Goal: Task Accomplishment & Management: Use online tool/utility

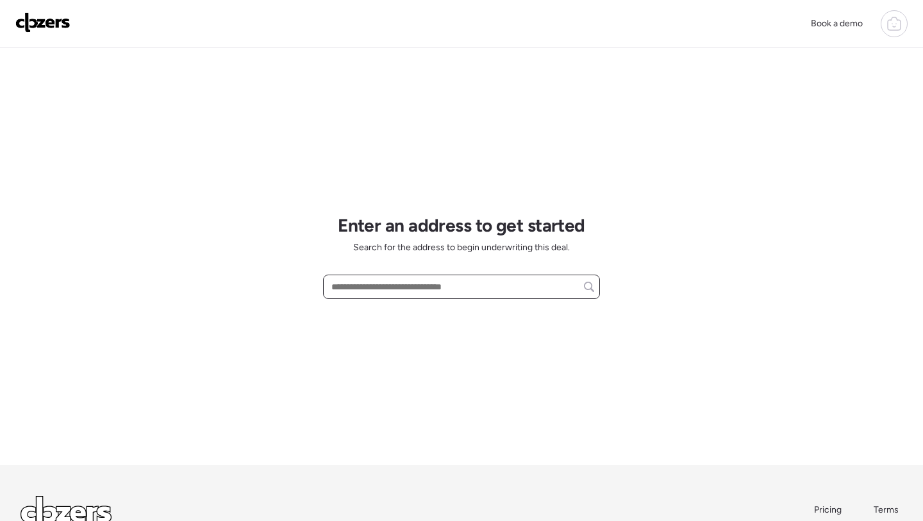
click at [430, 284] on input "text" at bounding box center [461, 287] width 265 height 18
paste input "**********"
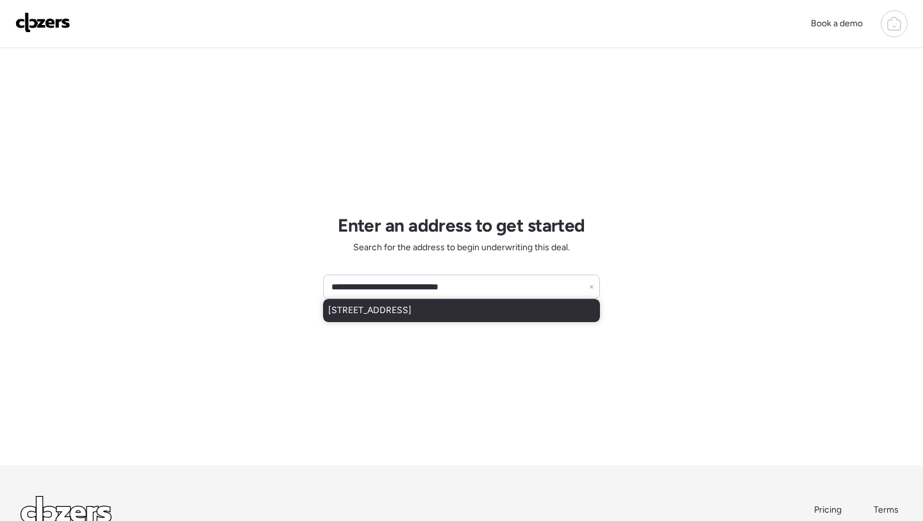
click at [412, 315] on span "4134 N 22nd Dr, Phoenix, AZ, 85015" at bounding box center [369, 310] width 83 height 13
type input "**********"
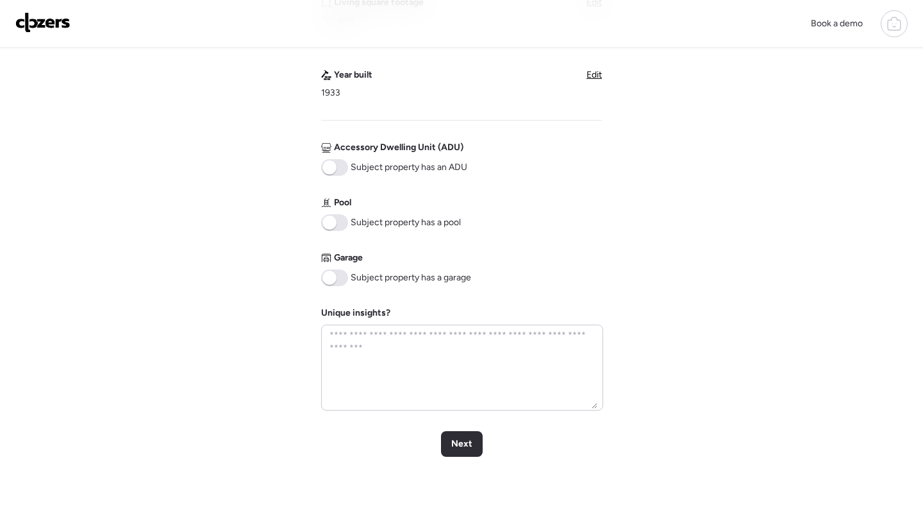
scroll to position [451, 0]
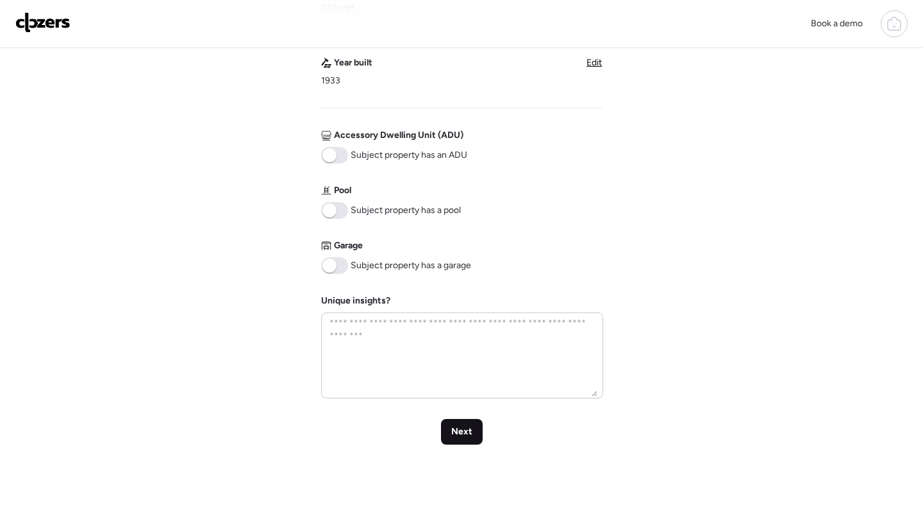
click at [453, 425] on div "Next" at bounding box center [462, 432] width 42 height 26
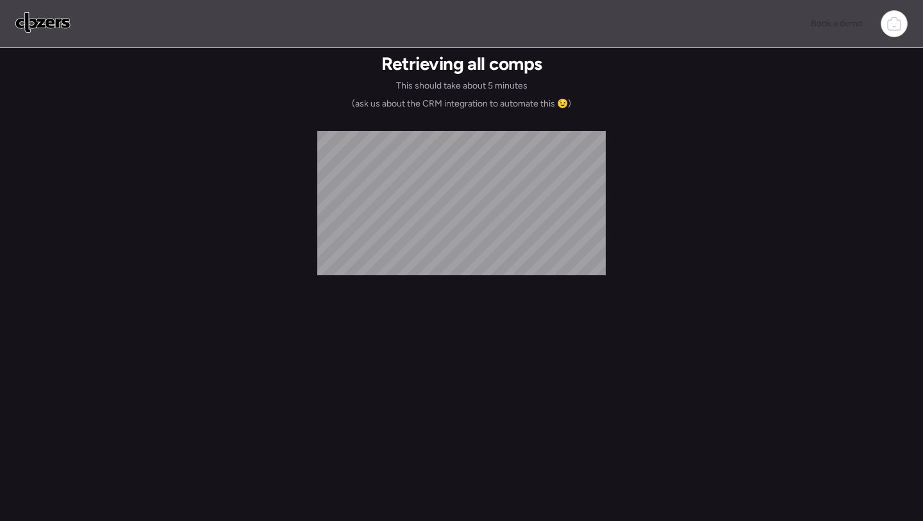
scroll to position [0, 0]
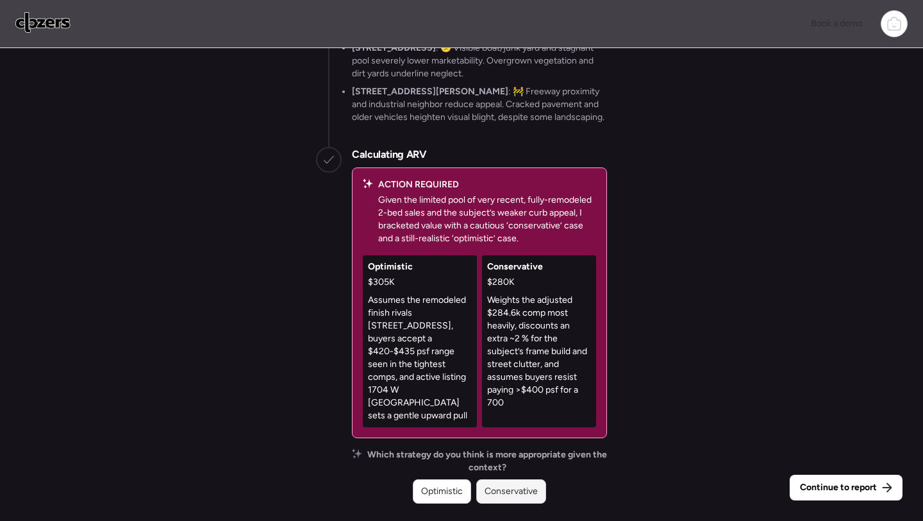
click at [506, 446] on div "Conservative" at bounding box center [511, 491] width 70 height 24
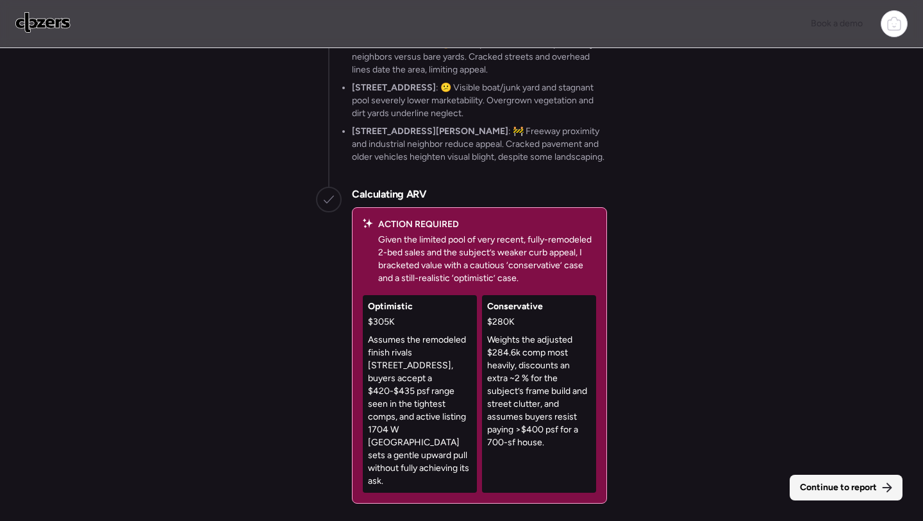
click at [696, 446] on span "Continue to report" at bounding box center [838, 487] width 77 height 13
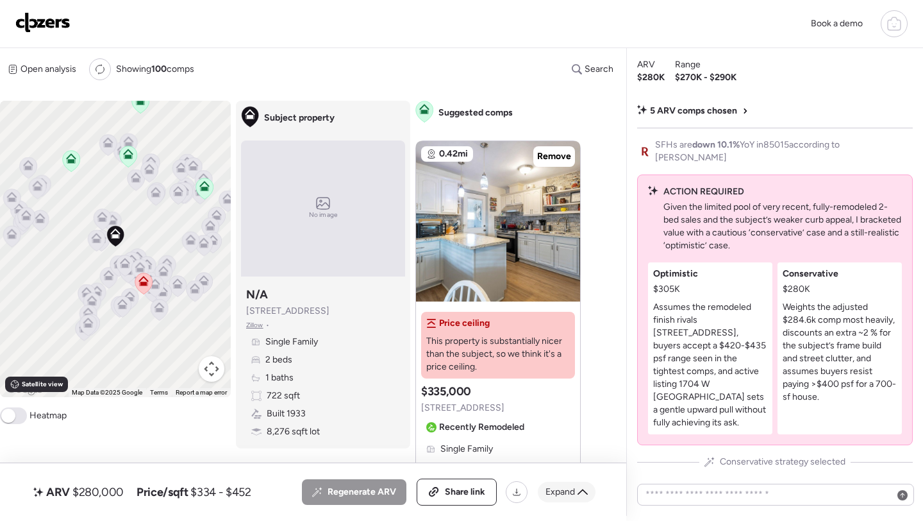
click at [572, 446] on span "Expand" at bounding box center [560, 491] width 29 height 13
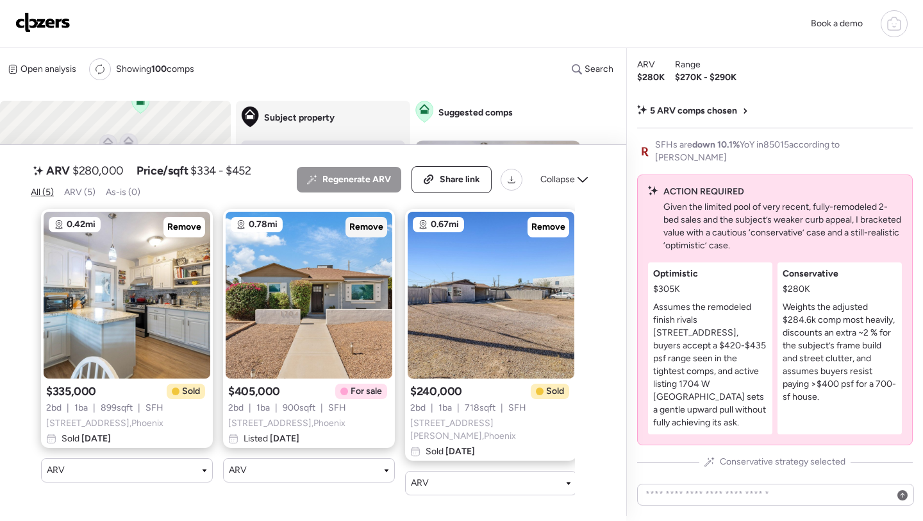
click at [371, 233] on span "Remove" at bounding box center [366, 227] width 34 height 13
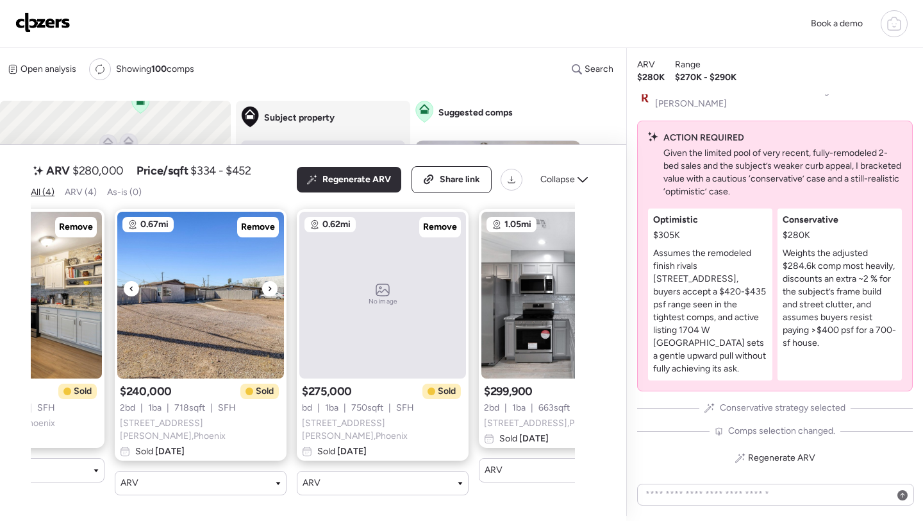
scroll to position [0, 194]
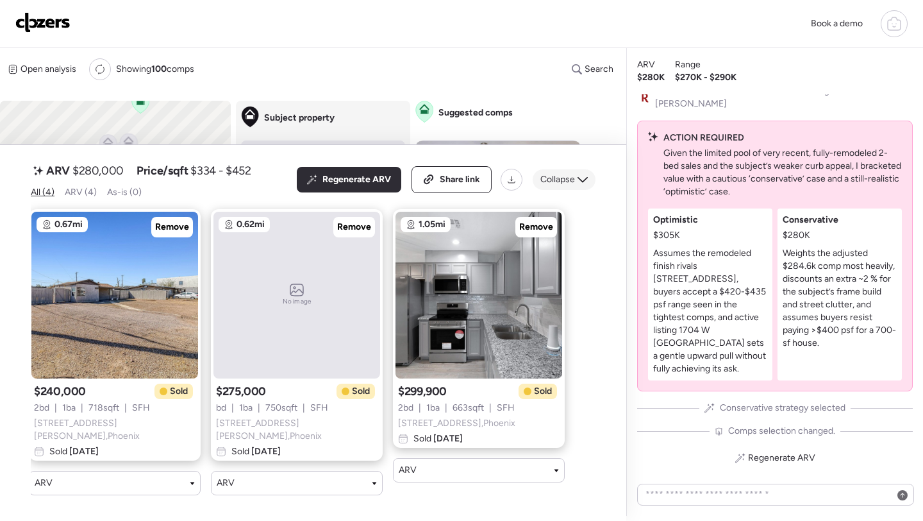
click at [558, 186] on span "Collapse" at bounding box center [557, 179] width 35 height 13
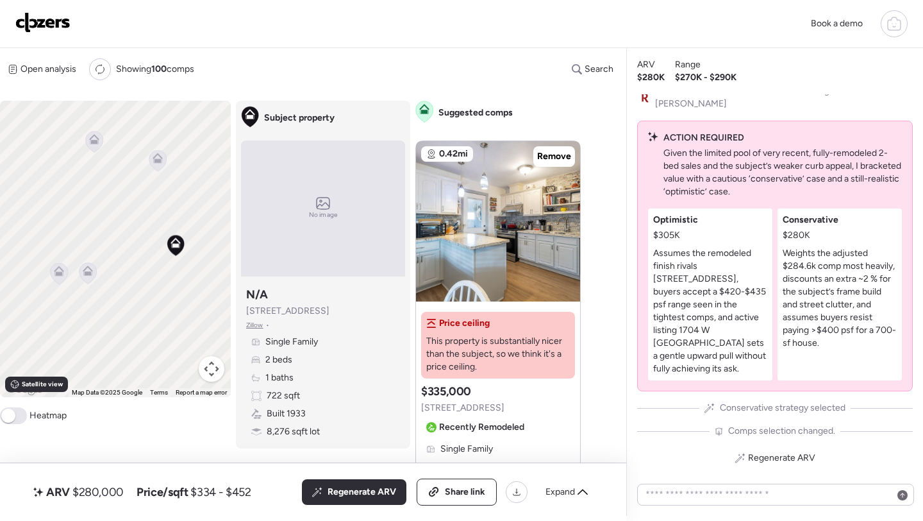
drag, startPoint x: 47, startPoint y: 266, endPoint x: 124, endPoint y: 265, distance: 76.3
click at [124, 265] on div "To activate drag with keyboard, press Alt + Enter. Once in keyboard drag state,…" at bounding box center [115, 249] width 231 height 296
click at [92, 273] on icon at bounding box center [89, 273] width 8 height 4
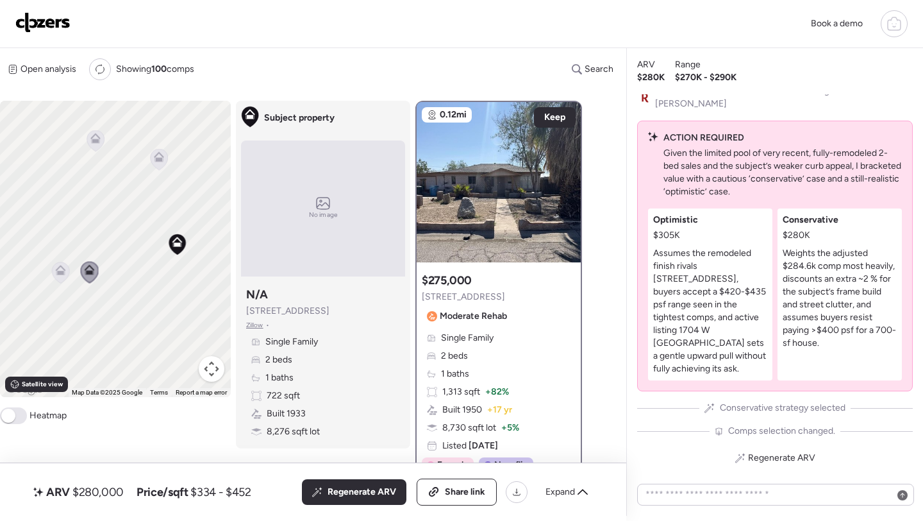
click at [167, 162] on icon at bounding box center [159, 159] width 17 height 21
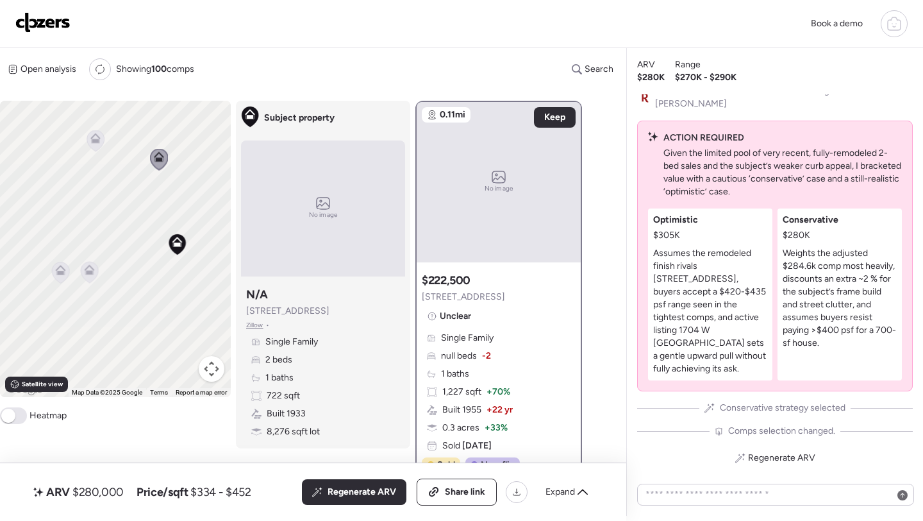
click at [449, 298] on span "4223 N 23rd Ave" at bounding box center [463, 296] width 83 height 13
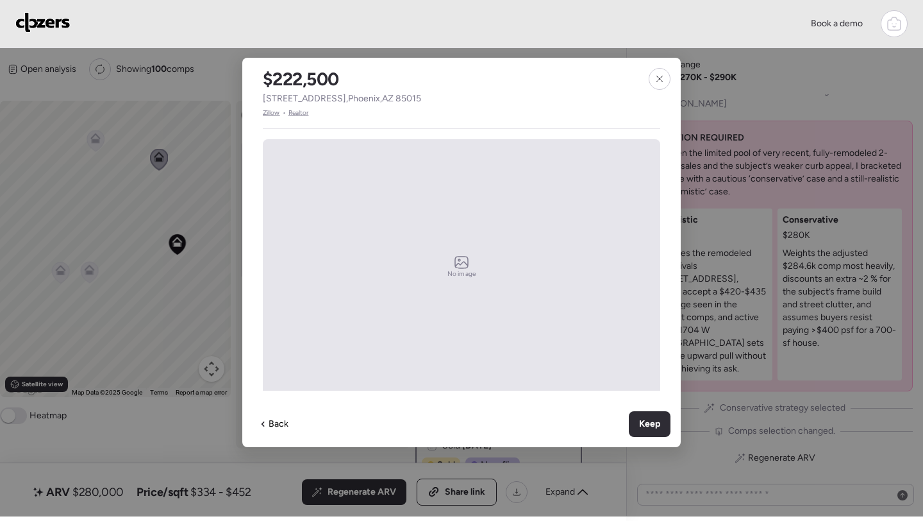
click at [363, 104] on span "4223 N 23rd Ave , Phoenix , AZ 85015" at bounding box center [342, 98] width 158 height 13
click at [362, 103] on span "4223 N 23rd Ave , Phoenix , AZ 85015" at bounding box center [342, 98] width 158 height 13
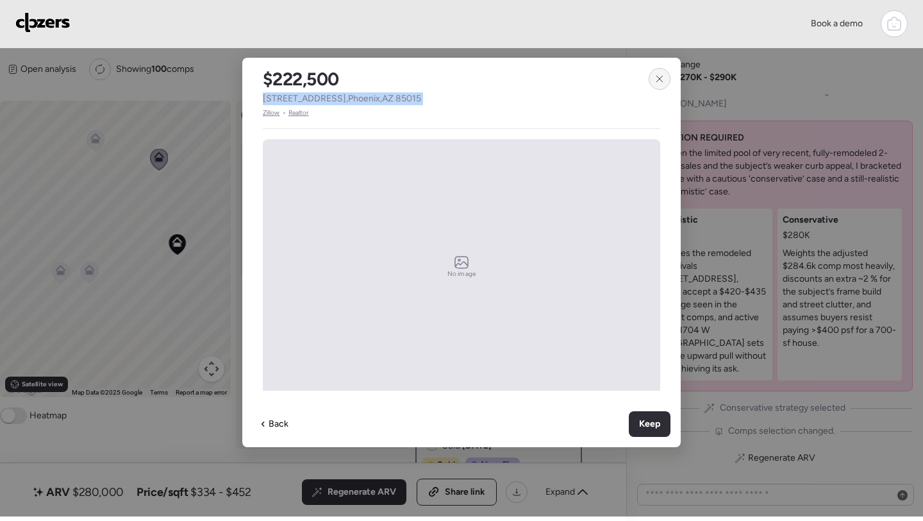
click at [656, 85] on div at bounding box center [660, 79] width 22 height 22
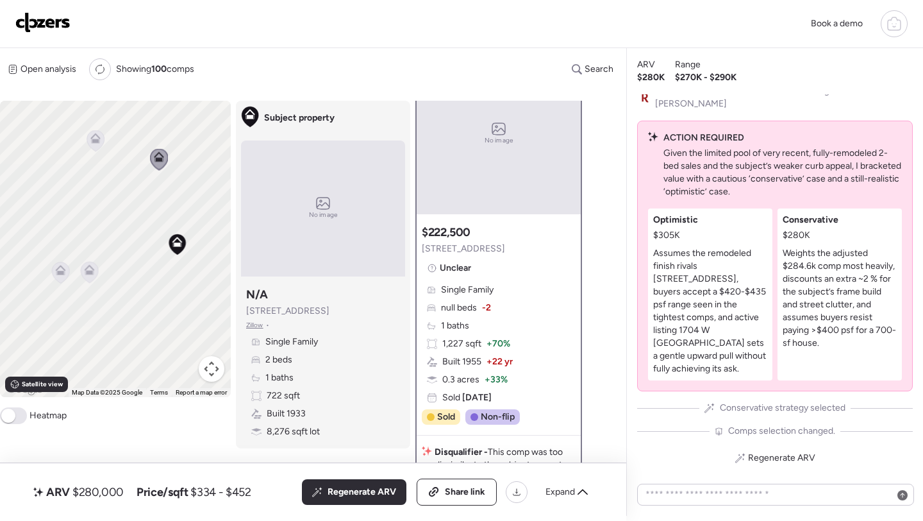
scroll to position [59, 0]
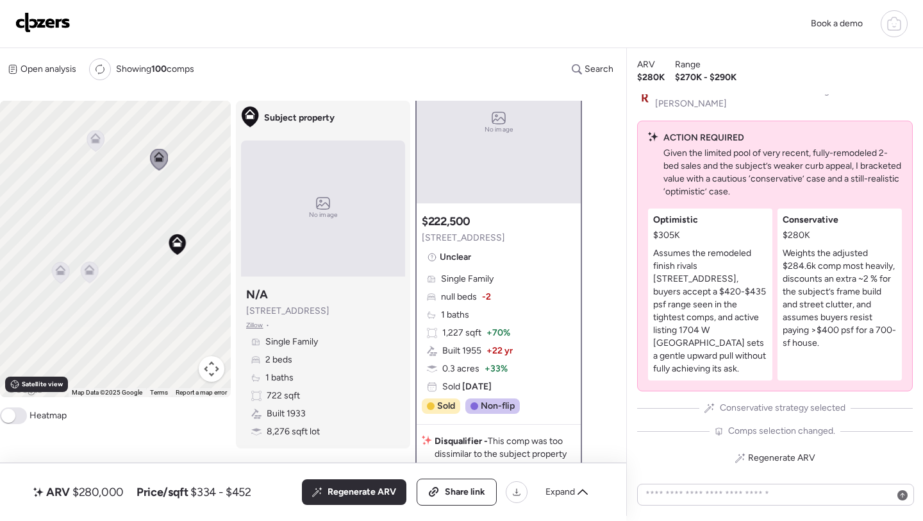
click at [97, 147] on icon at bounding box center [95, 140] width 17 height 21
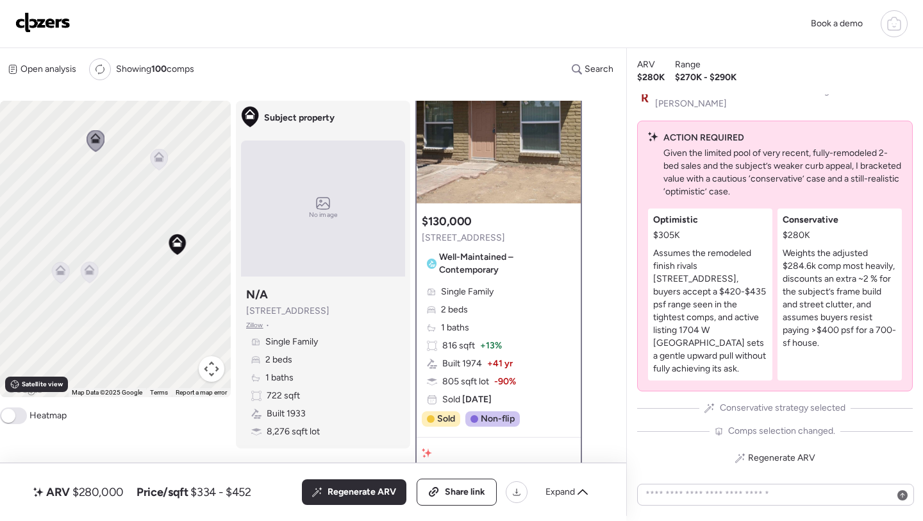
scroll to position [0, 0]
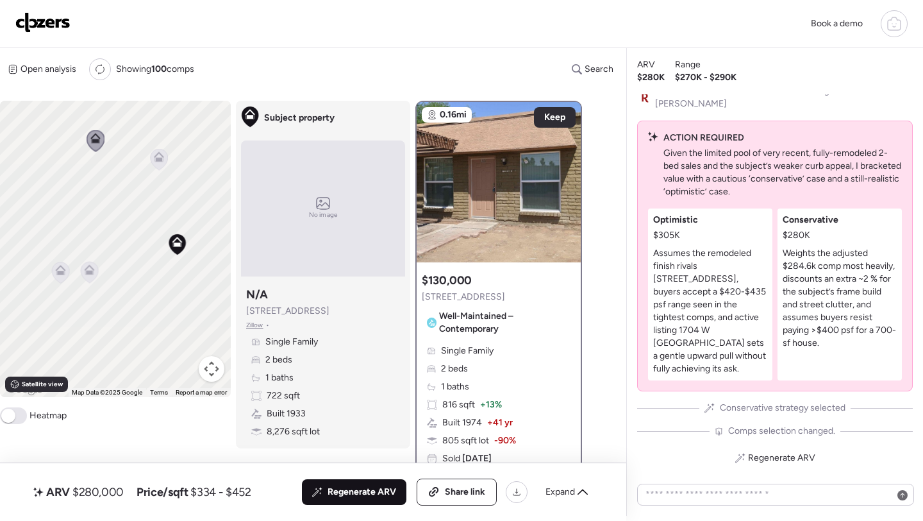
click at [362, 446] on span "Regenerate ARV" at bounding box center [362, 491] width 69 height 13
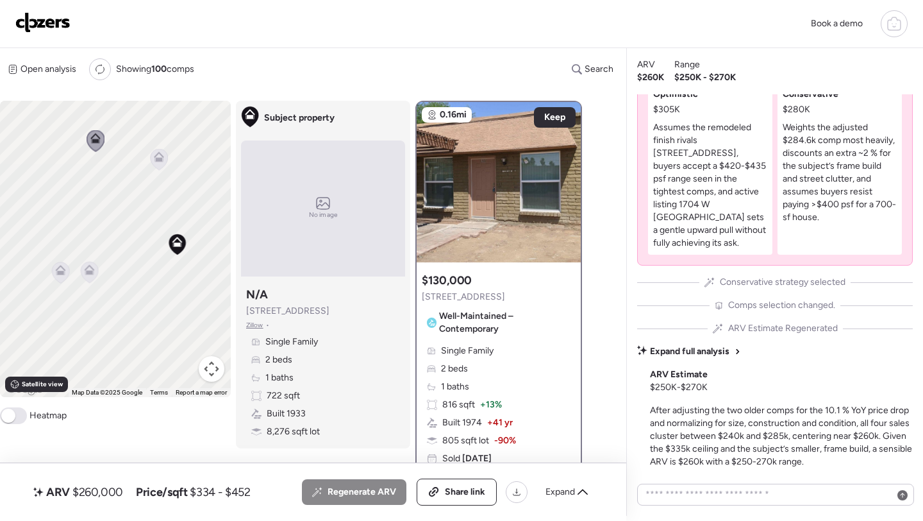
click at [89, 446] on span "$260,000" at bounding box center [97, 491] width 51 height 15
copy span "260,000"
click at [473, 446] on div "Share link" at bounding box center [456, 492] width 79 height 26
click at [46, 22] on img at bounding box center [42, 22] width 55 height 21
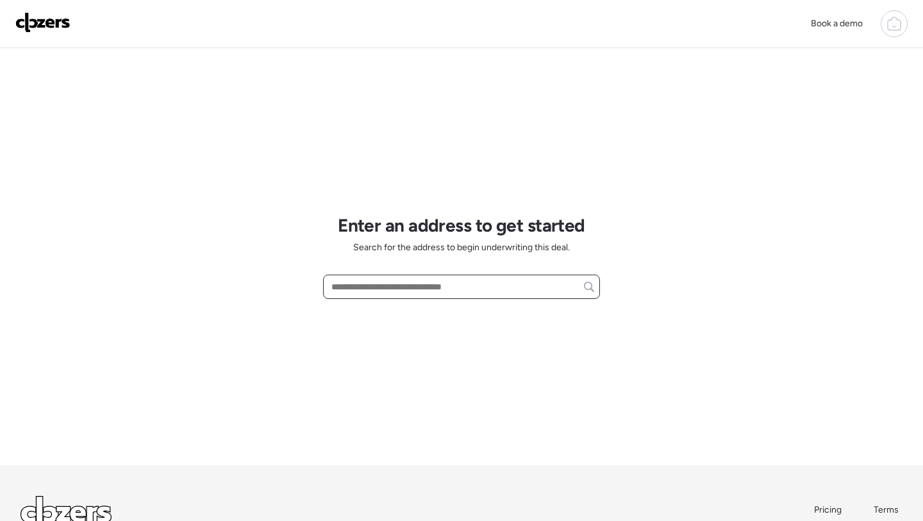
click at [419, 291] on input "text" at bounding box center [461, 287] width 265 height 18
paste input "**********"
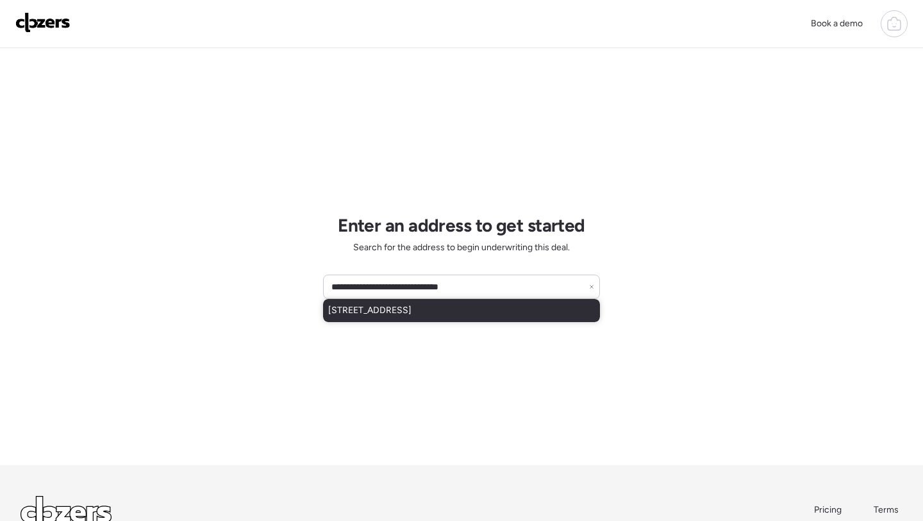
click at [412, 311] on span "[STREET_ADDRESS]" at bounding box center [369, 310] width 83 height 13
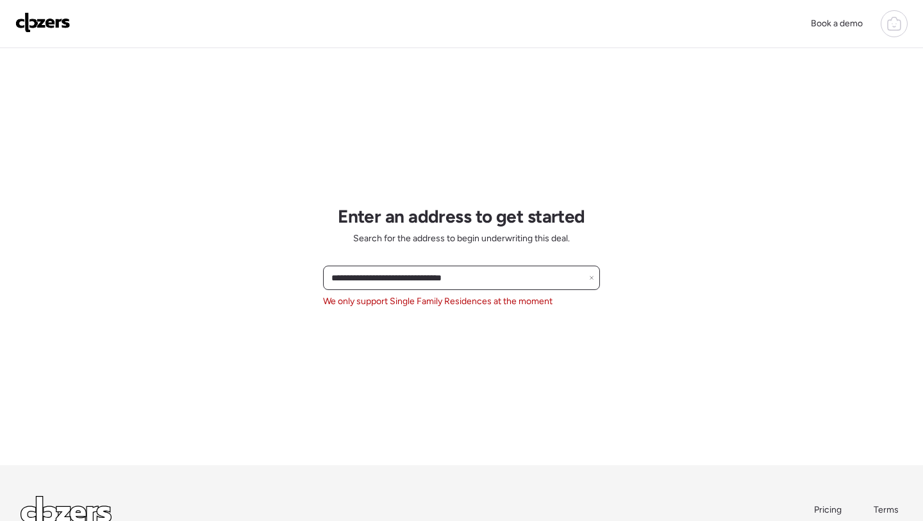
click at [376, 280] on input "**********" at bounding box center [461, 278] width 265 height 18
paste input "****"
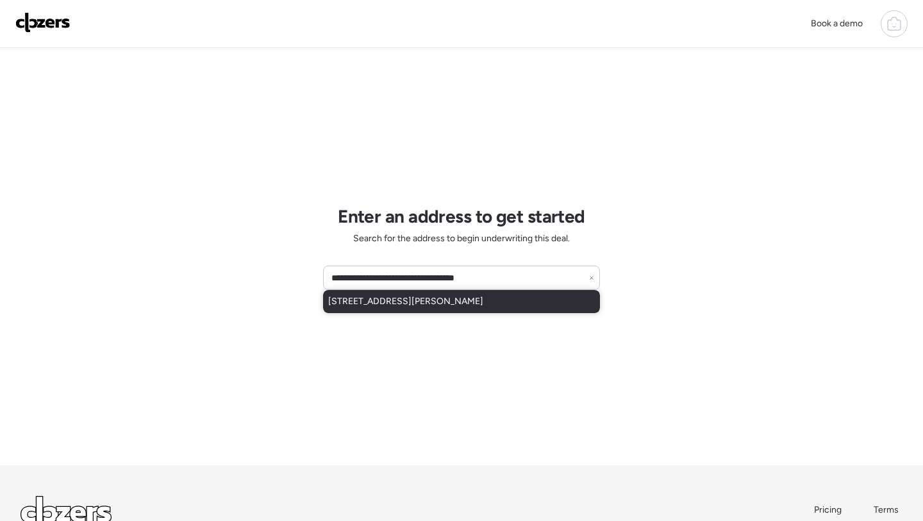
click at [394, 303] on span "6521 E Sharon Dr, Scottsdale, AZ, 85254" at bounding box center [405, 301] width 155 height 13
type input "**********"
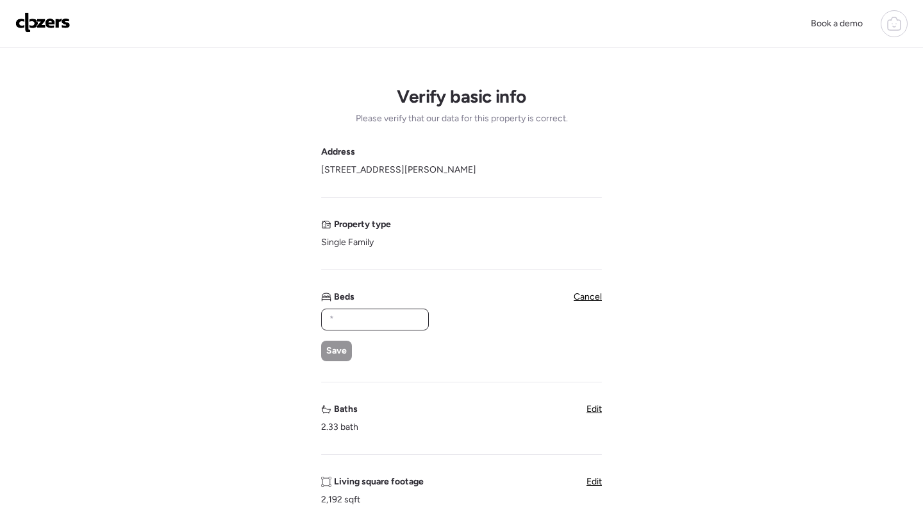
click at [362, 317] on input "text" at bounding box center [375, 319] width 96 height 18
type input "*"
click at [340, 346] on span "Save" at bounding box center [336, 350] width 21 height 13
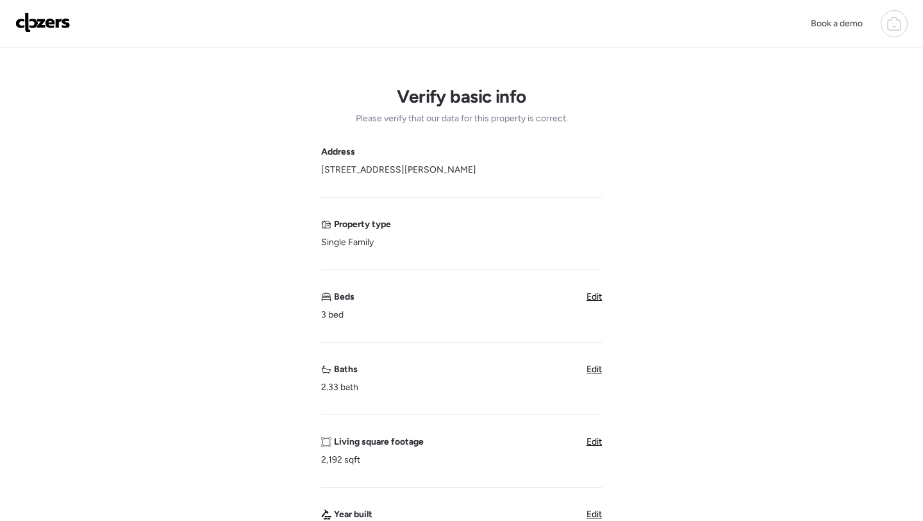
click at [601, 371] on span "Edit" at bounding box center [594, 368] width 15 height 11
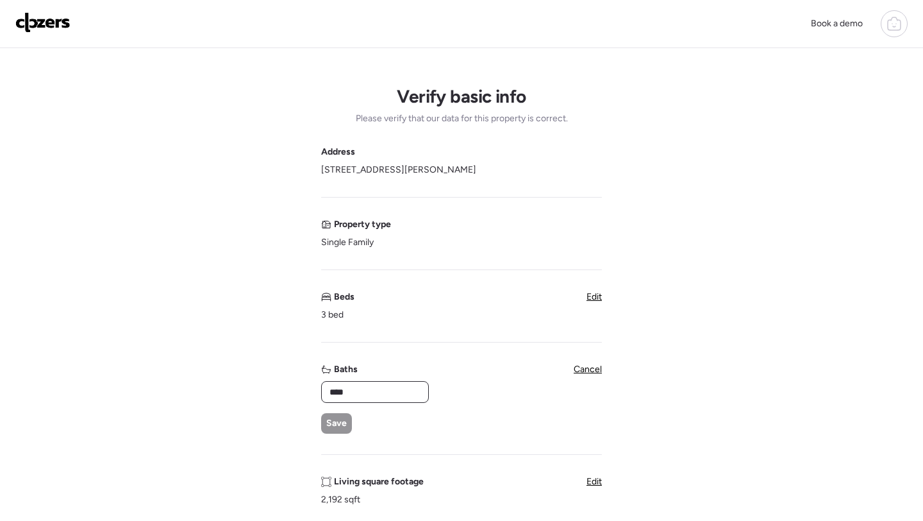
click at [356, 388] on input "****" at bounding box center [375, 392] width 96 height 18
click at [342, 390] on input "*****" at bounding box center [375, 392] width 96 height 18
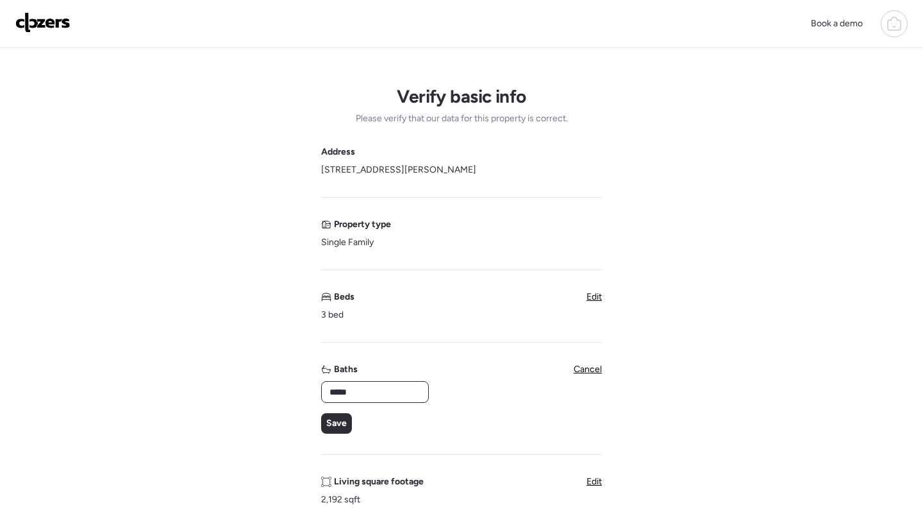
click at [342, 390] on input "*****" at bounding box center [375, 392] width 96 height 18
type input "*"
click at [334, 426] on span "Save" at bounding box center [336, 423] width 21 height 13
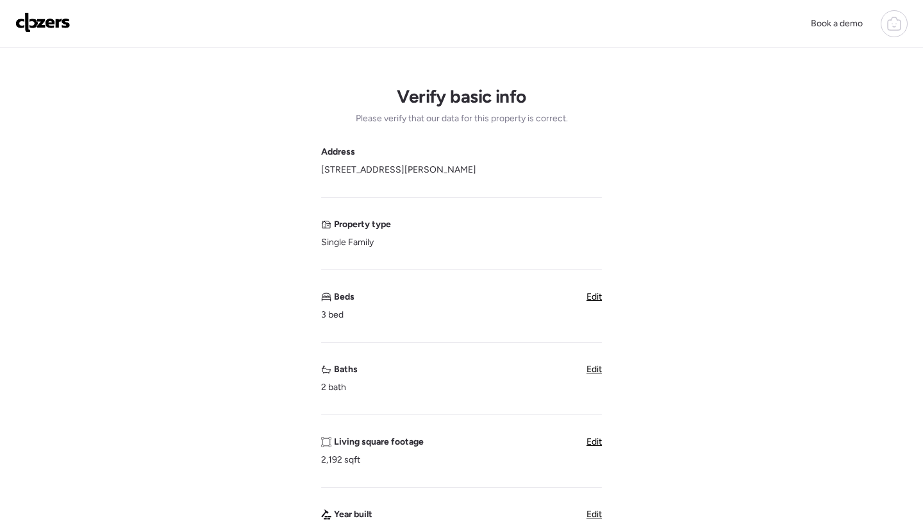
click at [581, 442] on div "Living square footage 2,192 sqft Edit" at bounding box center [461, 450] width 281 height 31
click at [597, 442] on span "Edit" at bounding box center [594, 441] width 15 height 11
click at [415, 460] on input "****" at bounding box center [375, 464] width 96 height 18
paste input "*"
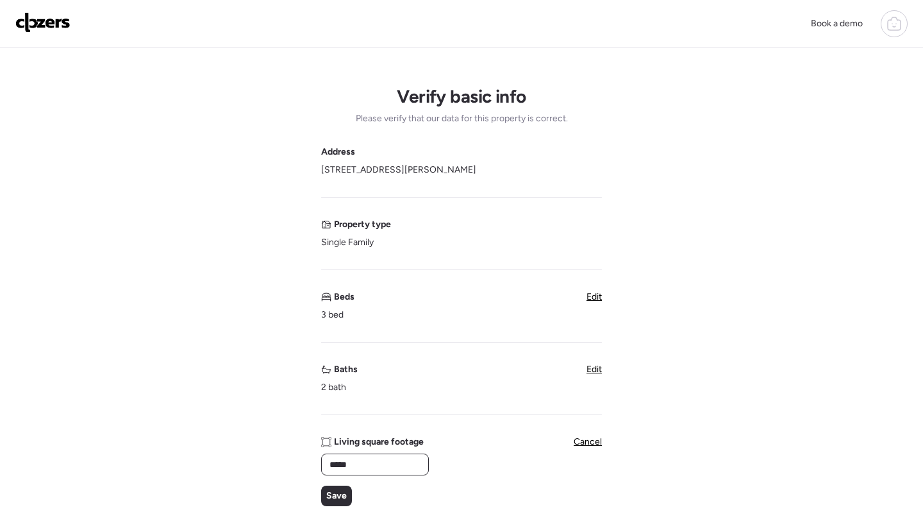
click at [337, 463] on input "*****" at bounding box center [375, 464] width 96 height 18
type input "****"
click at [336, 490] on span "Save" at bounding box center [336, 495] width 21 height 13
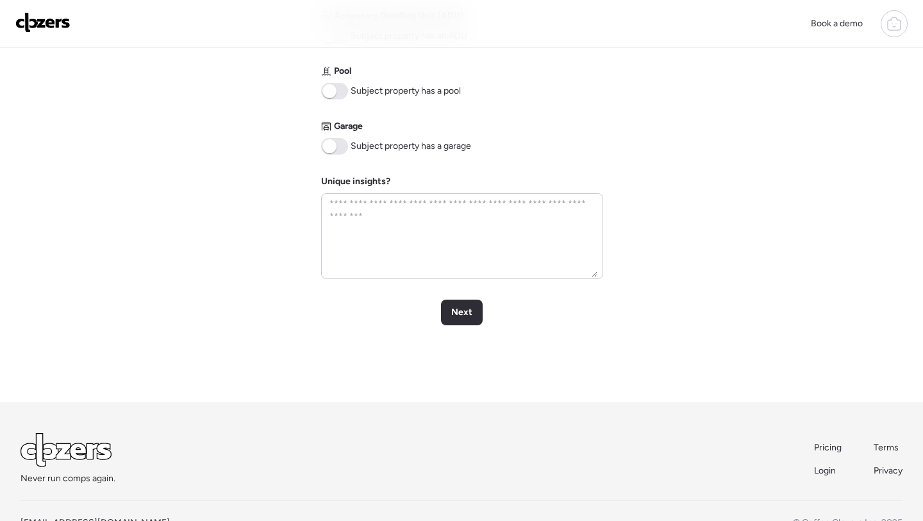
scroll to position [610, 0]
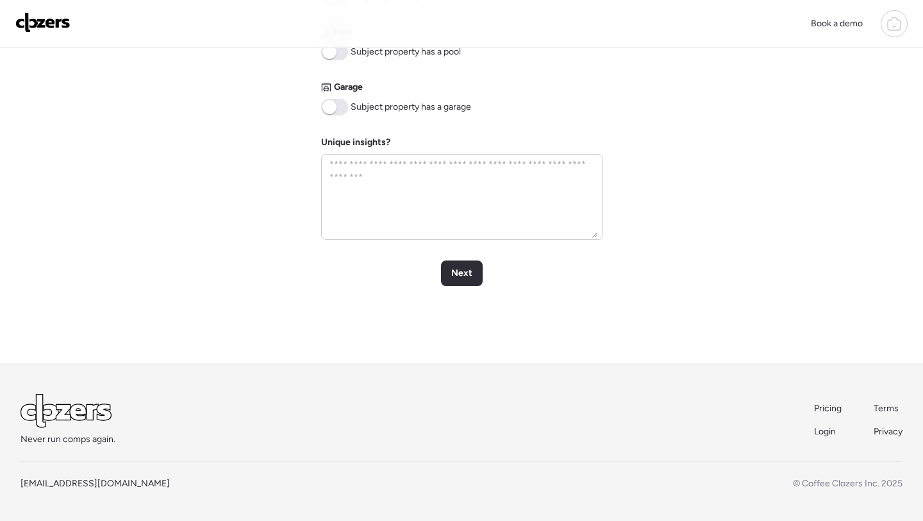
click at [333, 110] on span at bounding box center [329, 107] width 14 height 14
click at [344, 54] on span at bounding box center [334, 52] width 27 height 17
click at [467, 262] on div "Next" at bounding box center [462, 273] width 42 height 26
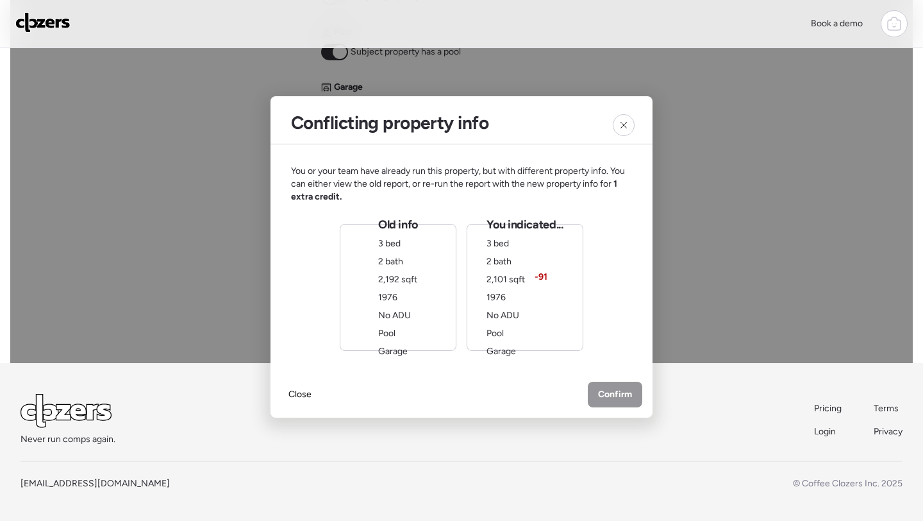
click at [535, 313] on div "You indicated... 3 bed 2 bath 2,101 sqft -91 1976 No ADU Pool Garage" at bounding box center [525, 287] width 76 height 141
click at [612, 408] on div "Close Confirm" at bounding box center [462, 395] width 382 height 46
click at [614, 393] on span "Confirm" at bounding box center [615, 395] width 34 height 13
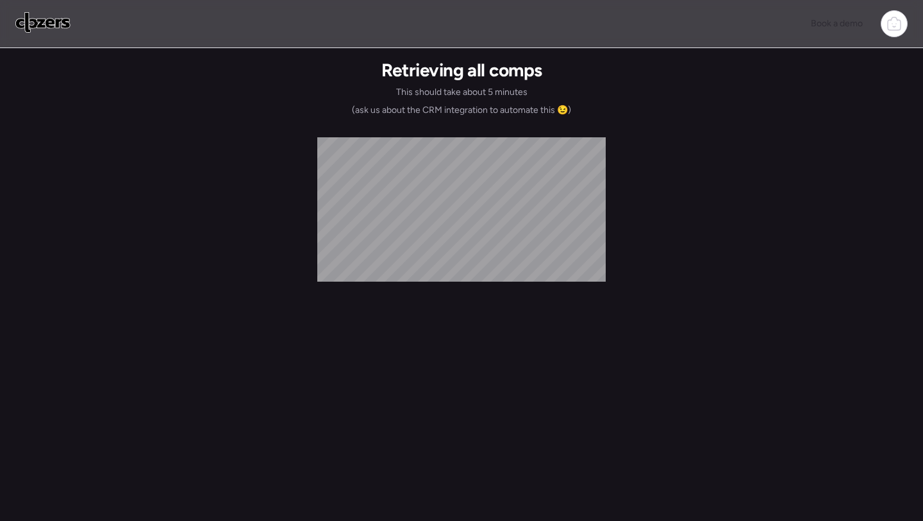
scroll to position [0, 0]
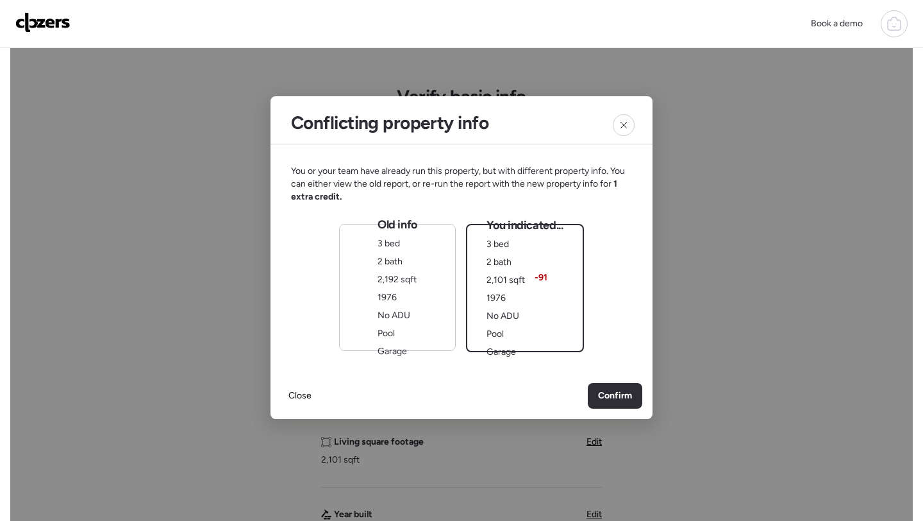
click at [443, 319] on div "Old info 3 bed 2 bath 2,192 sqft 1976 No ADU Pool Garage" at bounding box center [397, 287] width 117 height 127
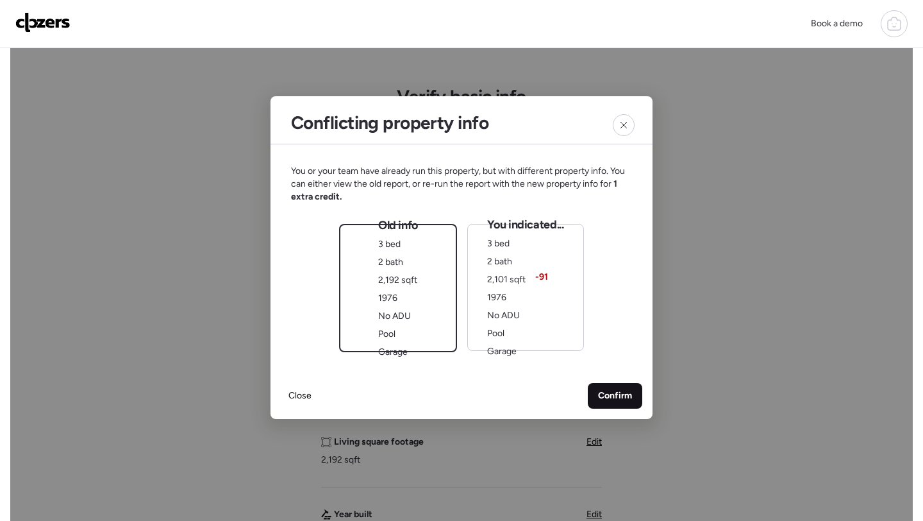
click at [610, 397] on span "Confirm" at bounding box center [615, 395] width 34 height 13
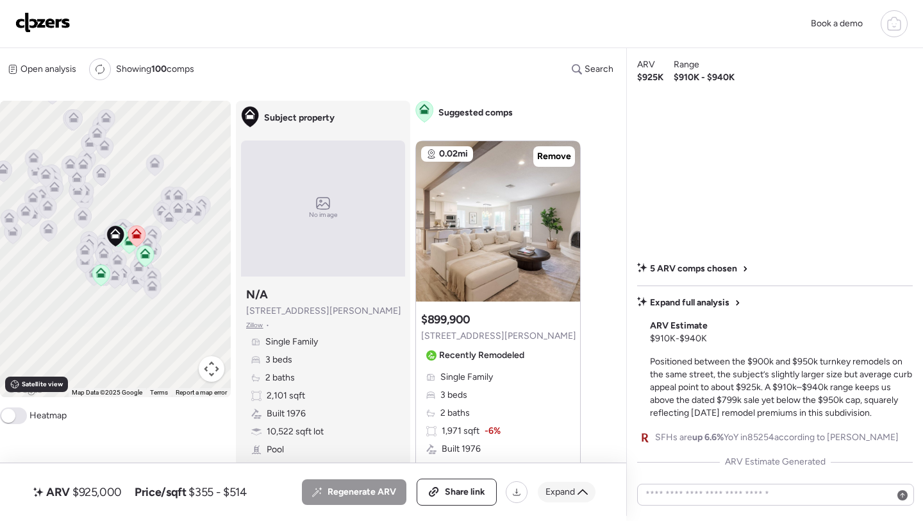
click at [574, 499] on div "Expand" at bounding box center [567, 491] width 58 height 21
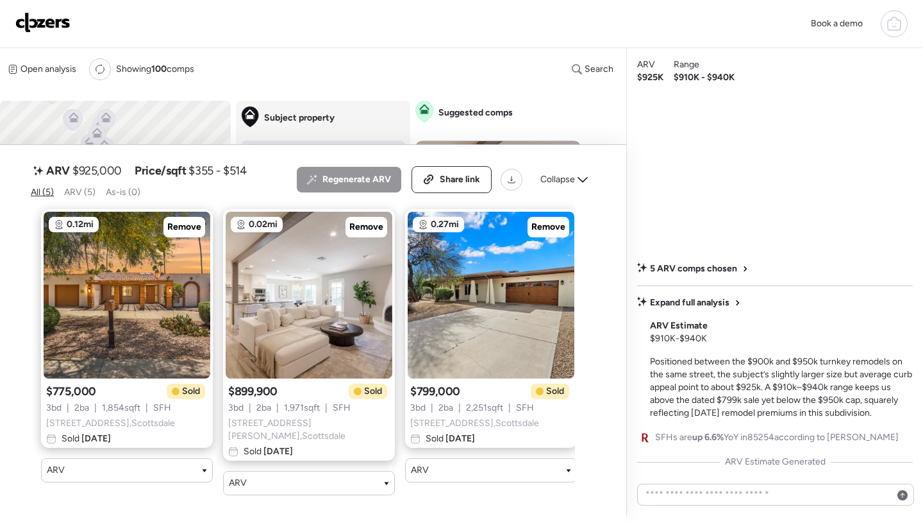
scroll to position [0, 376]
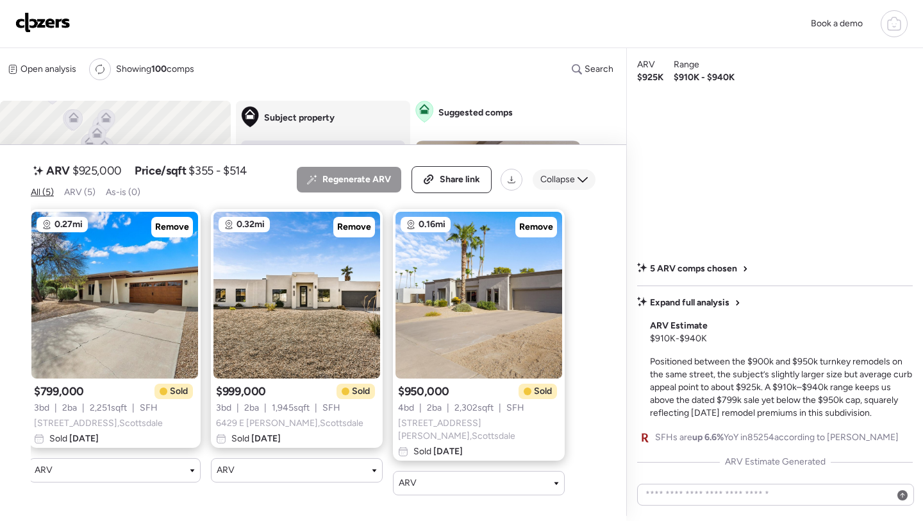
click at [559, 186] on span "Collapse" at bounding box center [557, 179] width 35 height 13
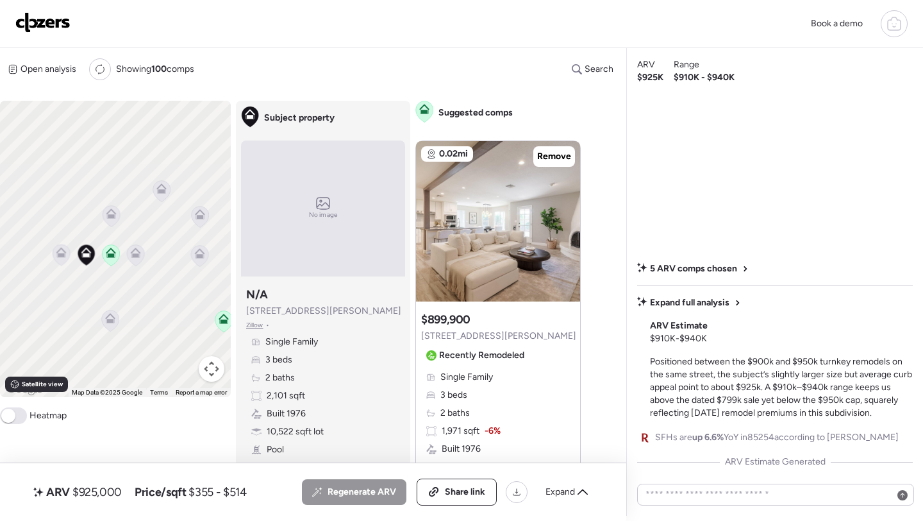
drag, startPoint x: 63, startPoint y: 303, endPoint x: 210, endPoint y: 156, distance: 206.7
click at [210, 156] on div "To activate drag with keyboard, press Alt + Enter. Once in keyboard drag state,…" at bounding box center [115, 249] width 231 height 296
click at [83, 238] on icon at bounding box center [80, 232] width 17 height 21
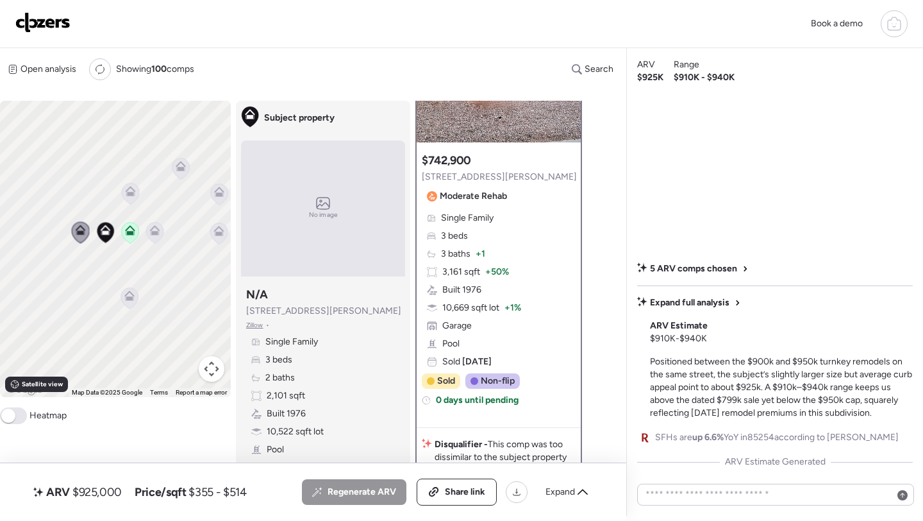
scroll to position [122, 0]
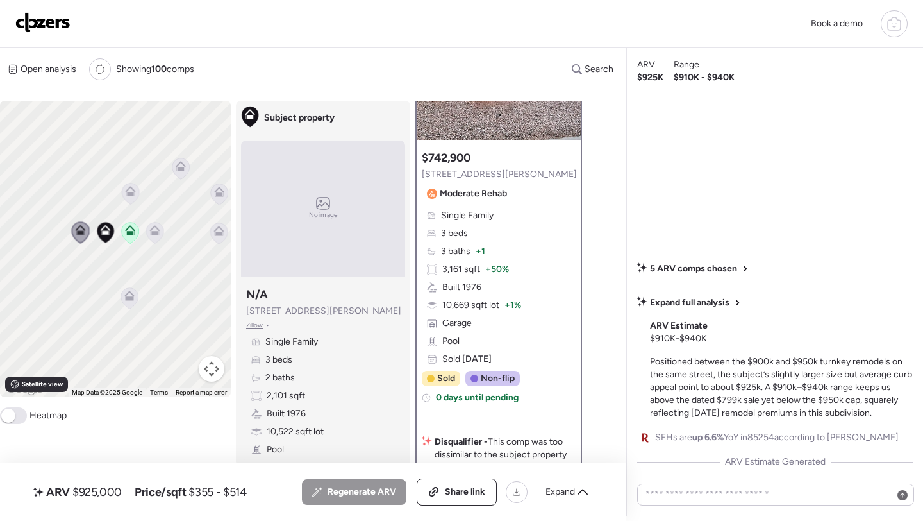
click at [151, 231] on icon at bounding box center [155, 228] width 10 height 6
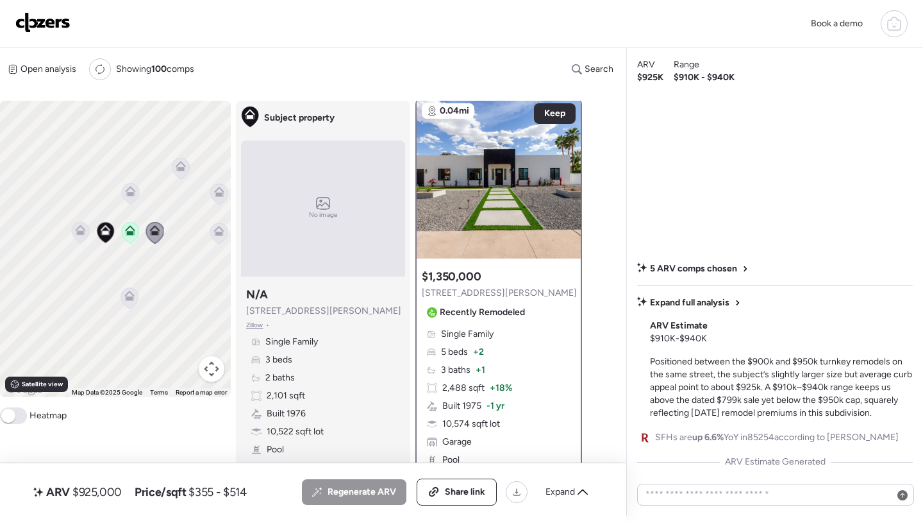
scroll to position [0, 0]
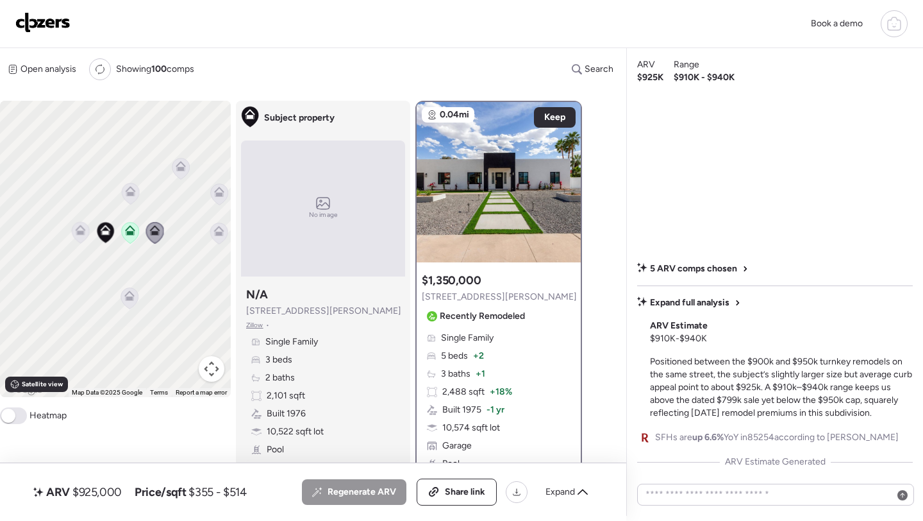
click at [131, 192] on icon at bounding box center [131, 191] width 10 height 10
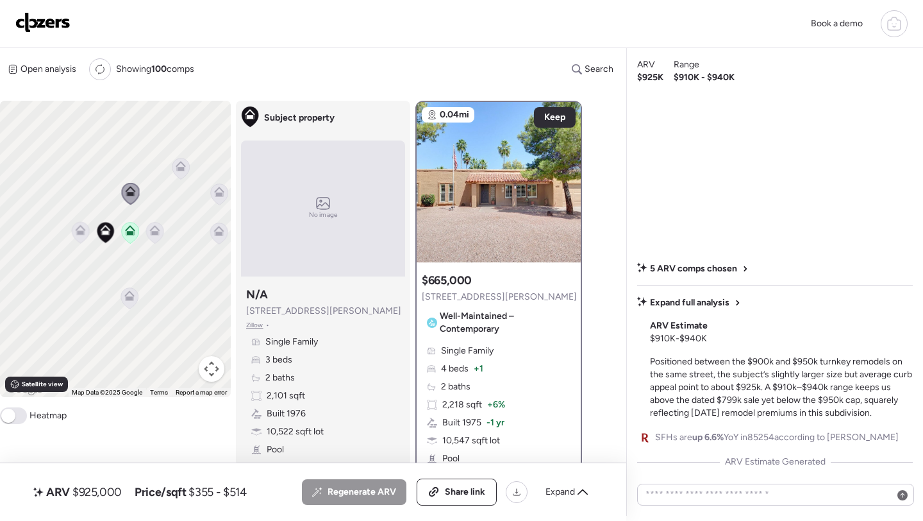
click at [95, 490] on span "$925,000" at bounding box center [96, 491] width 49 height 15
copy span "925,000"
click at [459, 506] on div "ARV $925,000 Price/sqft $355 - $514 All (5) ARV (5) As-is (0) Regenerate ARV Sh…" at bounding box center [313, 492] width 626 height 58
click at [455, 492] on span "Share link" at bounding box center [465, 491] width 40 height 13
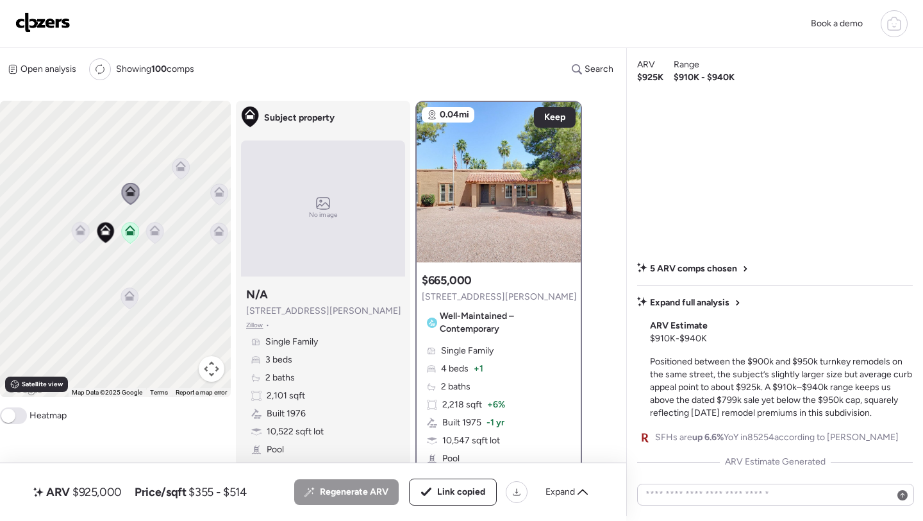
click at [49, 18] on img at bounding box center [42, 22] width 55 height 21
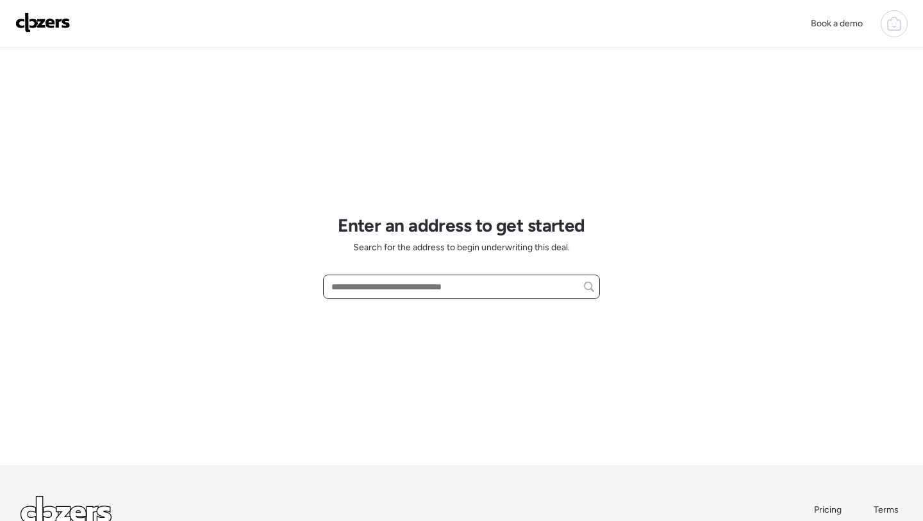
click at [389, 290] on input "text" at bounding box center [461, 287] width 265 height 18
paste input "**********"
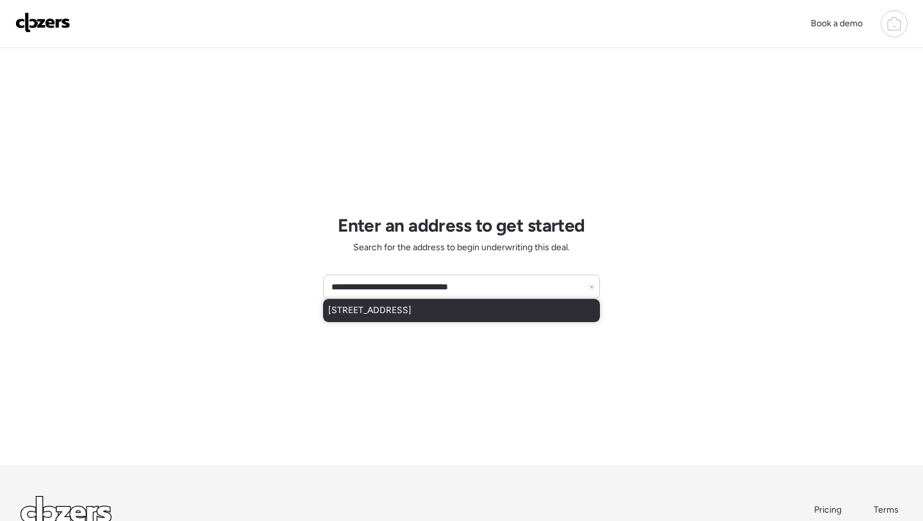
click at [400, 309] on span "3321 W Purdue Ave, Phoenix, AZ, 85051" at bounding box center [369, 310] width 83 height 13
type input "**********"
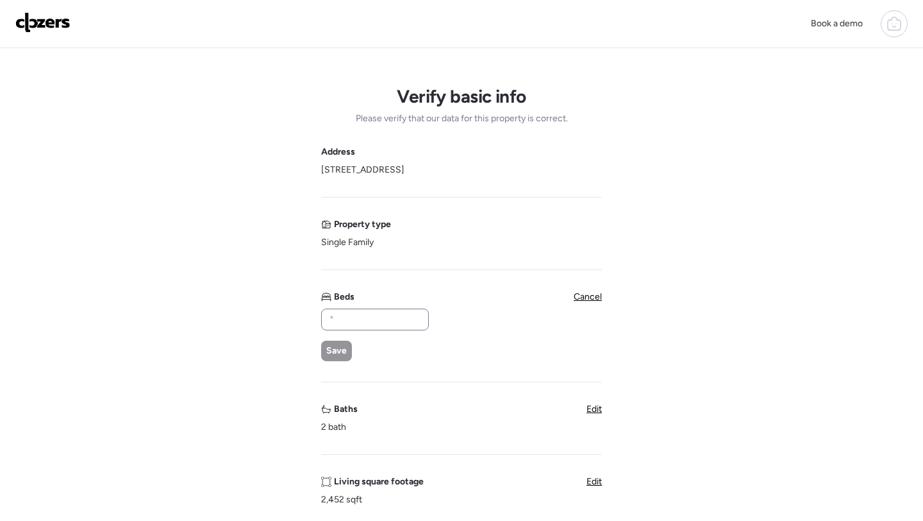
click at [372, 316] on input "text" at bounding box center [375, 319] width 96 height 18
type input "*"
click at [334, 350] on span "Save" at bounding box center [336, 350] width 21 height 13
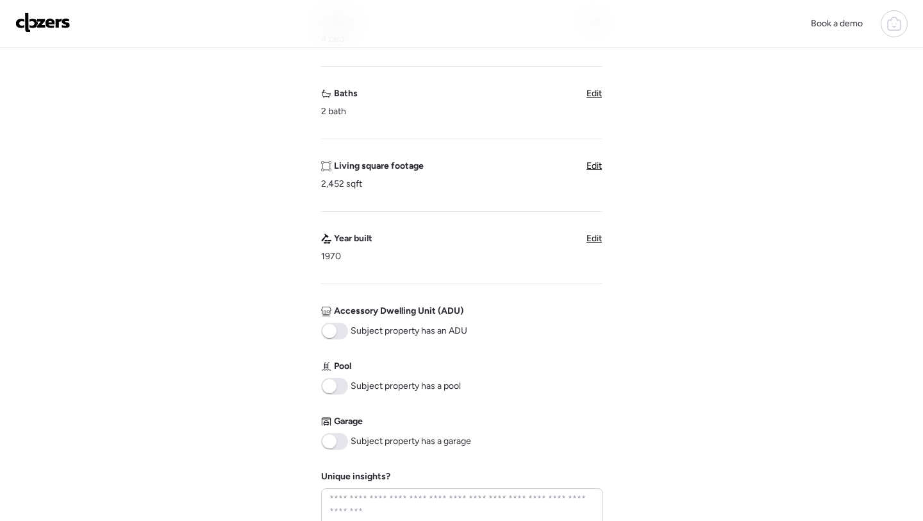
scroll to position [294, 0]
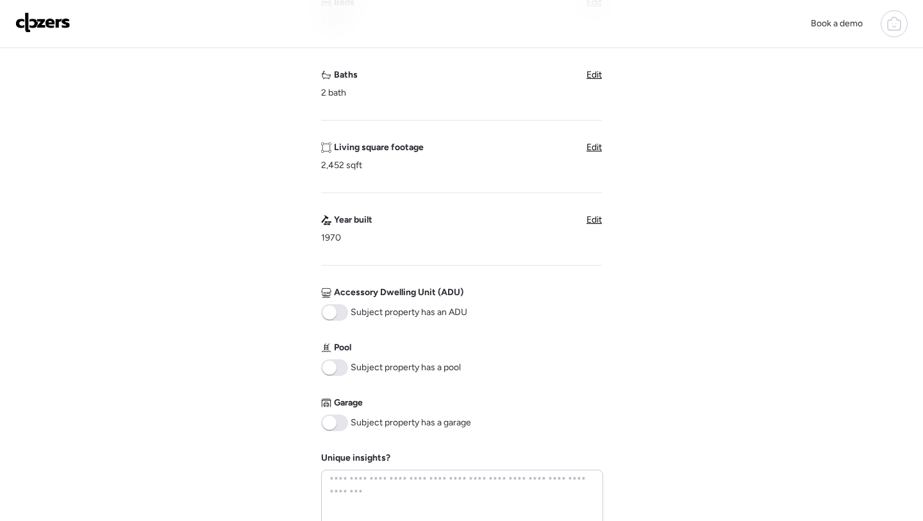
click at [337, 359] on span at bounding box center [334, 367] width 27 height 17
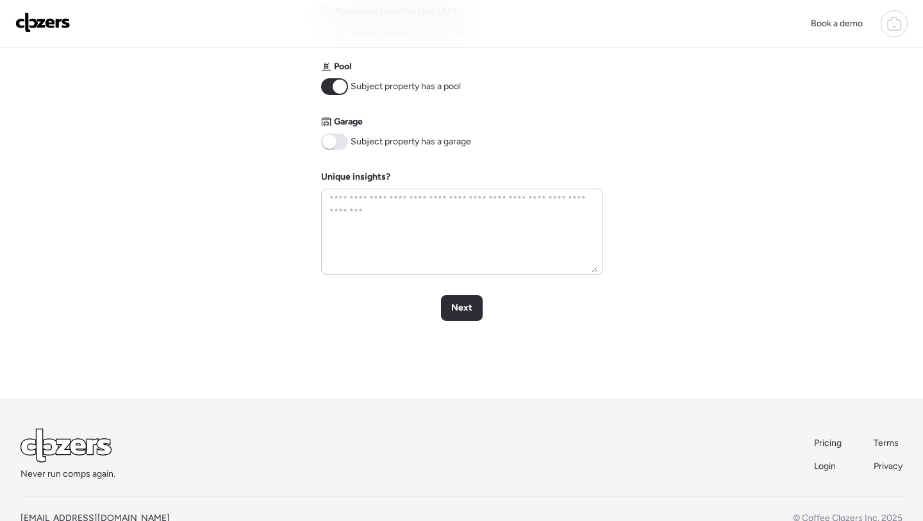
scroll to position [610, 0]
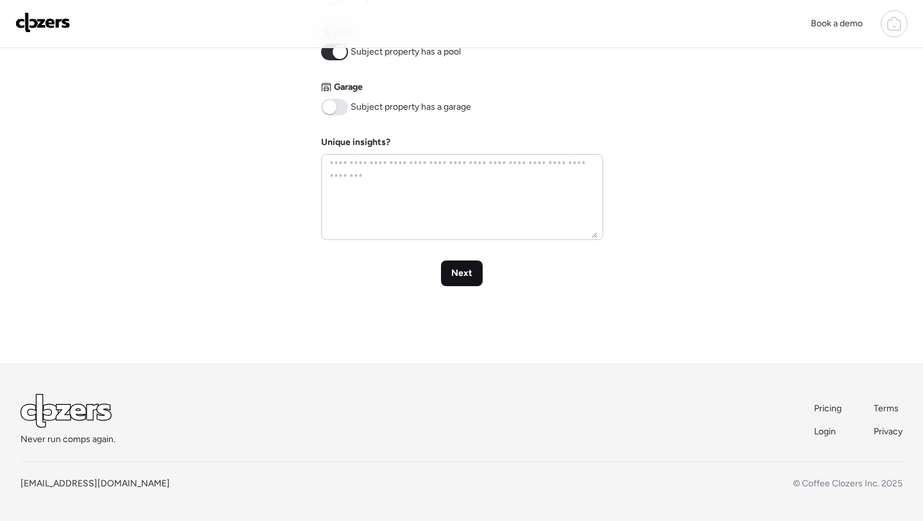
click at [467, 263] on div "Next" at bounding box center [462, 273] width 42 height 26
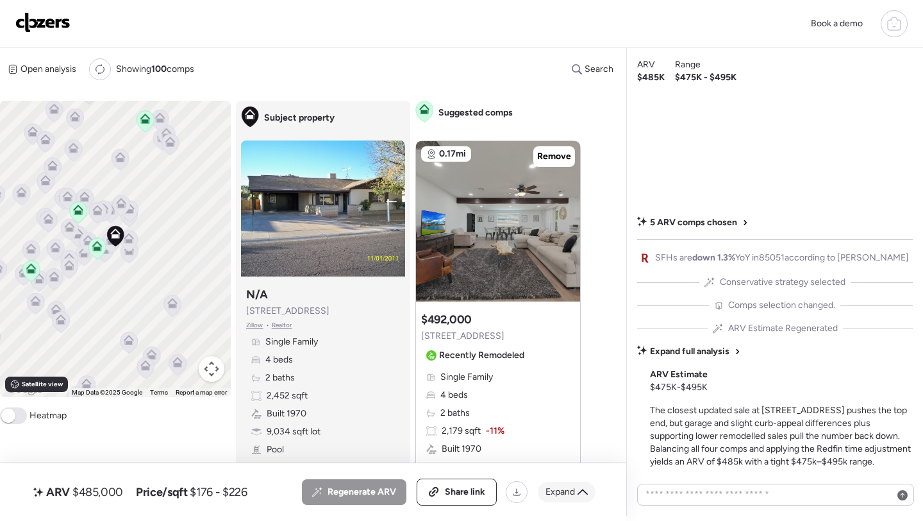
click at [558, 490] on span "Expand" at bounding box center [560, 491] width 29 height 13
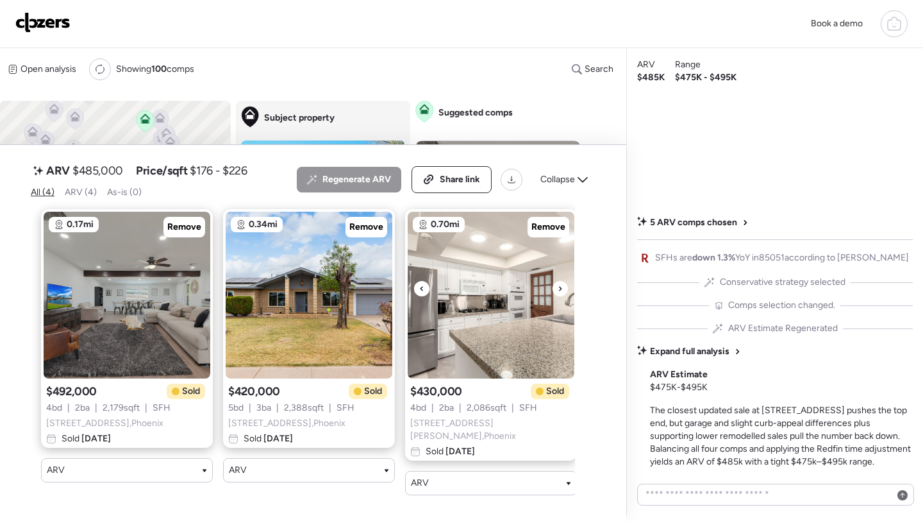
scroll to position [0, 194]
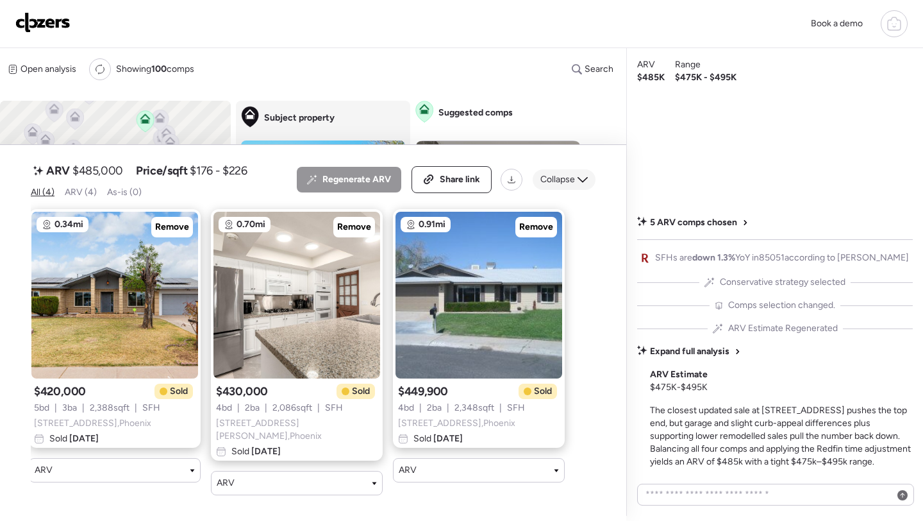
click at [581, 185] on icon at bounding box center [583, 179] width 10 height 10
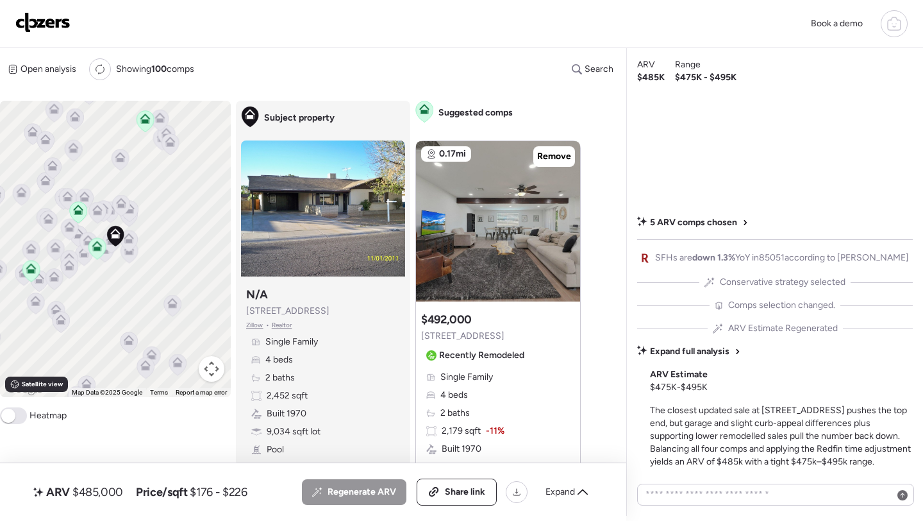
click at [92, 494] on span "$485,000" at bounding box center [97, 491] width 51 height 15
copy span "485,000"
click at [438, 490] on icon at bounding box center [435, 490] width 6 height 6
click at [55, 21] on img at bounding box center [42, 22] width 55 height 21
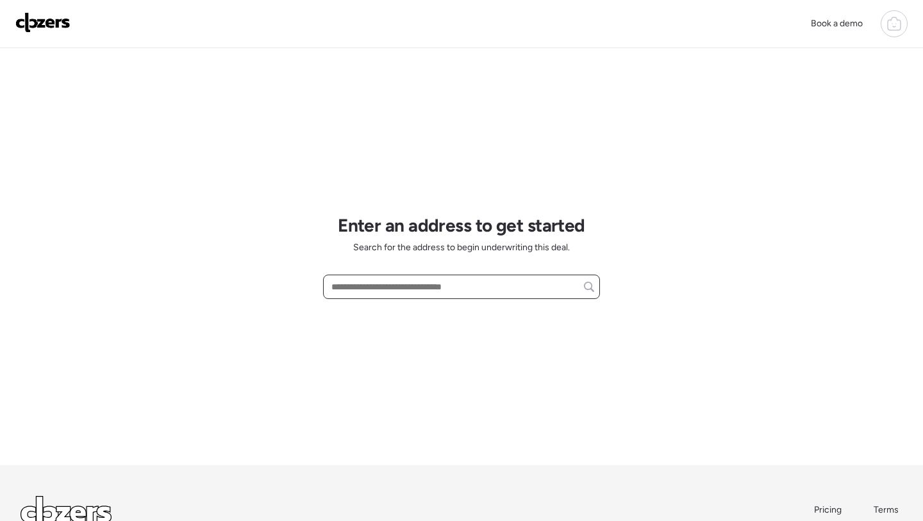
click at [395, 285] on input "text" at bounding box center [461, 287] width 265 height 18
paste input "**********"
click at [391, 285] on input "**********" at bounding box center [461, 287] width 265 height 18
click at [444, 285] on input "**********" at bounding box center [461, 287] width 265 height 18
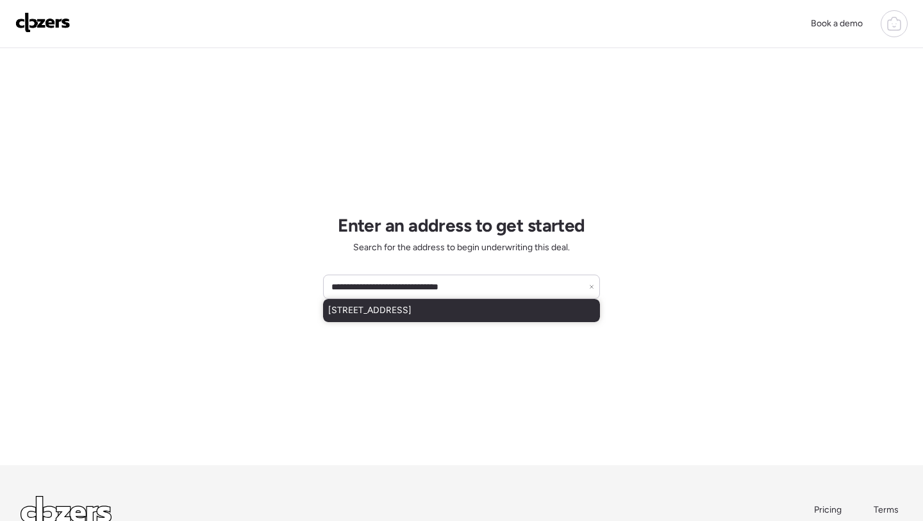
click at [412, 307] on span "[STREET_ADDRESS]" at bounding box center [369, 310] width 83 height 13
type input "**********"
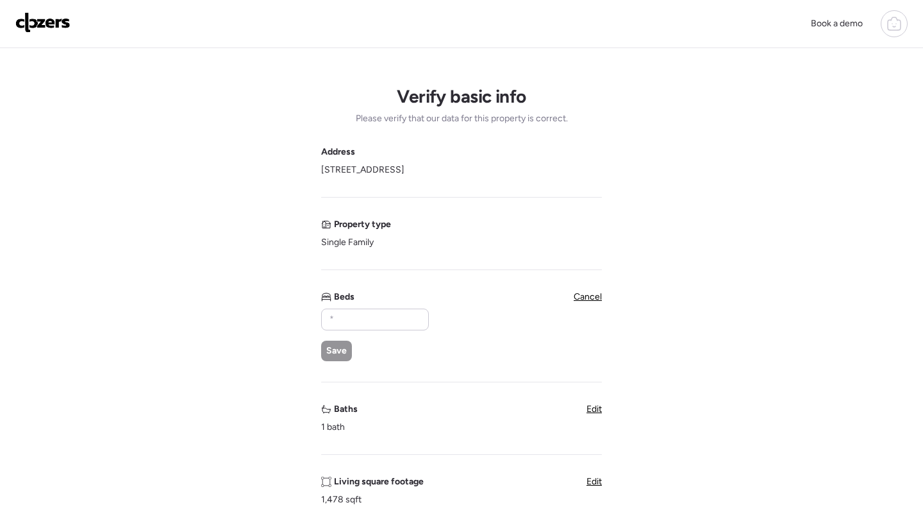
click at [344, 301] on span "Beds" at bounding box center [344, 296] width 21 height 13
click at [345, 323] on input "text" at bounding box center [375, 319] width 96 height 18
type input "*"
click at [337, 347] on span "Save" at bounding box center [336, 350] width 21 height 13
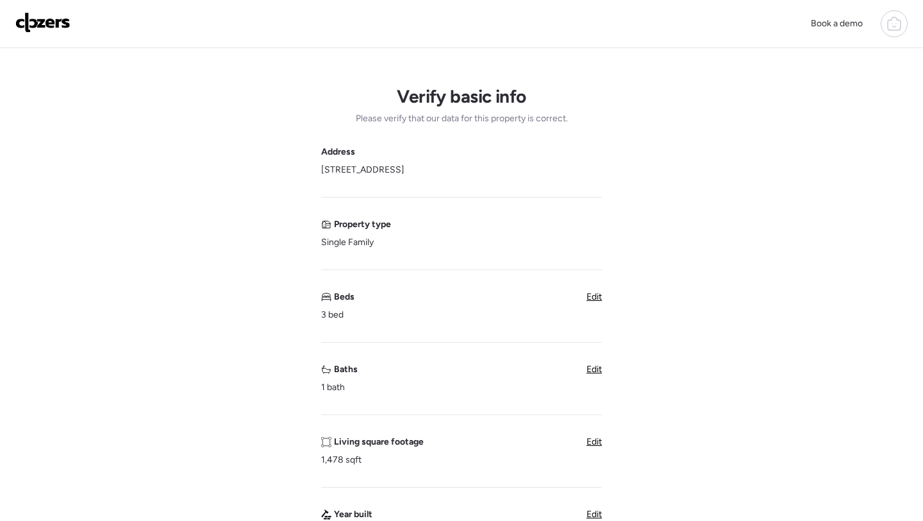
click at [599, 371] on span "Edit" at bounding box center [594, 368] width 15 height 11
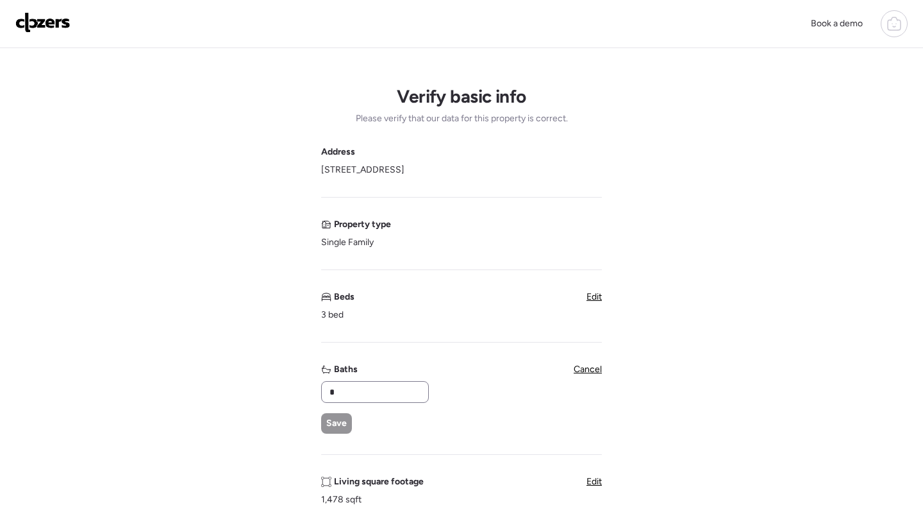
click at [363, 401] on div "*" at bounding box center [375, 392] width 108 height 22
click at [362, 394] on input "*" at bounding box center [375, 392] width 96 height 18
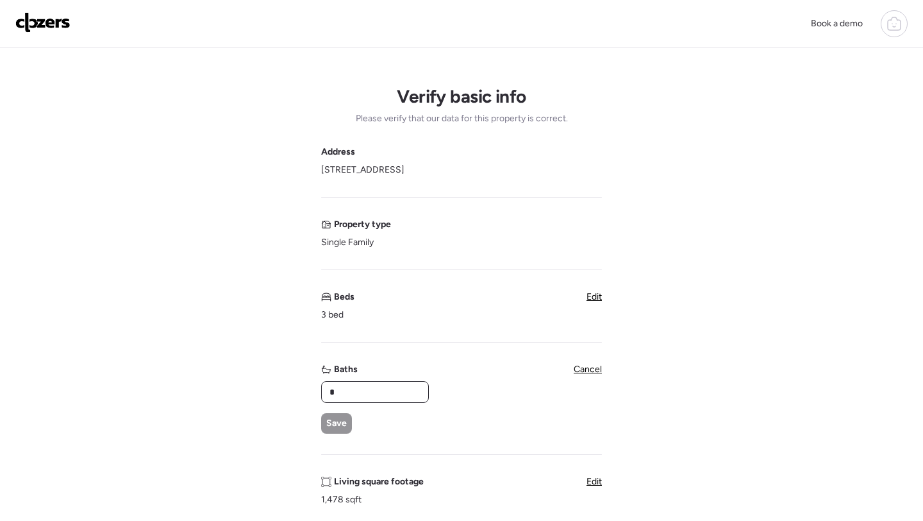
click at [362, 394] on input "*" at bounding box center [375, 392] width 96 height 18
type input "*"
click at [325, 421] on div "Save" at bounding box center [336, 423] width 31 height 21
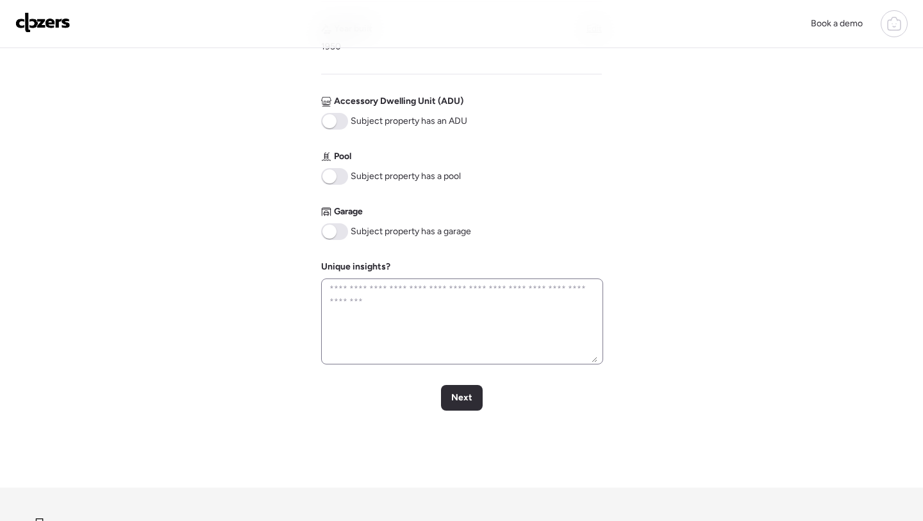
scroll to position [501, 0]
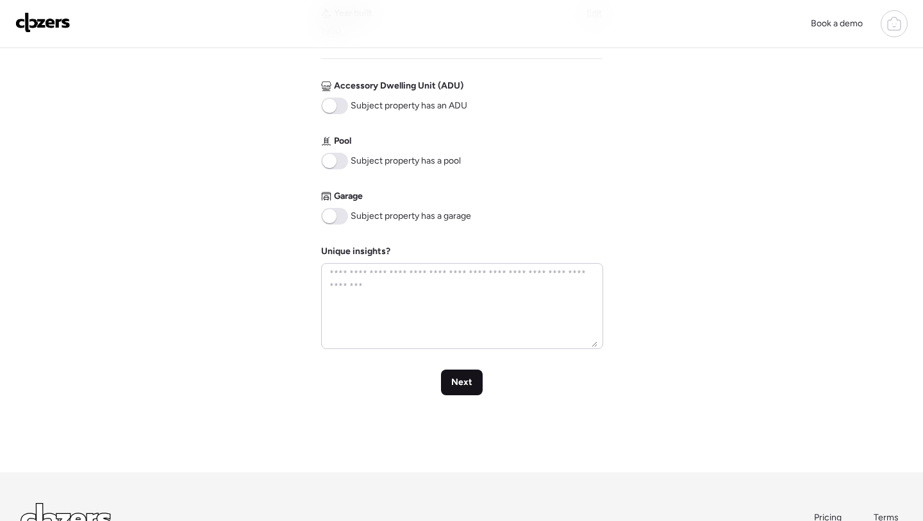
click at [459, 377] on span "Next" at bounding box center [461, 382] width 21 height 13
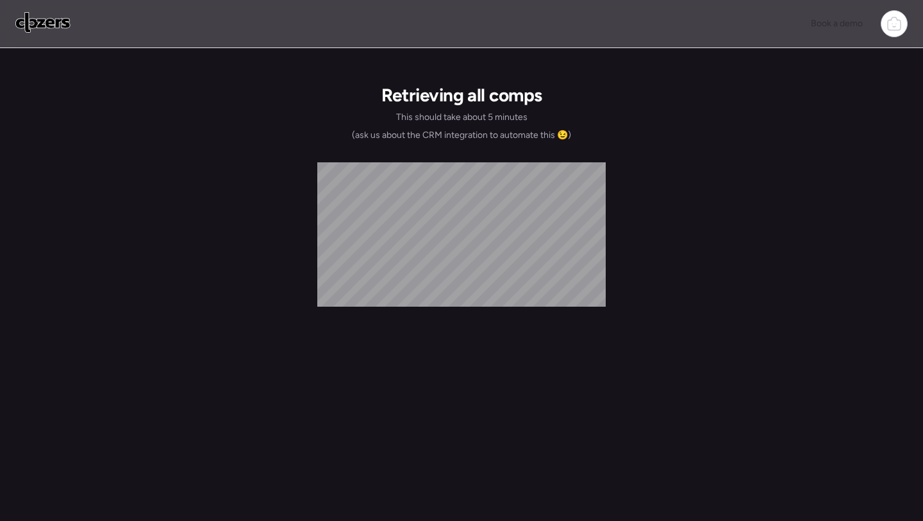
scroll to position [0, 0]
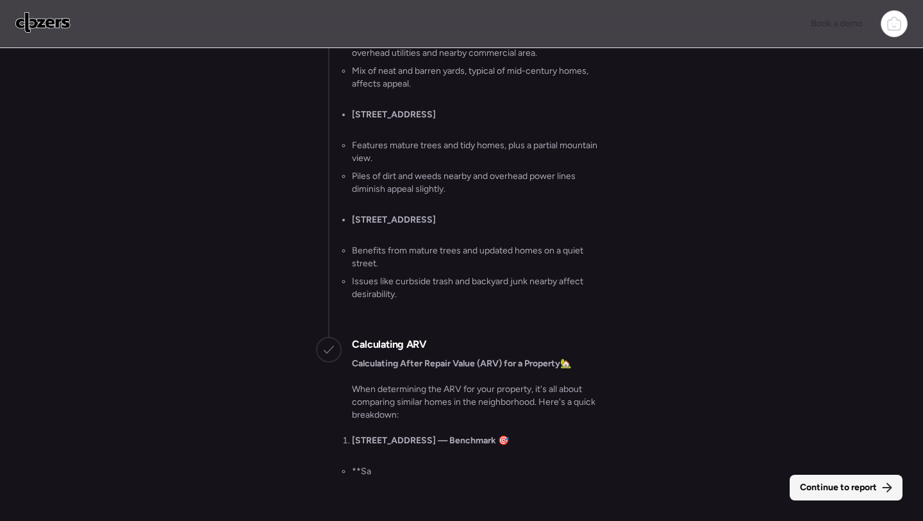
click at [864, 487] on span "Continue to report" at bounding box center [838, 487] width 77 height 13
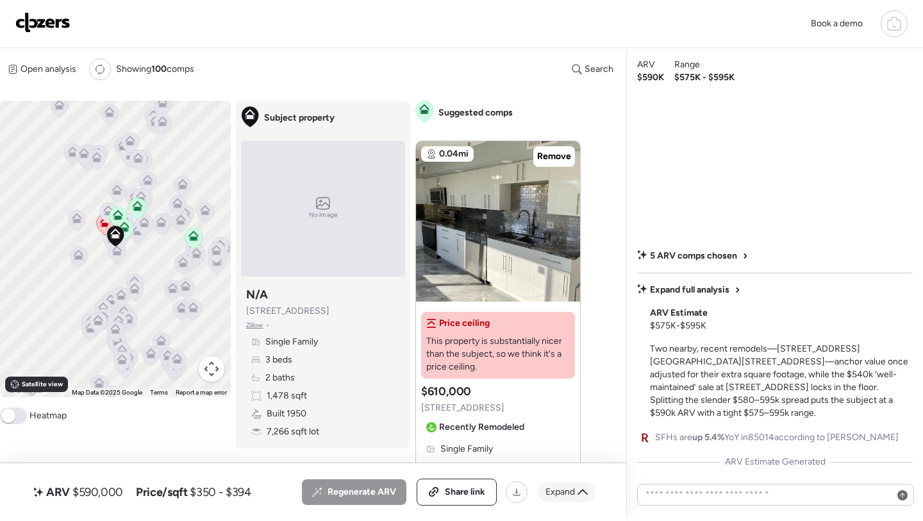
click at [575, 490] on div "Expand" at bounding box center [567, 491] width 58 height 21
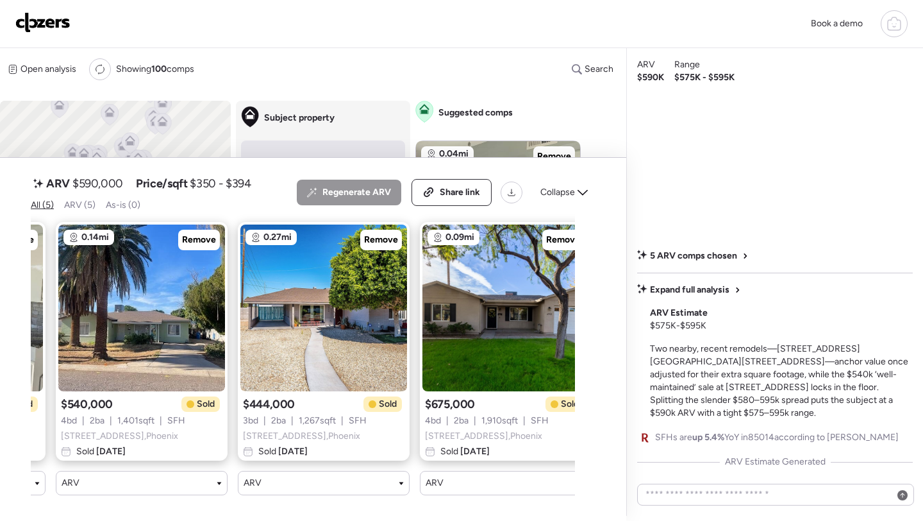
scroll to position [0, 376]
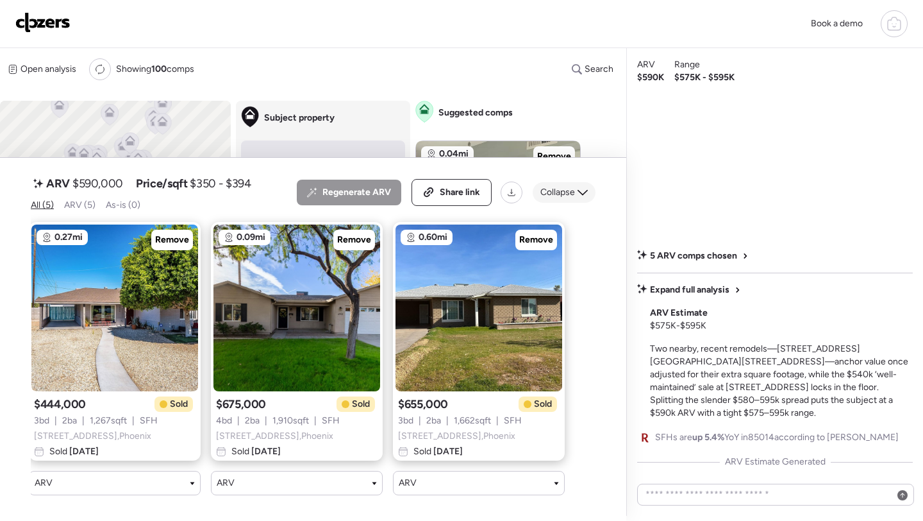
click at [569, 201] on div "Collapse" at bounding box center [564, 192] width 63 height 21
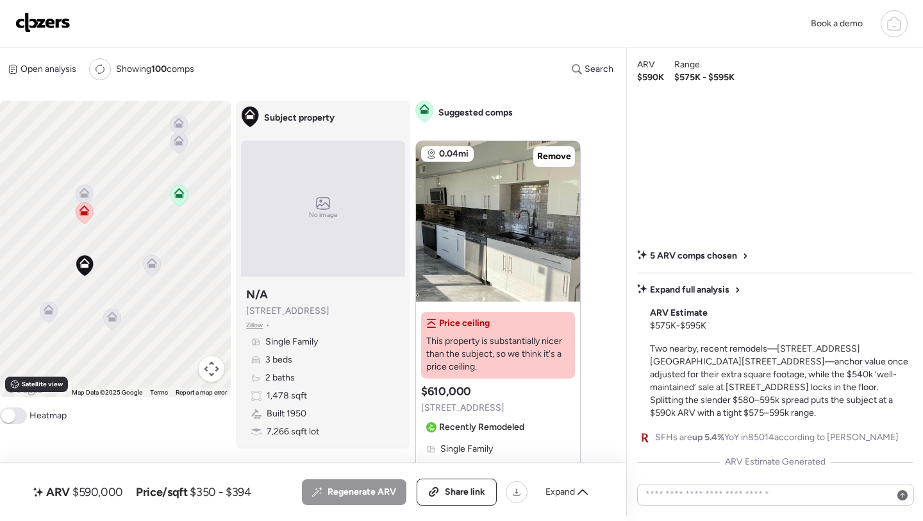
click at [85, 194] on icon at bounding box center [84, 196] width 8 height 4
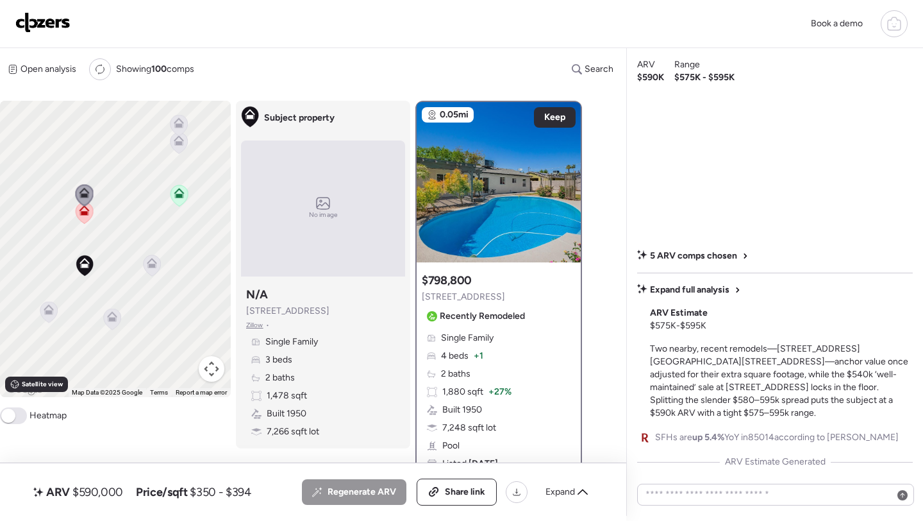
click at [44, 312] on icon at bounding box center [48, 312] width 8 height 4
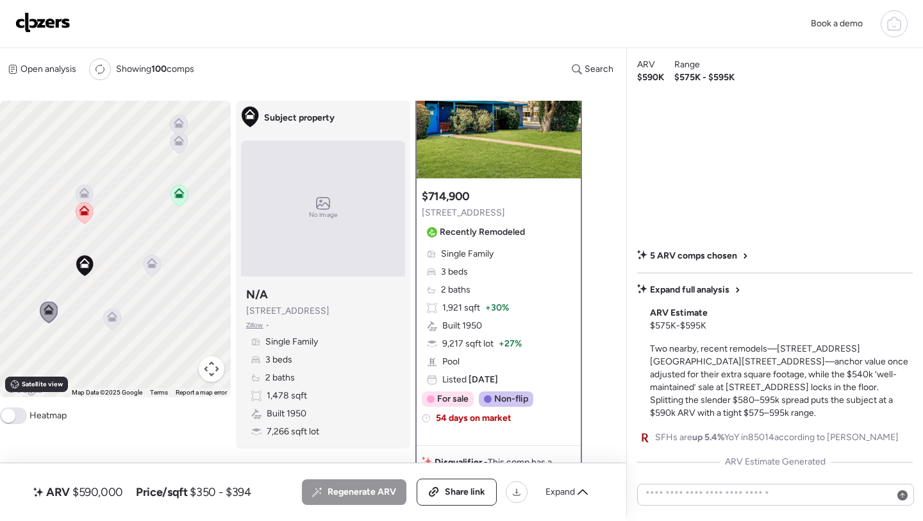
scroll to position [90, 0]
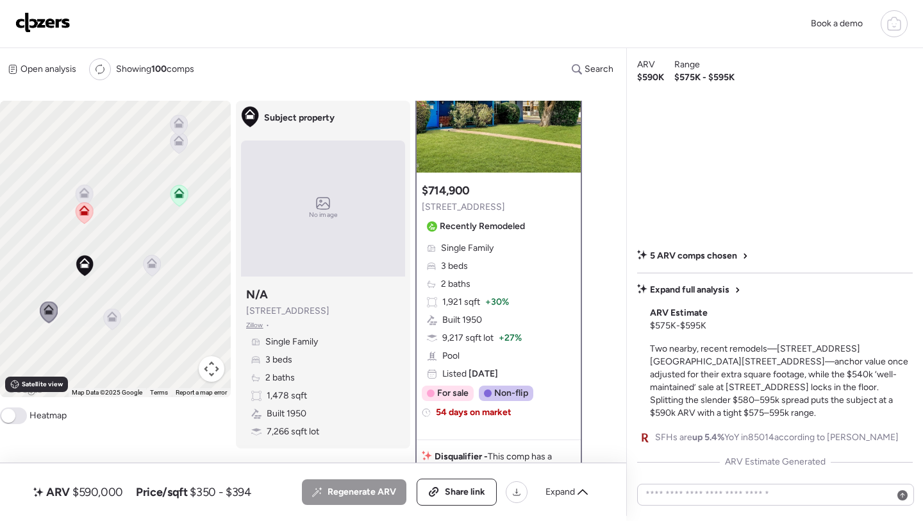
click at [112, 317] on icon at bounding box center [112, 317] width 10 height 10
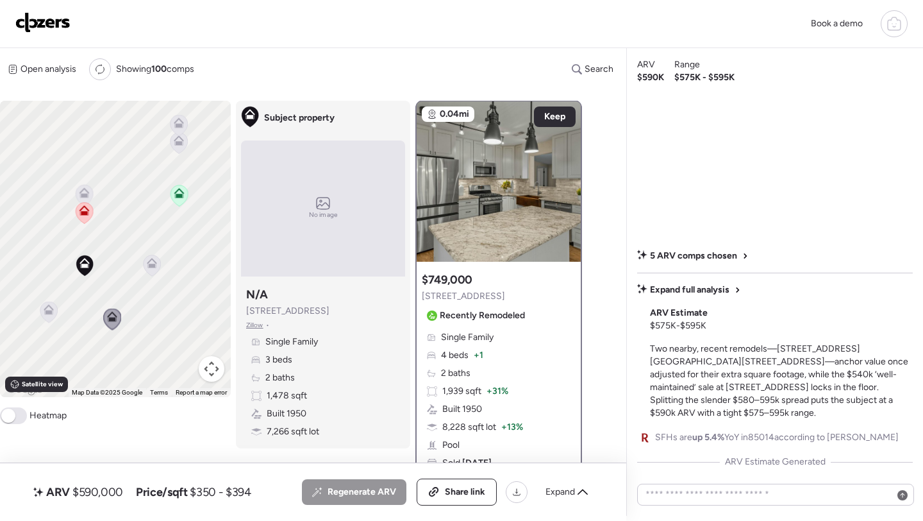
scroll to position [0, 0]
click at [156, 262] on icon at bounding box center [152, 263] width 10 height 10
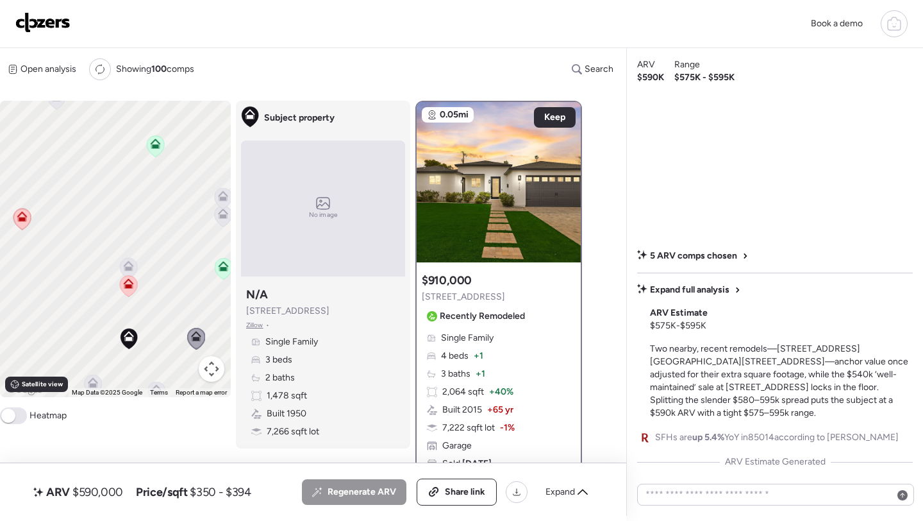
drag, startPoint x: 147, startPoint y: 206, endPoint x: 191, endPoint y: 281, distance: 86.5
click at [191, 281] on div "To activate drag with keyboard, press Alt + Enter. Once in keyboard drag state,…" at bounding box center [115, 249] width 231 height 296
click at [102, 497] on span "$590,000" at bounding box center [97, 491] width 51 height 15
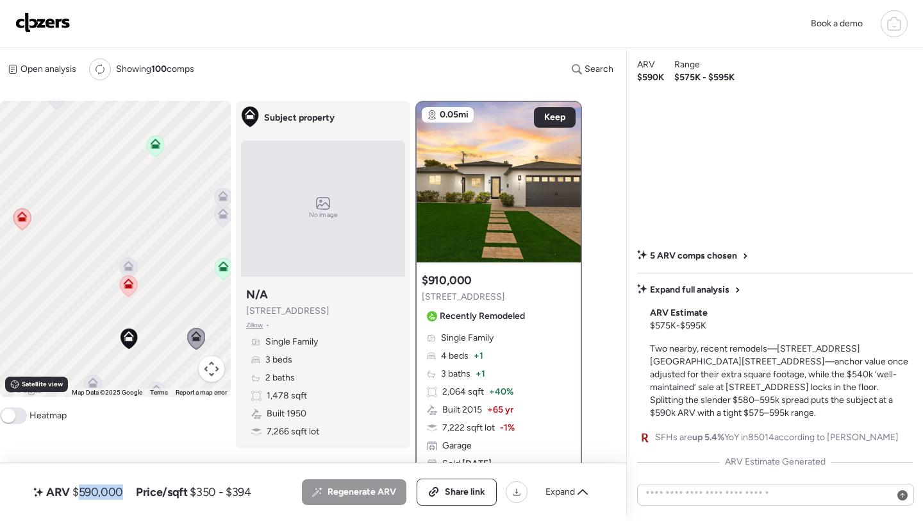
copy span "590,000"
drag, startPoint x: 116, startPoint y: 299, endPoint x: 196, endPoint y: 343, distance: 91.2
click at [196, 343] on div "To activate drag with keyboard, press Alt + Enter. Once in keyboard drag state,…" at bounding box center [115, 249] width 231 height 296
click at [133, 140] on icon at bounding box center [133, 137] width 17 height 21
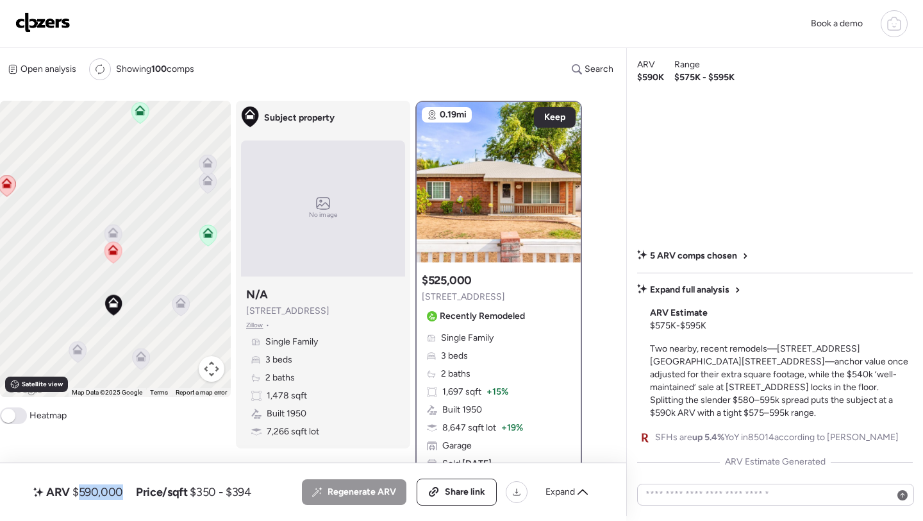
drag, startPoint x: 206, startPoint y: 316, endPoint x: 113, endPoint y: 243, distance: 118.2
click at [113, 243] on icon at bounding box center [112, 252] width 17 height 21
click at [488, 223] on img at bounding box center [499, 182] width 164 height 160
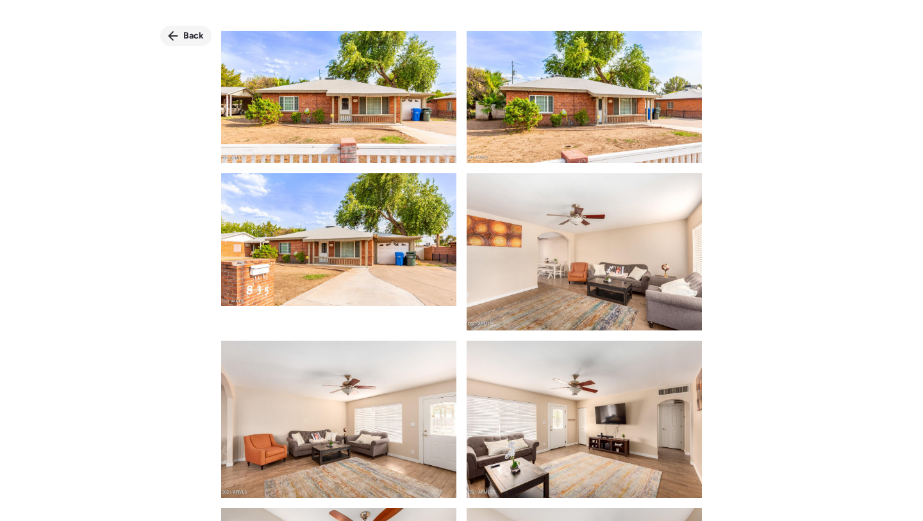
click at [194, 37] on span "Back" at bounding box center [193, 35] width 21 height 13
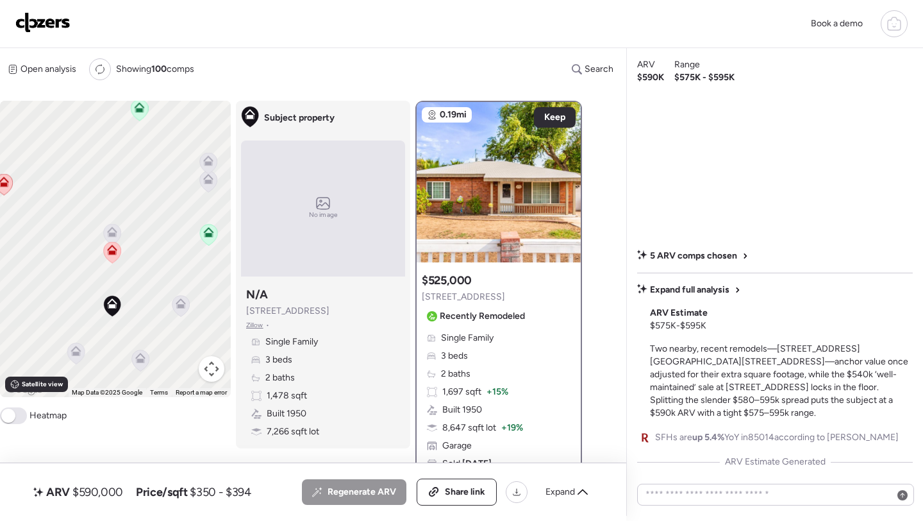
click at [210, 177] on icon at bounding box center [208, 177] width 10 height 6
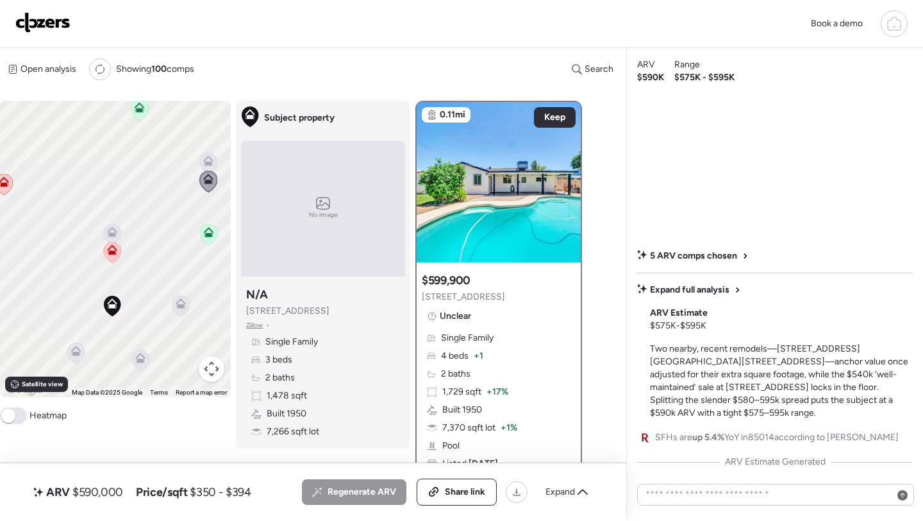
click at [208, 167] on icon at bounding box center [208, 163] width 17 height 21
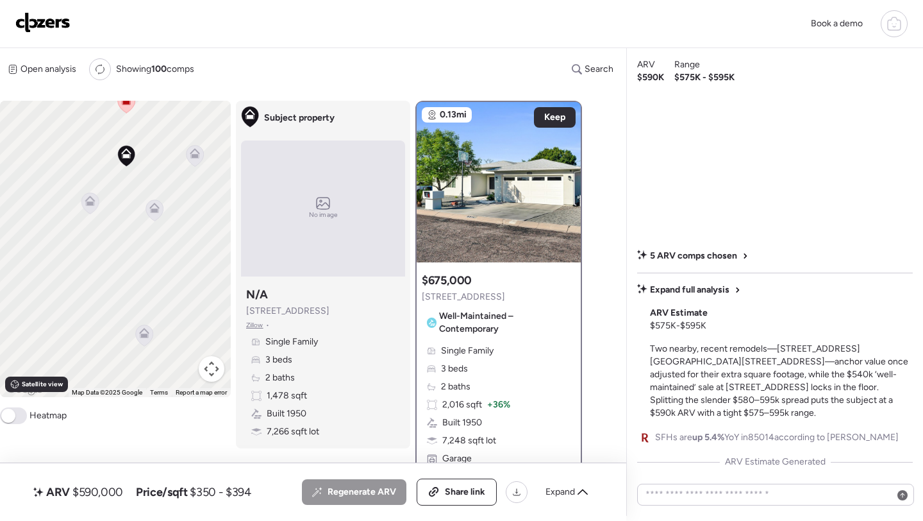
drag, startPoint x: 159, startPoint y: 315, endPoint x: 181, endPoint y: 164, distance: 152.9
click at [181, 164] on div "To activate drag with keyboard, press Alt + Enter. Once in keyboard drag state,…" at bounding box center [115, 249] width 231 height 296
click at [153, 336] on icon at bounding box center [152, 335] width 8 height 4
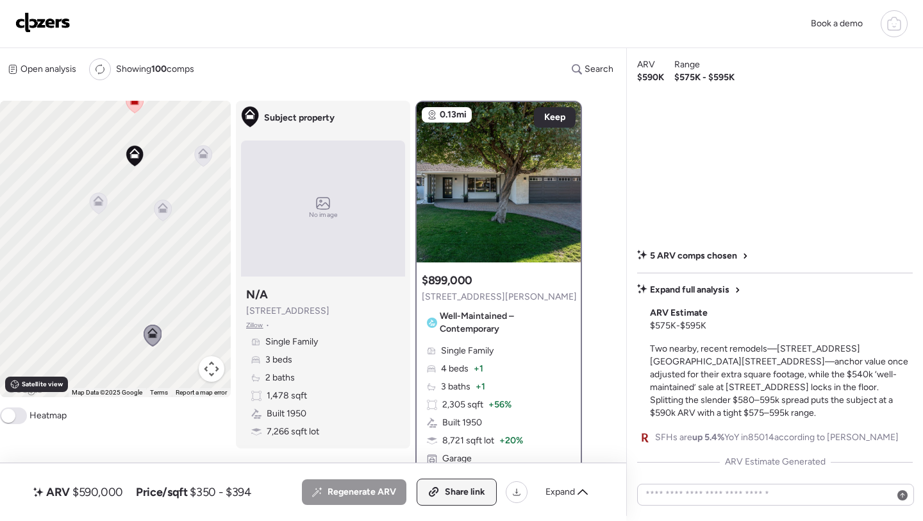
click at [437, 490] on icon at bounding box center [435, 490] width 6 height 6
click at [46, 29] on img at bounding box center [42, 22] width 55 height 21
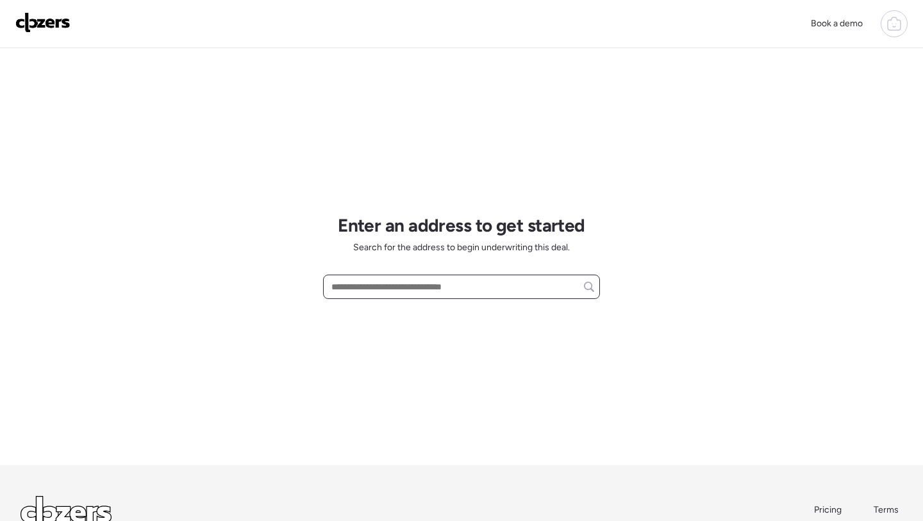
click at [369, 289] on input "text" at bounding box center [461, 287] width 265 height 18
paste input "**********"
click at [384, 313] on span "[STREET_ADDRESS]" at bounding box center [369, 310] width 83 height 13
type input "**********"
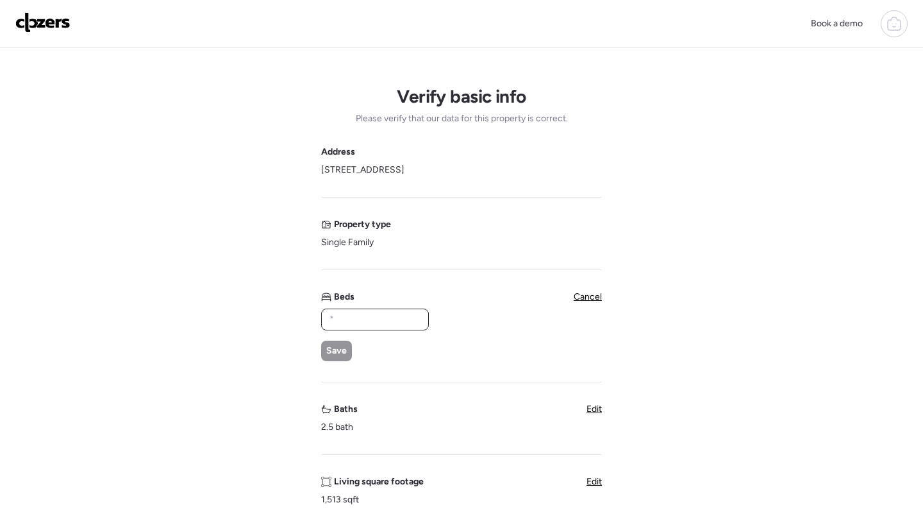
click at [372, 324] on input "text" at bounding box center [375, 319] width 96 height 18
type input "*"
click at [328, 358] on div "Save" at bounding box center [336, 350] width 31 height 21
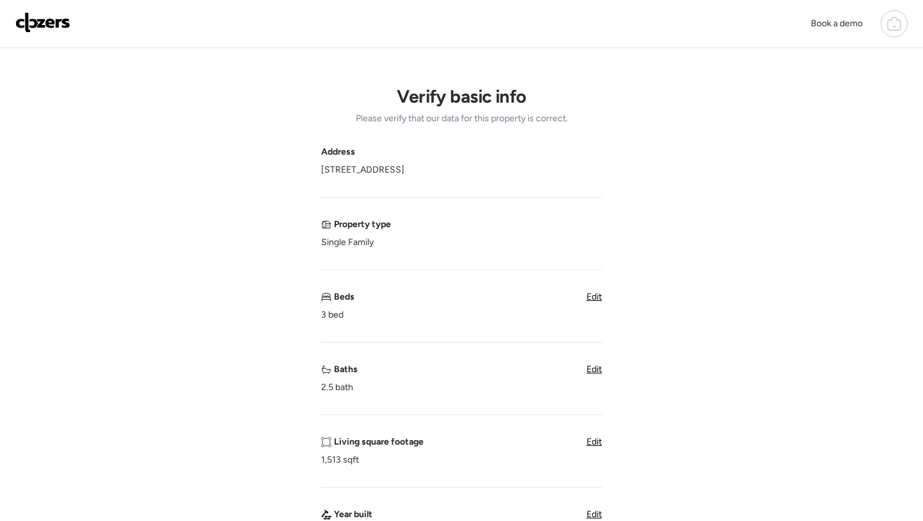
click at [590, 367] on span "Edit" at bounding box center [594, 368] width 15 height 11
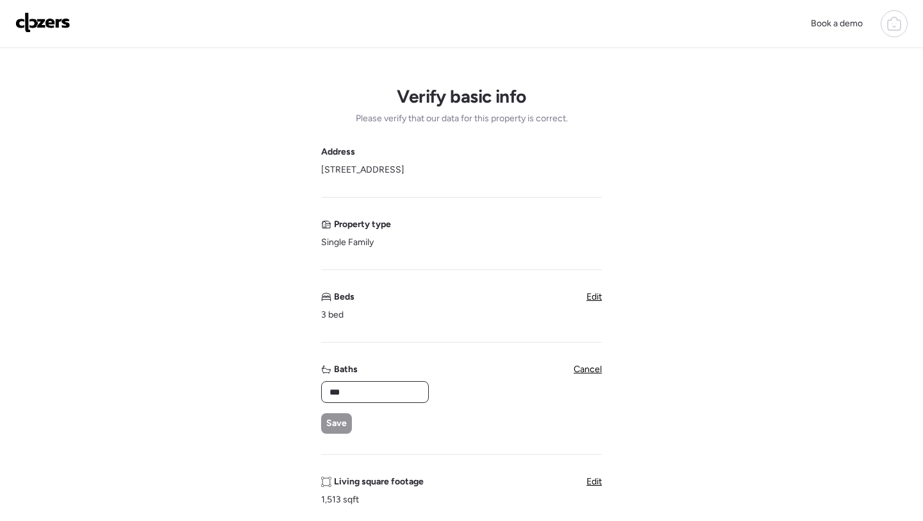
click at [357, 385] on input "***" at bounding box center [375, 392] width 96 height 18
type input "*"
click at [337, 421] on span "Save" at bounding box center [336, 423] width 21 height 13
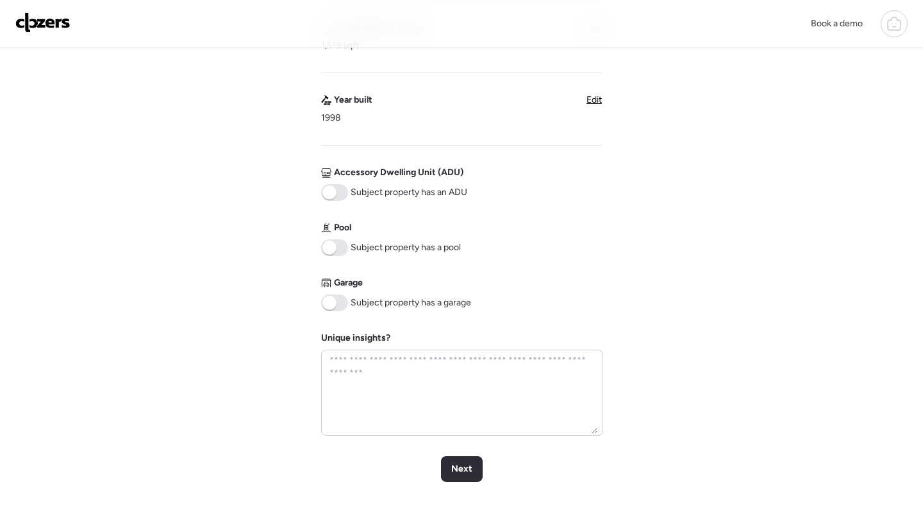
scroll to position [491, 0]
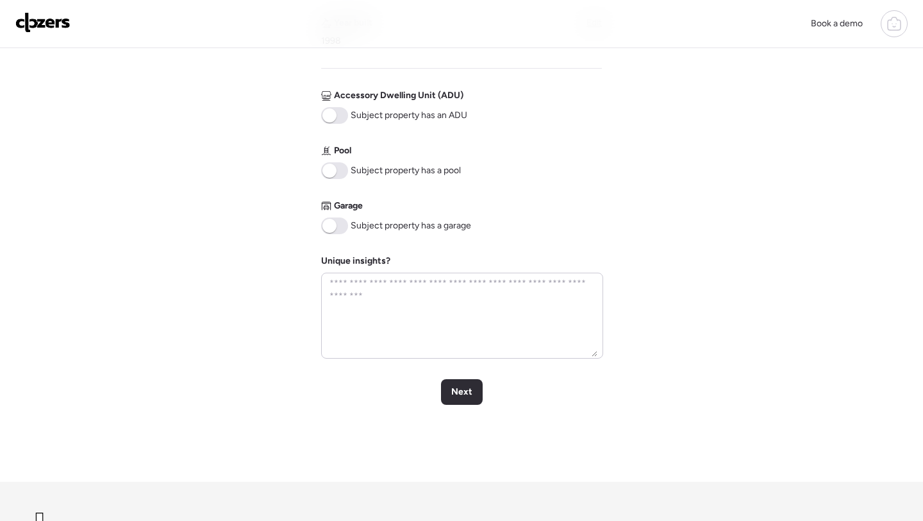
click at [333, 227] on span at bounding box center [329, 226] width 14 height 14
click at [471, 399] on div "Next" at bounding box center [462, 392] width 42 height 26
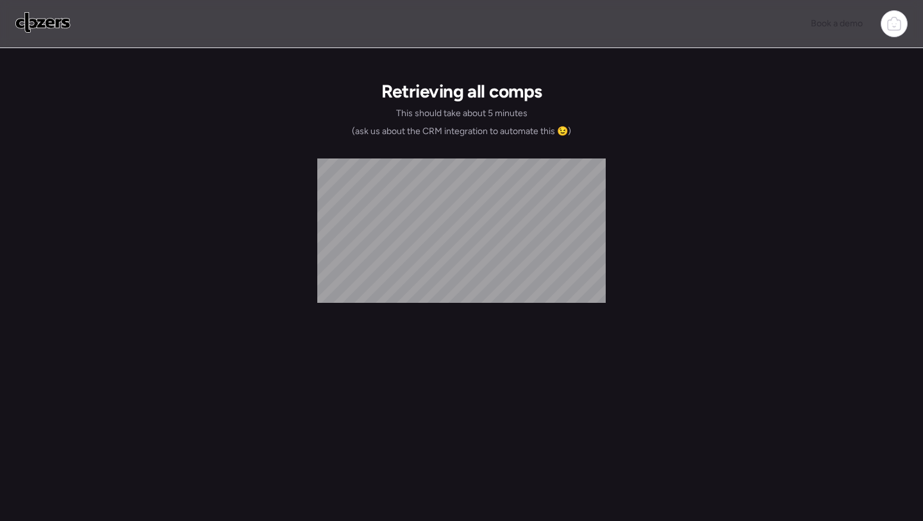
scroll to position [0, 0]
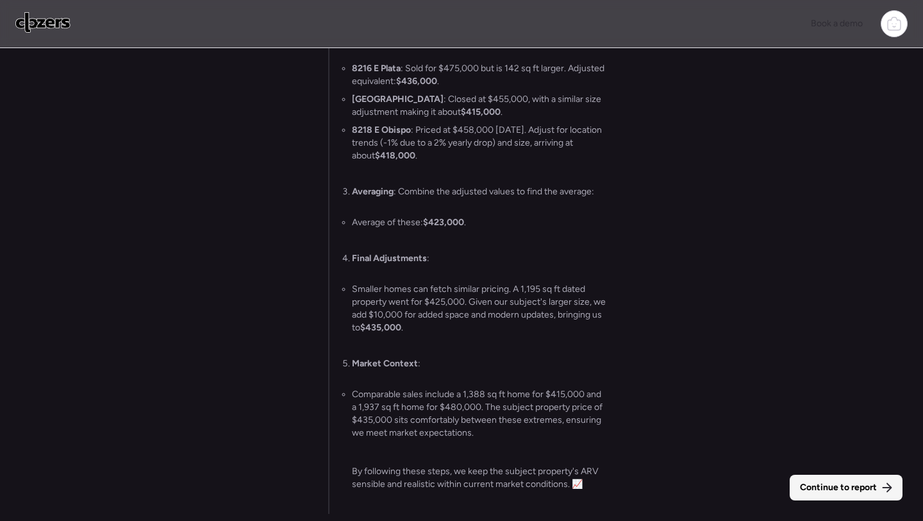
click at [848, 479] on div "Continue to report" at bounding box center [846, 487] width 113 height 26
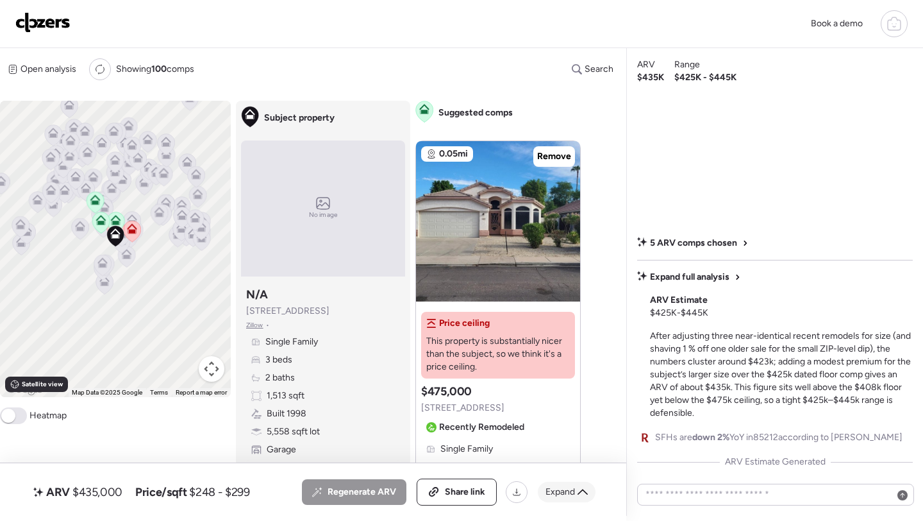
click at [560, 497] on span "Expand" at bounding box center [560, 491] width 29 height 13
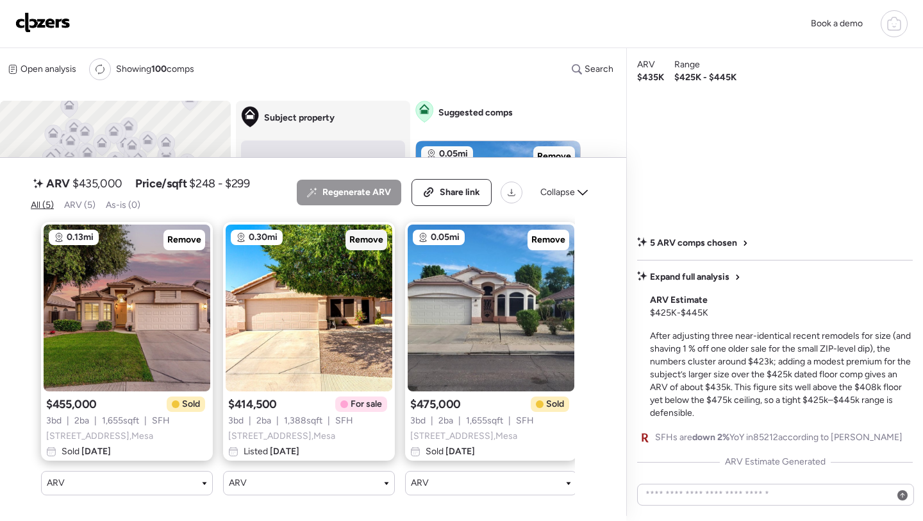
click at [370, 233] on span "Remove" at bounding box center [366, 239] width 34 height 13
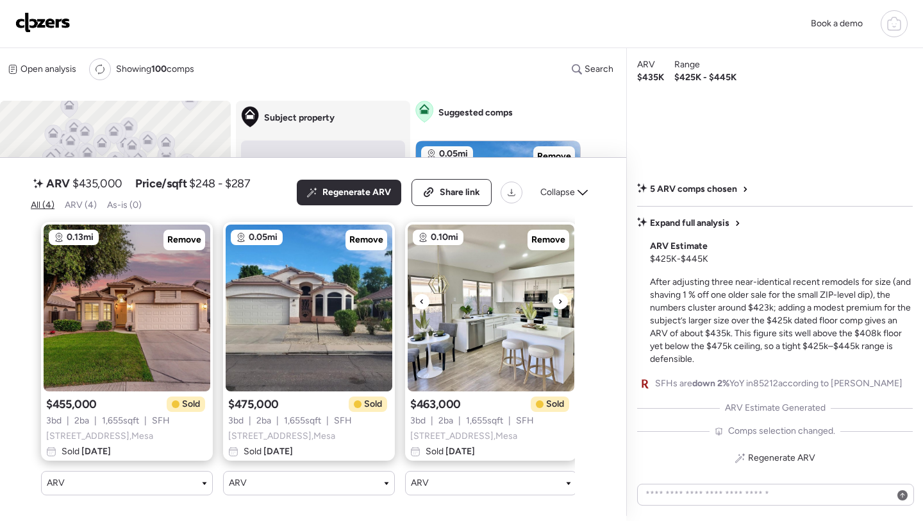
scroll to position [0, 194]
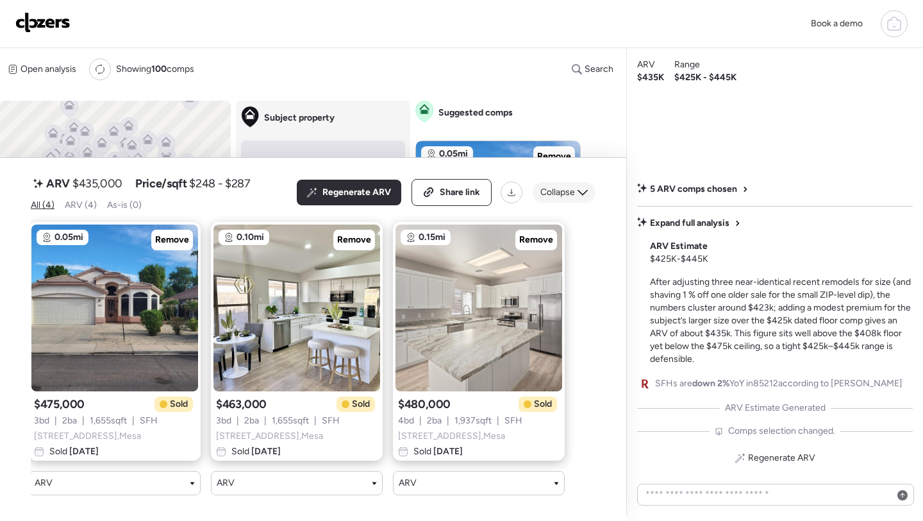
click at [581, 196] on icon at bounding box center [583, 192] width 10 height 10
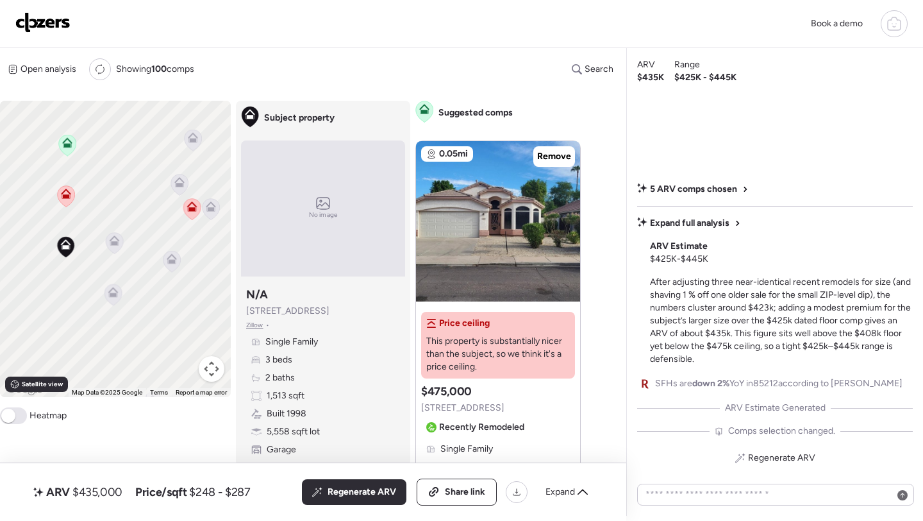
drag, startPoint x: 165, startPoint y: 290, endPoint x: 106, endPoint y: 238, distance: 78.6
click at [110, 238] on icon at bounding box center [115, 240] width 10 height 10
click at [117, 242] on icon at bounding box center [110, 240] width 17 height 21
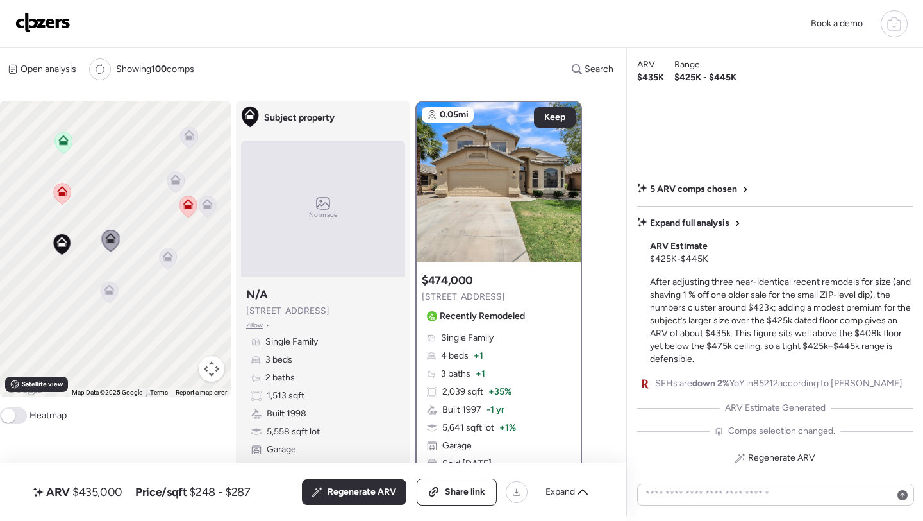
click at [113, 294] on icon at bounding box center [109, 290] width 10 height 10
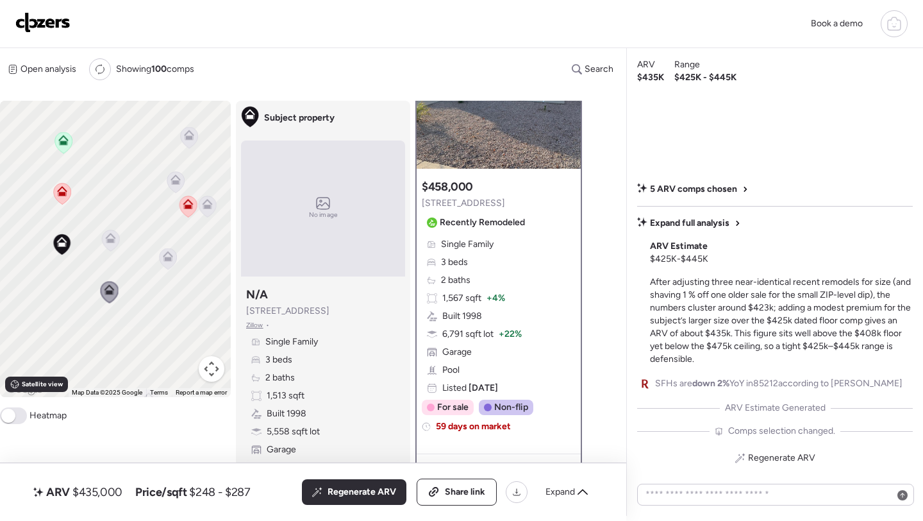
scroll to position [97, 0]
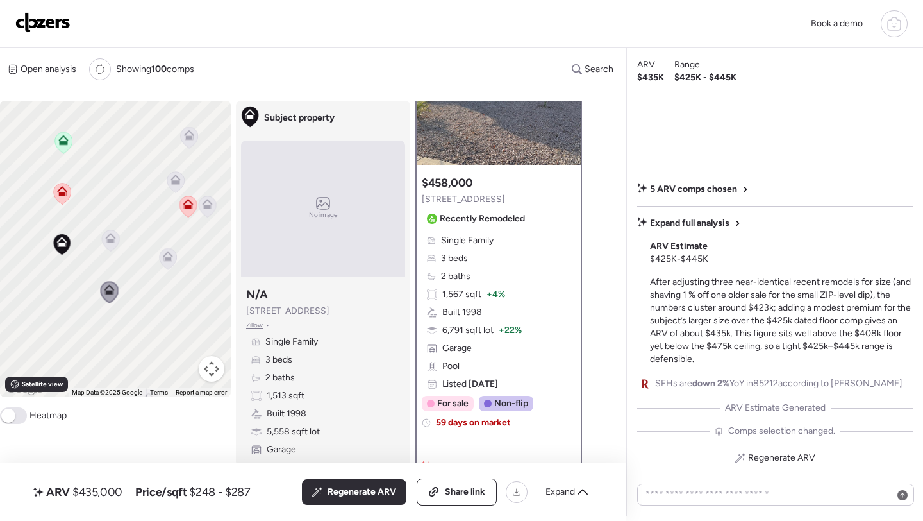
click at [176, 253] on icon at bounding box center [168, 259] width 18 height 22
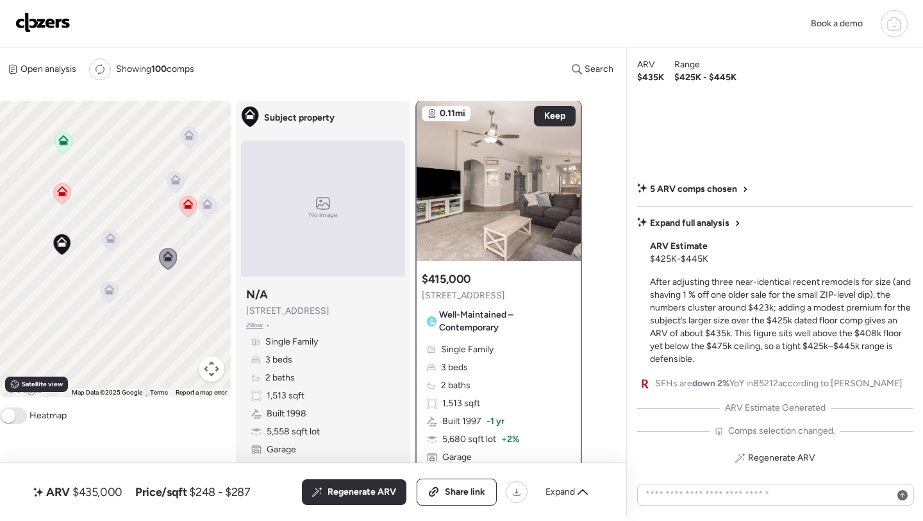
scroll to position [0, 0]
click at [204, 208] on icon at bounding box center [207, 206] width 8 height 4
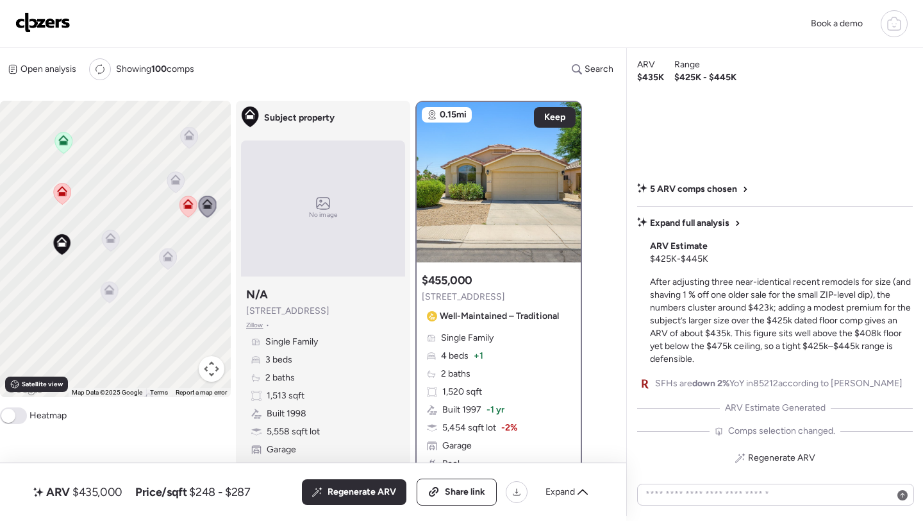
click at [176, 179] on icon at bounding box center [176, 179] width 10 height 10
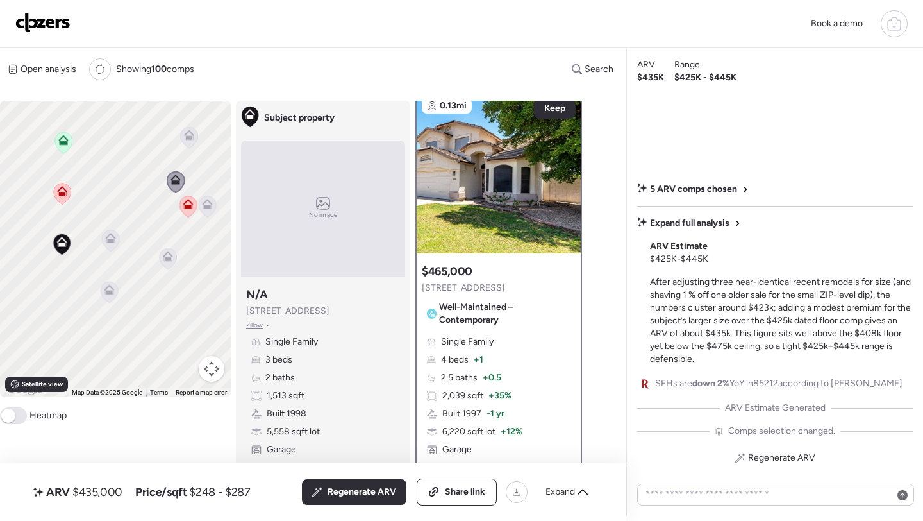
scroll to position [4, 0]
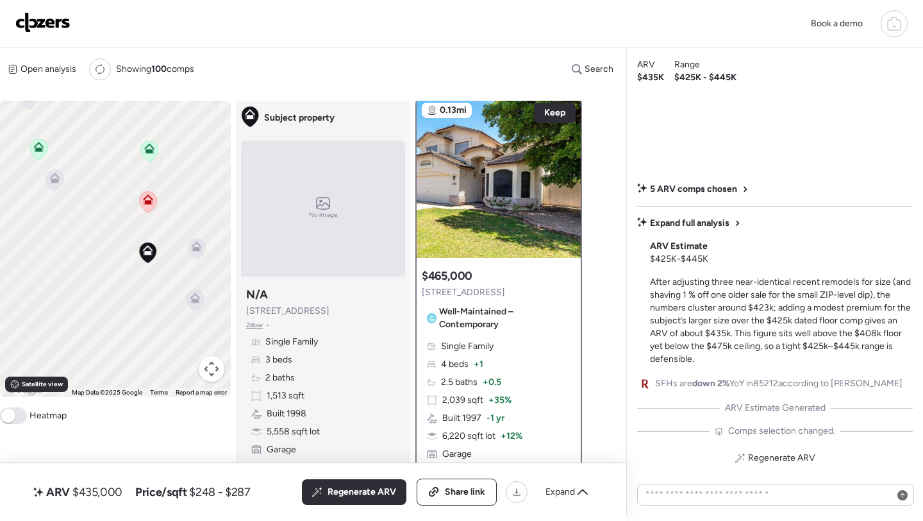
drag, startPoint x: 151, startPoint y: 246, endPoint x: 241, endPoint y: 254, distance: 90.1
click at [241, 254] on div "To activate drag with keyboard, press Alt + Enter. Once in keyboard drag state,…" at bounding box center [296, 308] width 592 height 415
click at [54, 181] on icon at bounding box center [55, 181] width 8 height 4
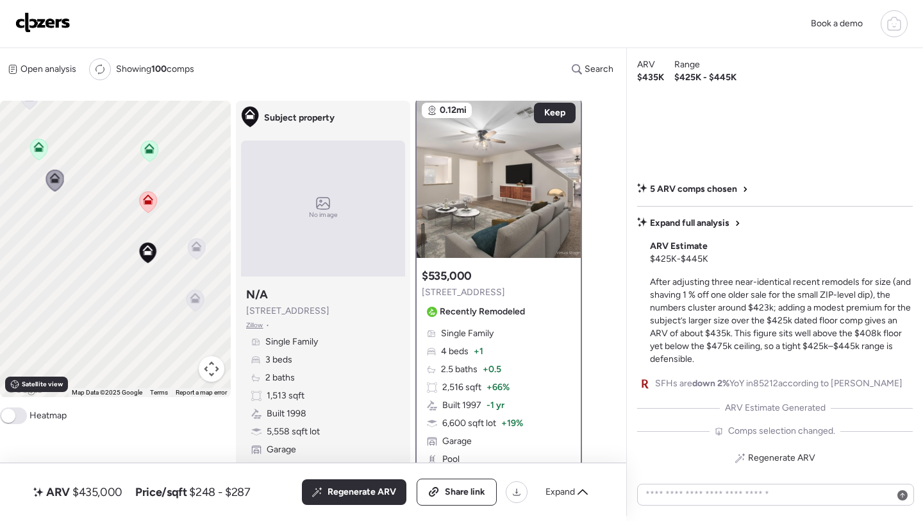
scroll to position [0, 0]
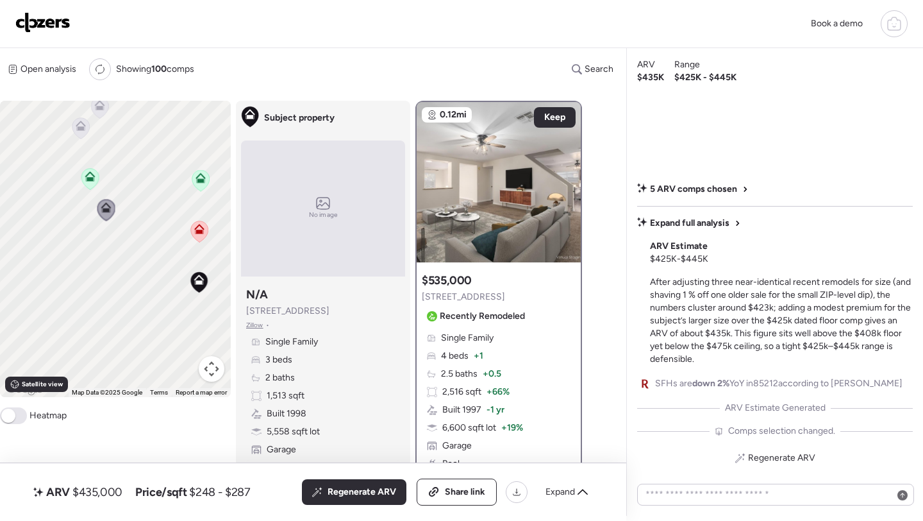
drag, startPoint x: 151, startPoint y: 279, endPoint x: 204, endPoint y: 310, distance: 61.5
click at [204, 310] on div "To activate drag with keyboard, press Alt + Enter. Once in keyboard drag state,…" at bounding box center [115, 249] width 231 height 296
click at [92, 147] on div "To activate drag with keyboard, press Alt + Enter. Once in keyboard drag state,…" at bounding box center [115, 249] width 231 height 296
click at [87, 143] on icon at bounding box center [82, 138] width 17 height 21
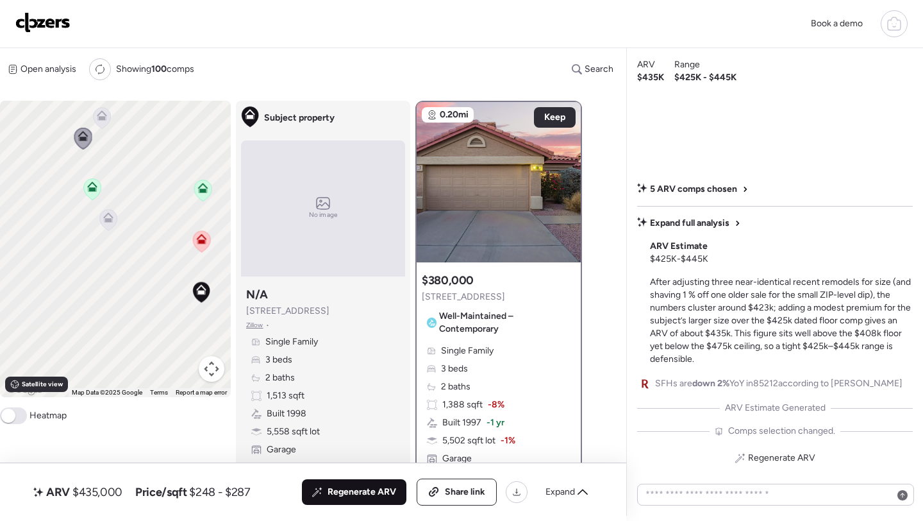
click at [342, 492] on span "Regenerate ARV" at bounding box center [362, 491] width 69 height 13
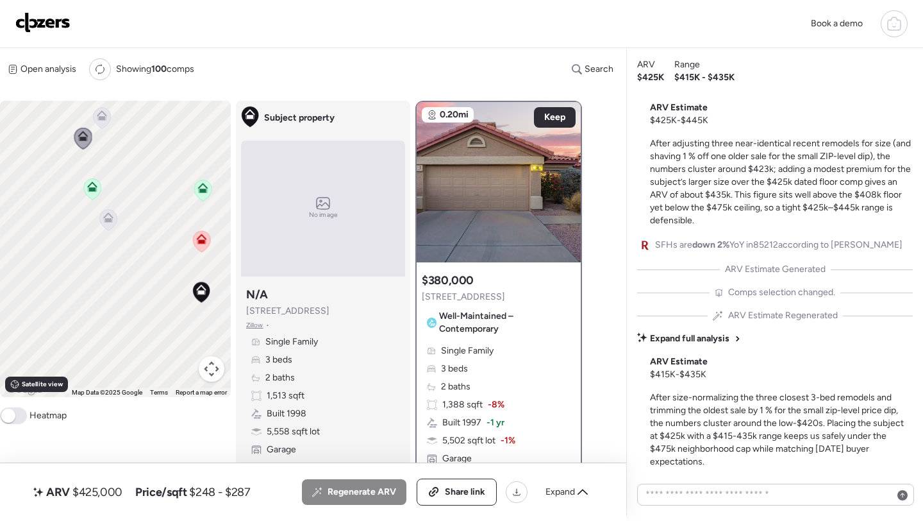
click at [112, 496] on span "$425,000" at bounding box center [97, 491] width 50 height 15
click at [87, 492] on span "$425,000" at bounding box center [97, 491] width 50 height 15
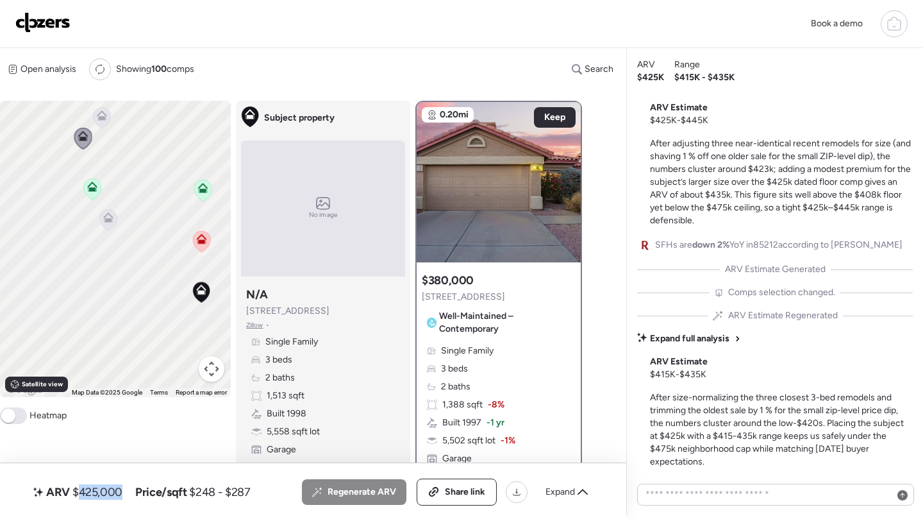
copy span "425,000"
click at [451, 490] on span "Share link" at bounding box center [465, 491] width 40 height 13
click at [52, 28] on img at bounding box center [42, 22] width 55 height 21
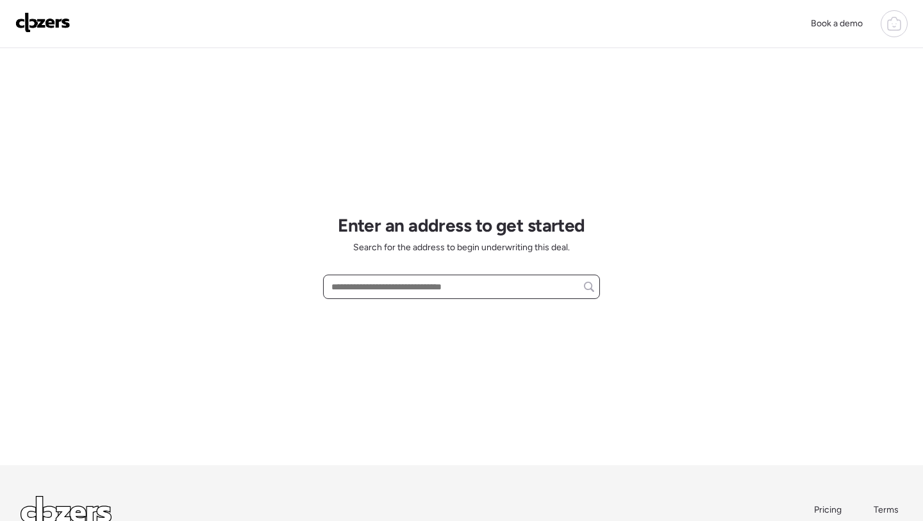
click at [394, 290] on input "text" at bounding box center [461, 287] width 265 height 18
paste input "**********"
click at [480, 289] on input "**********" at bounding box center [461, 287] width 265 height 18
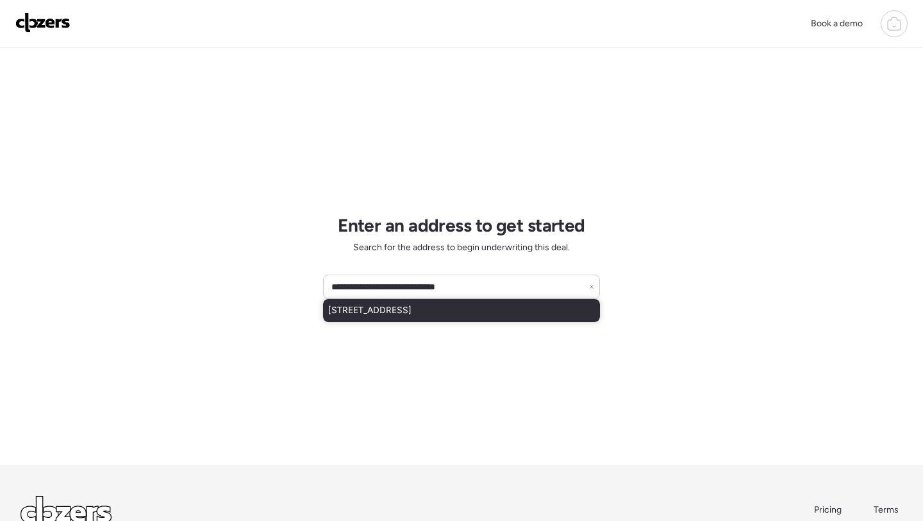
click at [447, 320] on div "[STREET_ADDRESS]" at bounding box center [461, 310] width 277 height 23
type input "**********"
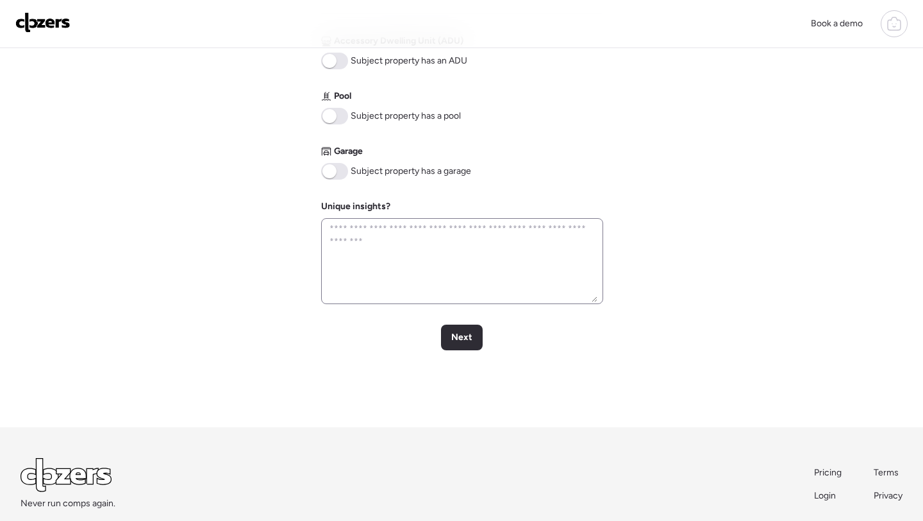
scroll to position [566, 0]
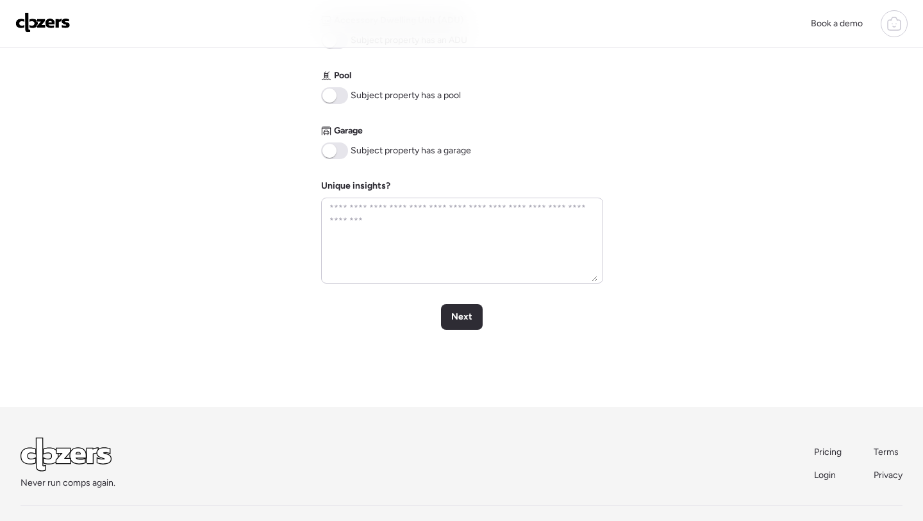
click at [340, 88] on span at bounding box center [334, 95] width 27 height 17
click at [465, 320] on span "Next" at bounding box center [461, 316] width 21 height 13
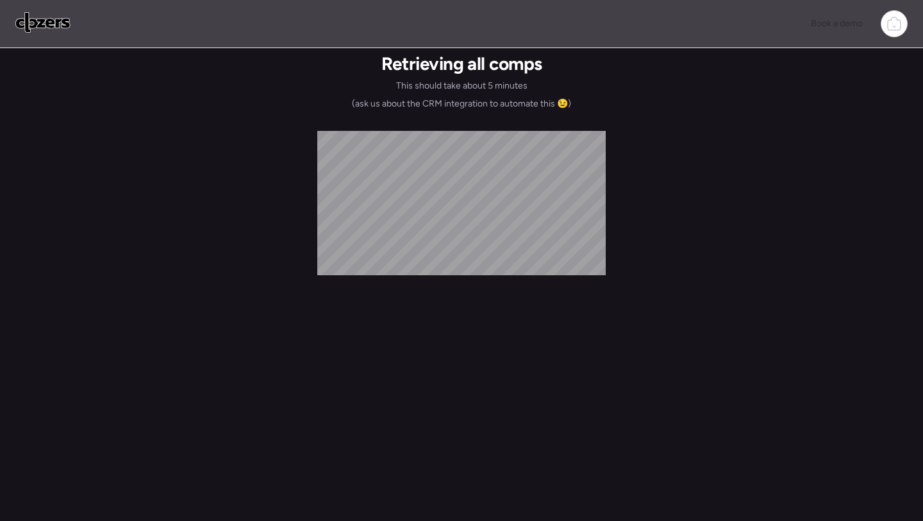
scroll to position [0, 0]
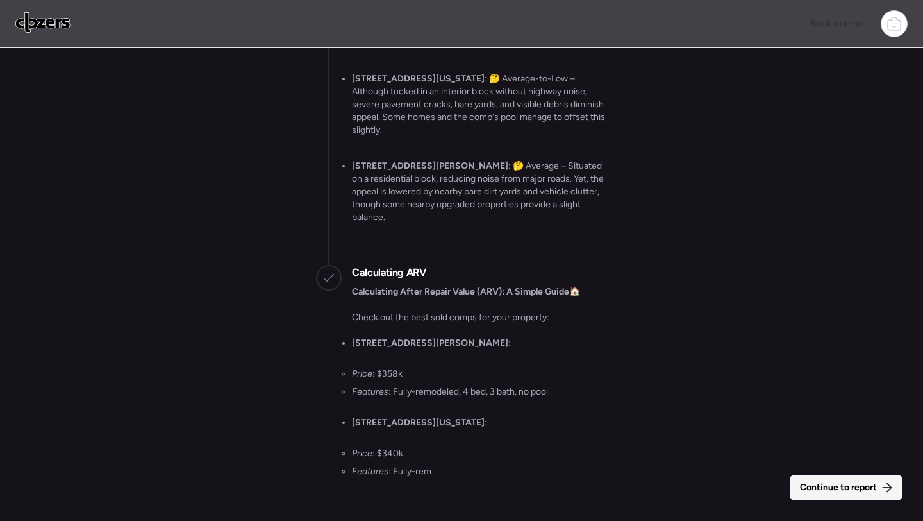
click at [840, 481] on span "Continue to report" at bounding box center [838, 487] width 77 height 13
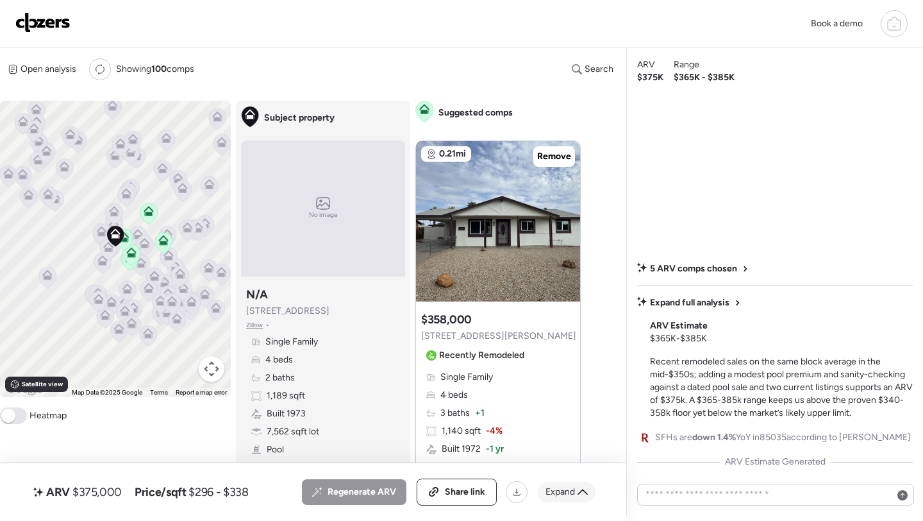
click at [566, 494] on span "Expand" at bounding box center [560, 491] width 29 height 13
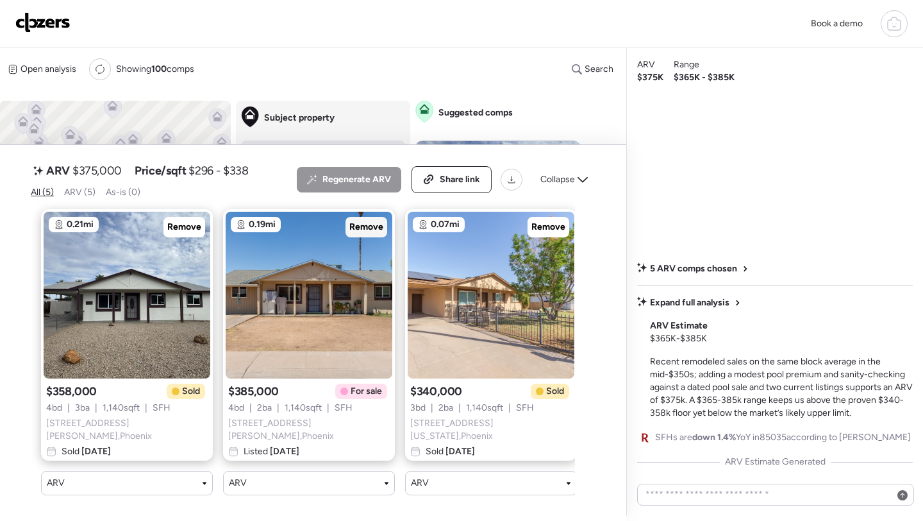
click at [370, 232] on div "Remove" at bounding box center [367, 227] width 42 height 21
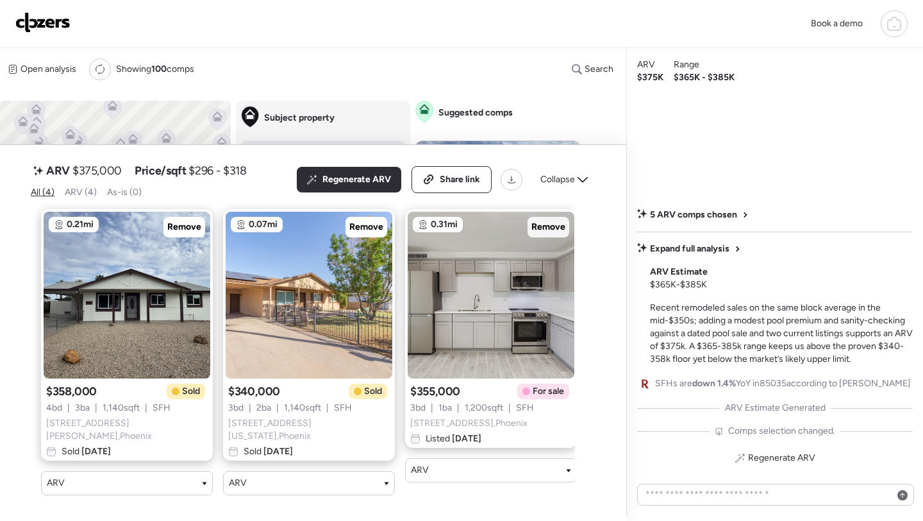
click at [556, 233] on span "Remove" at bounding box center [548, 227] width 34 height 13
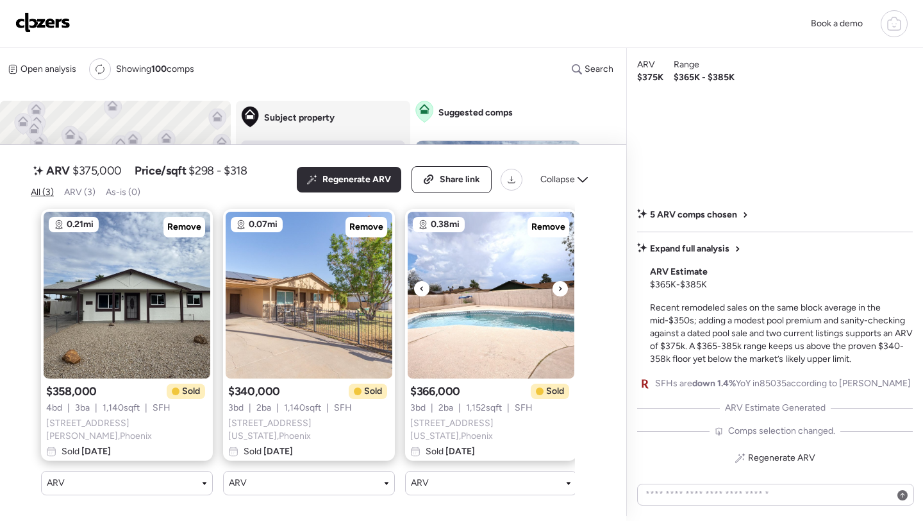
scroll to position [0, 12]
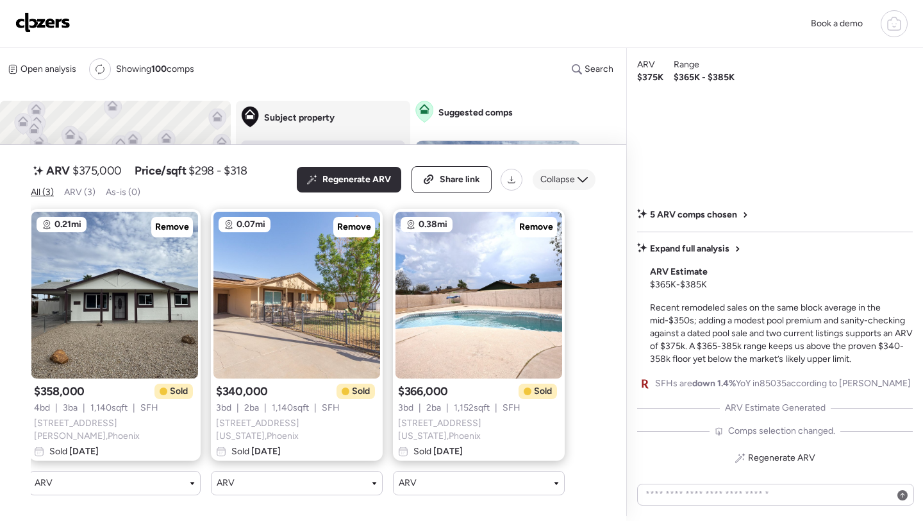
click at [580, 190] on div "Collapse" at bounding box center [564, 179] width 63 height 21
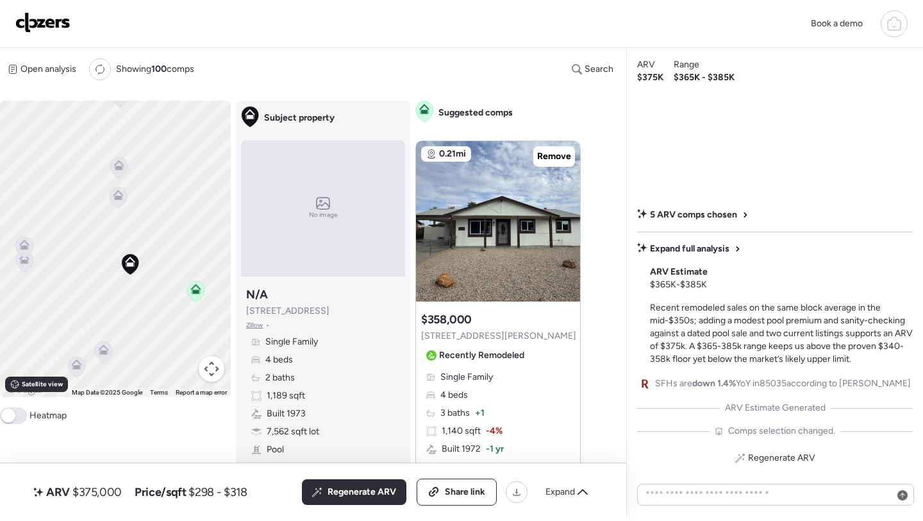
drag, startPoint x: 130, startPoint y: 240, endPoint x: 130, endPoint y: 287, distance: 46.8
click at [130, 287] on div "To activate drag with keyboard, press Alt + Enter. Once in keyboard drag state,…" at bounding box center [115, 249] width 231 height 296
click at [118, 258] on icon at bounding box center [118, 258] width 10 height 10
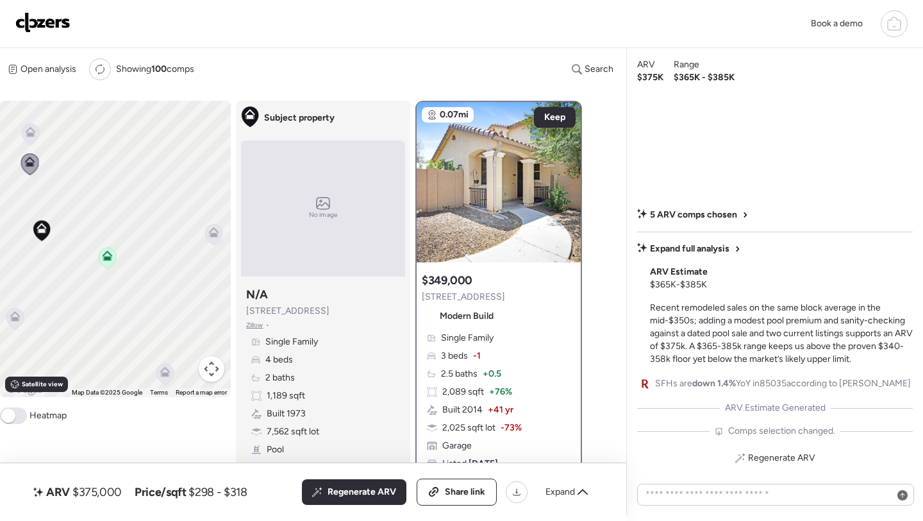
drag, startPoint x: 161, startPoint y: 296, endPoint x: 65, endPoint y: 193, distance: 140.2
click at [65, 193] on div "To activate drag with keyboard, press Alt + Enter. Once in keyboard drag state,…" at bounding box center [115, 249] width 231 height 296
click at [195, 223] on icon at bounding box center [194, 223] width 10 height 10
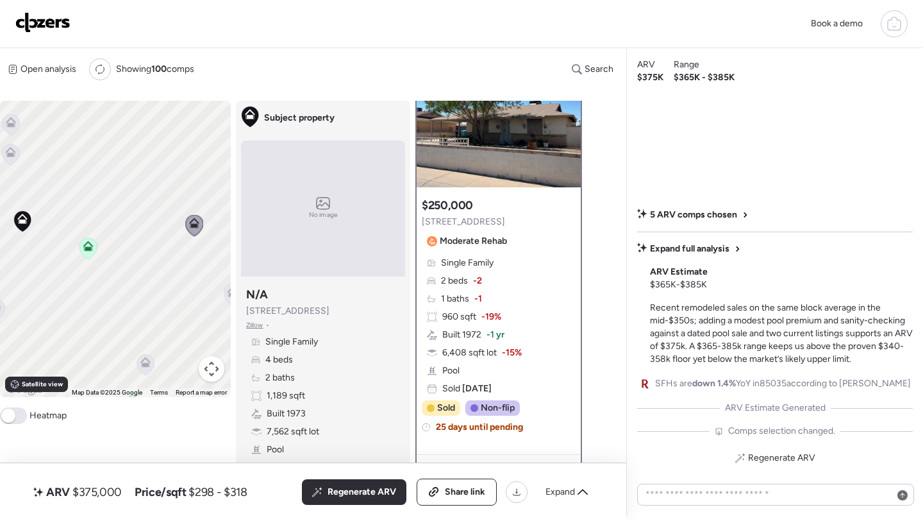
scroll to position [0, 0]
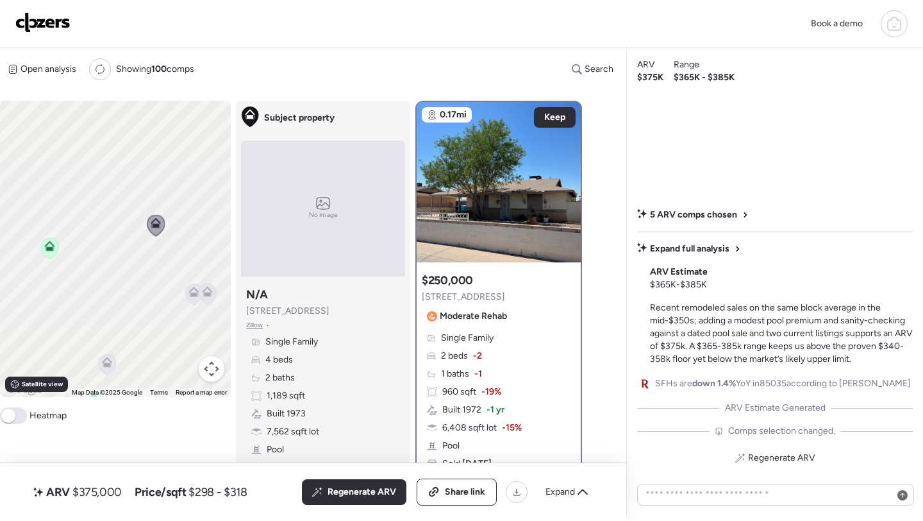
drag, startPoint x: 186, startPoint y: 296, endPoint x: 94, endPoint y: 293, distance: 92.3
click at [94, 293] on div "To activate drag with keyboard, press Alt + Enter. Once in keyboard drag state,…" at bounding box center [115, 249] width 231 height 296
click at [71, 288] on icon at bounding box center [73, 289] width 8 height 4
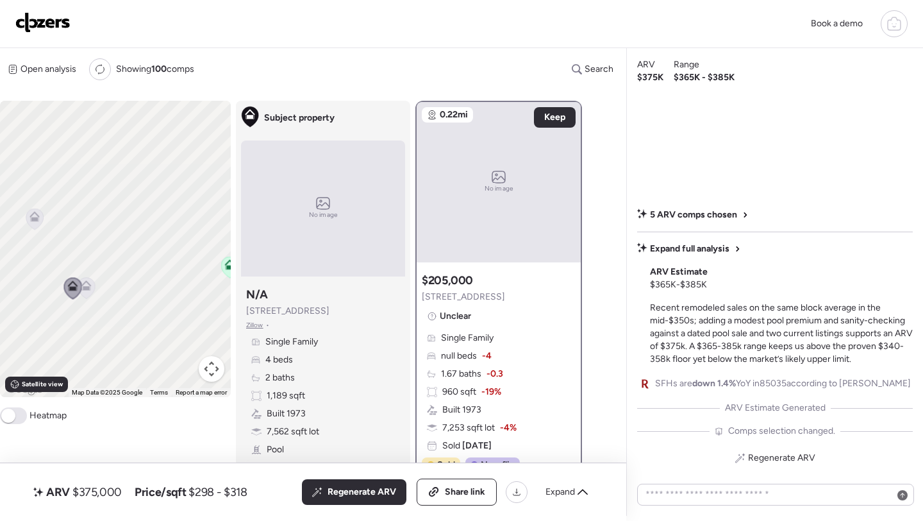
click at [87, 281] on icon at bounding box center [86, 285] width 10 height 10
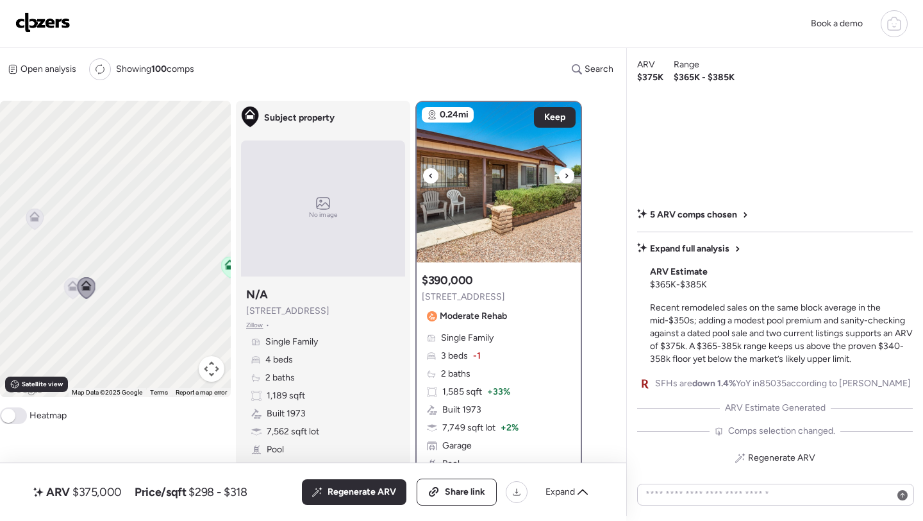
click at [494, 242] on img at bounding box center [499, 182] width 164 height 160
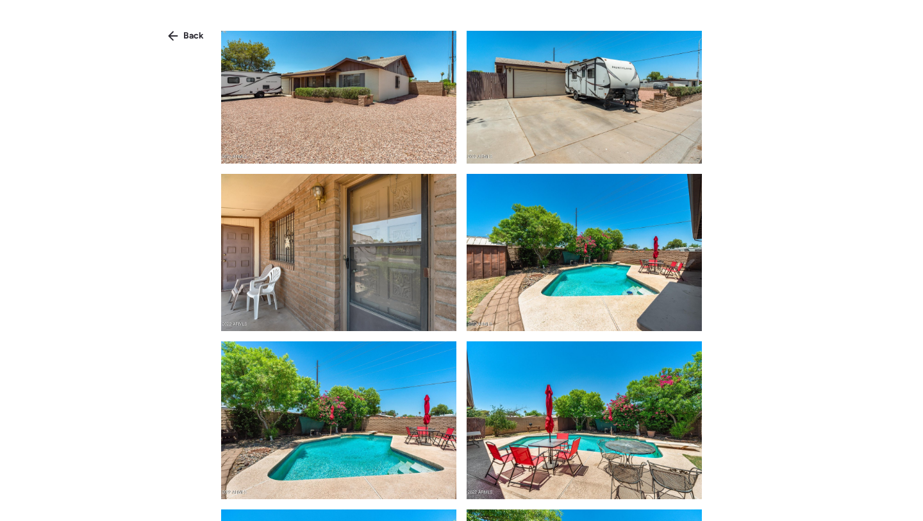
scroll to position [195, 0]
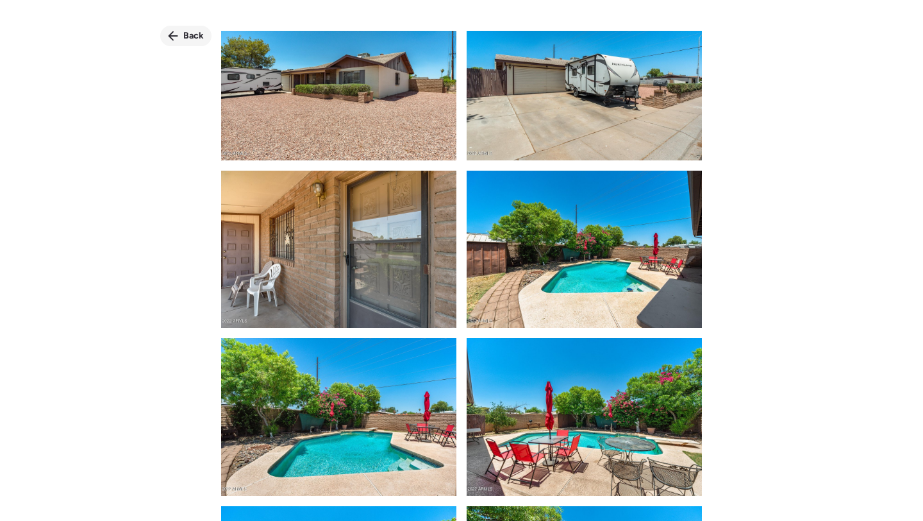
click at [187, 37] on span "Back" at bounding box center [193, 35] width 21 height 13
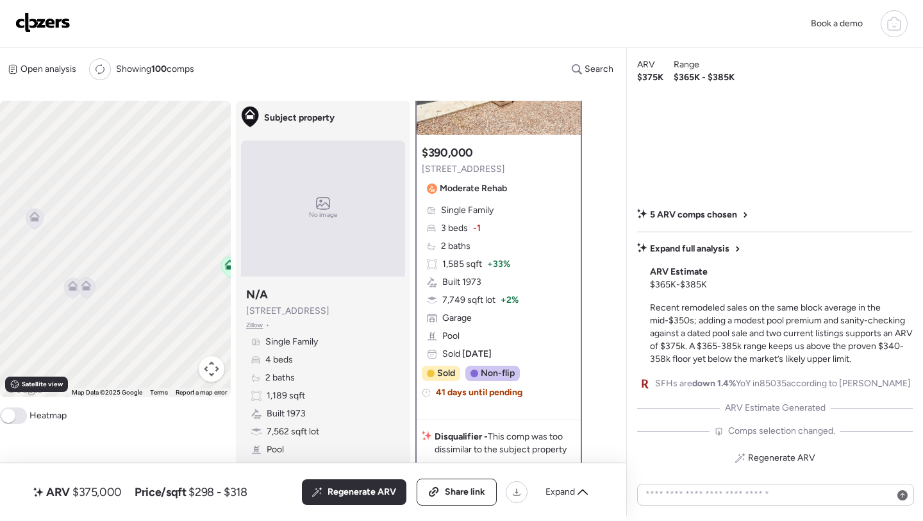
scroll to position [0, 0]
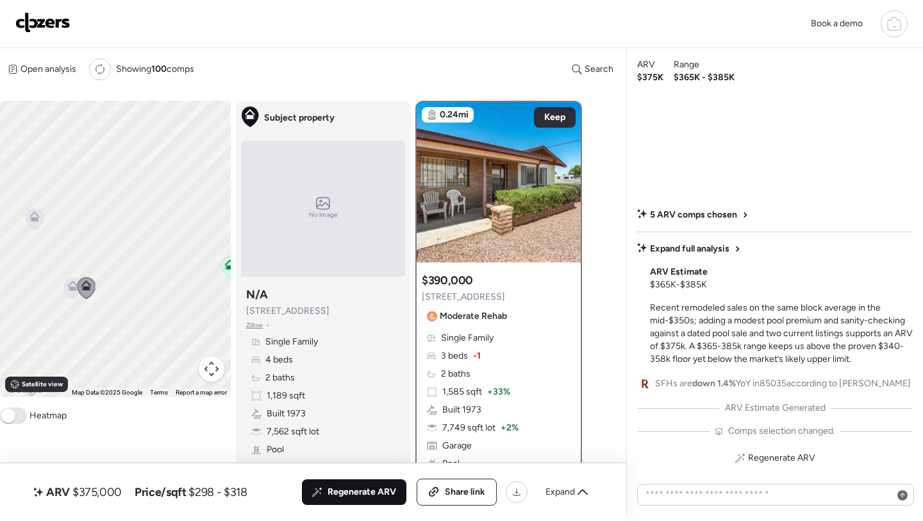
click at [358, 490] on span "Regenerate ARV" at bounding box center [362, 491] width 69 height 13
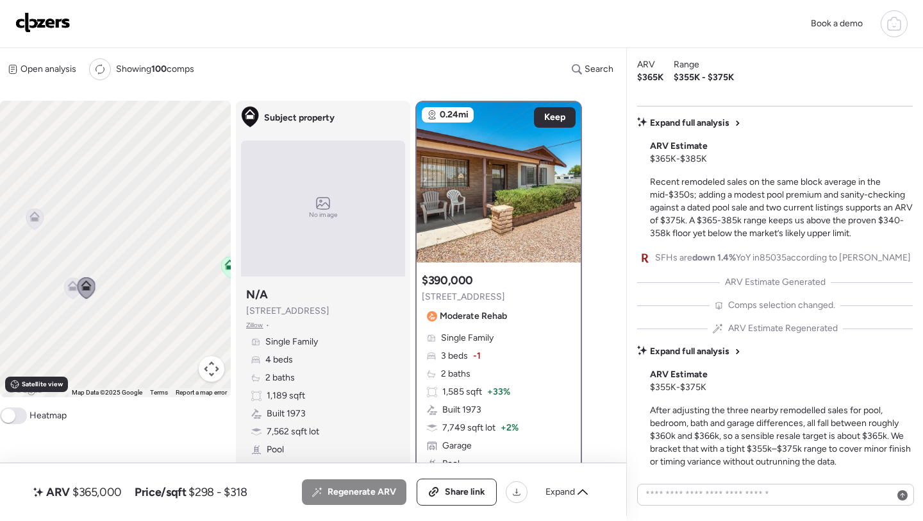
click at [103, 491] on span "$365,000" at bounding box center [96, 491] width 49 height 15
copy span "365,000"
click at [455, 487] on span "Share link" at bounding box center [465, 491] width 40 height 13
click at [50, 27] on img at bounding box center [42, 22] width 55 height 21
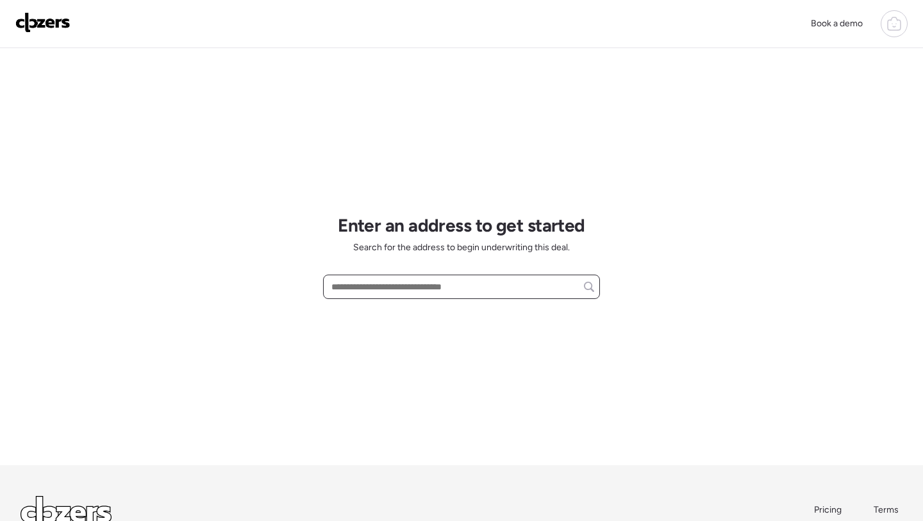
click at [409, 294] on input "text" at bounding box center [461, 287] width 265 height 18
paste input "**********"
type input "**********"
paste input "**********"
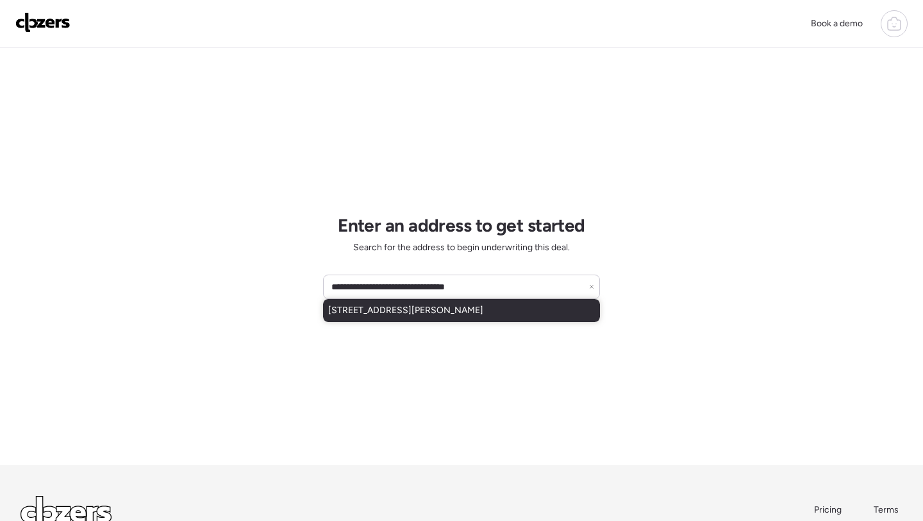
click at [387, 307] on span "[STREET_ADDRESS][PERSON_NAME]" at bounding box center [405, 310] width 155 height 13
type input "**********"
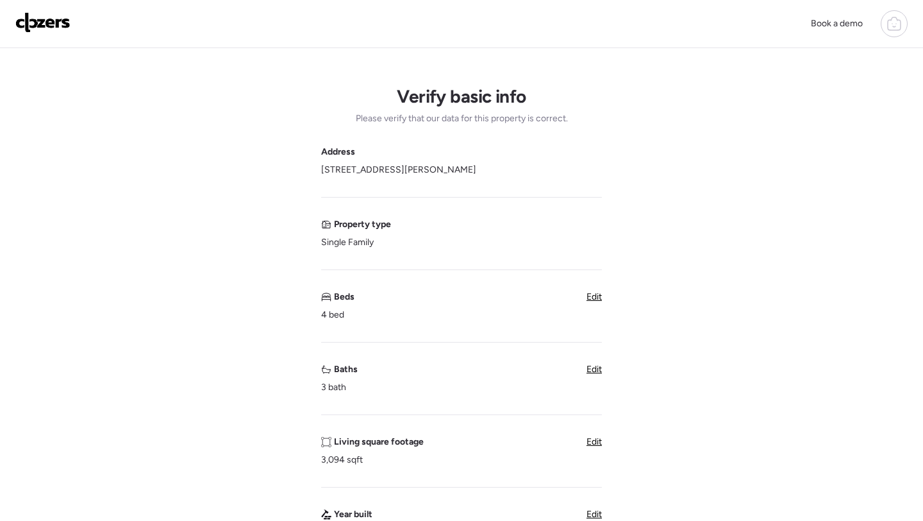
click at [590, 373] on span "Edit" at bounding box center [594, 368] width 15 height 11
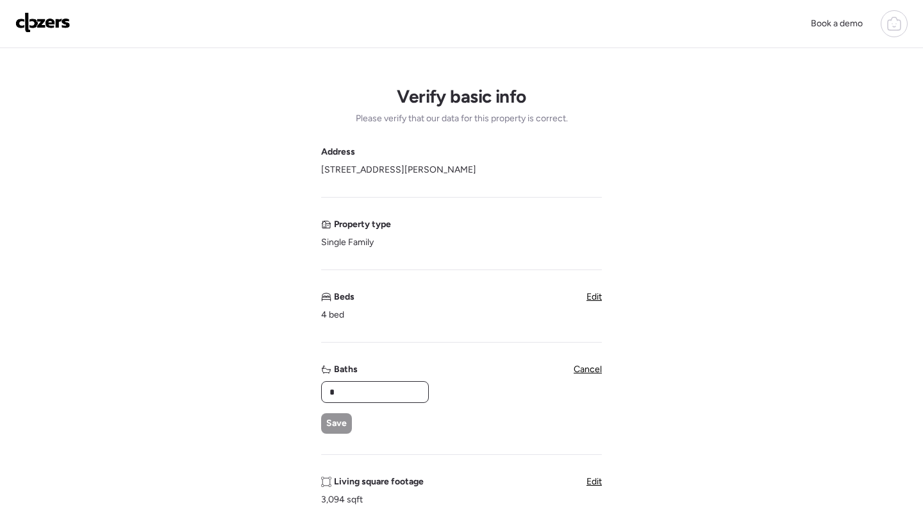
click at [390, 387] on input "*" at bounding box center [375, 392] width 96 height 18
type input "***"
click at [340, 419] on span "Save" at bounding box center [336, 423] width 21 height 13
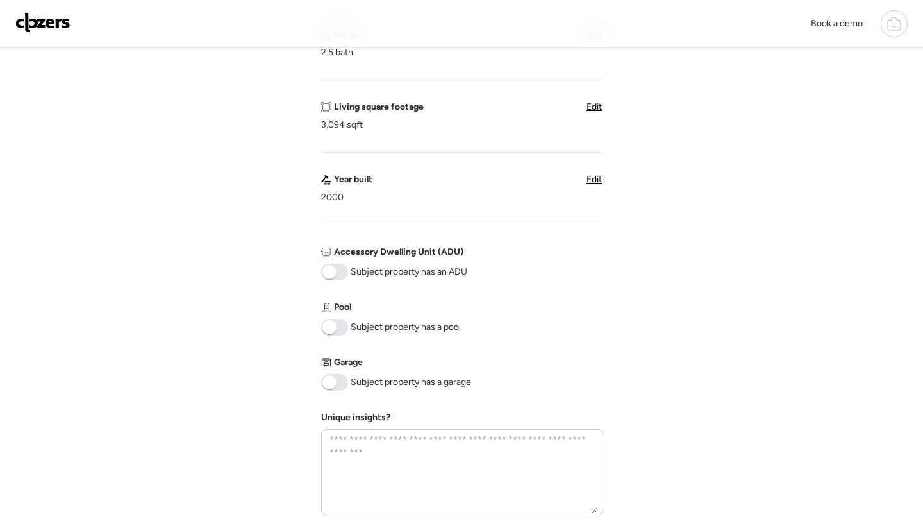
scroll to position [346, 0]
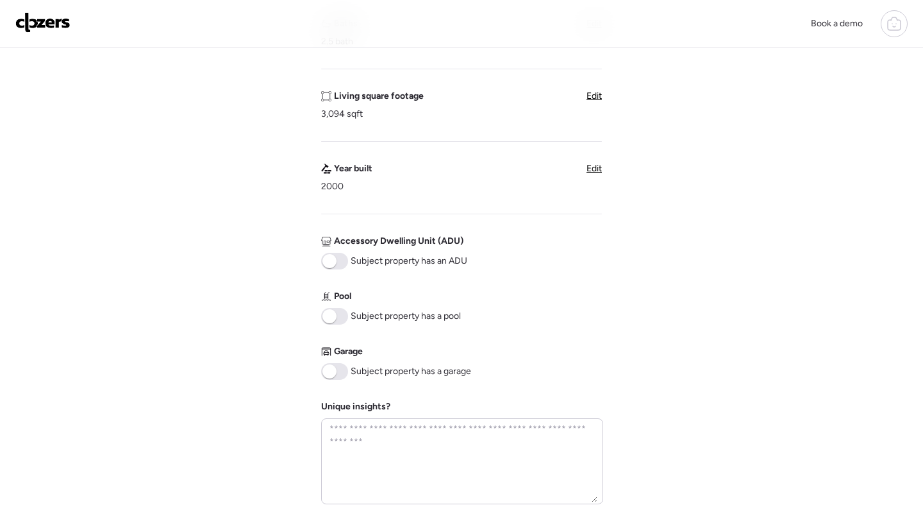
click at [331, 323] on span at bounding box center [334, 316] width 27 height 17
click at [338, 371] on span at bounding box center [334, 371] width 27 height 17
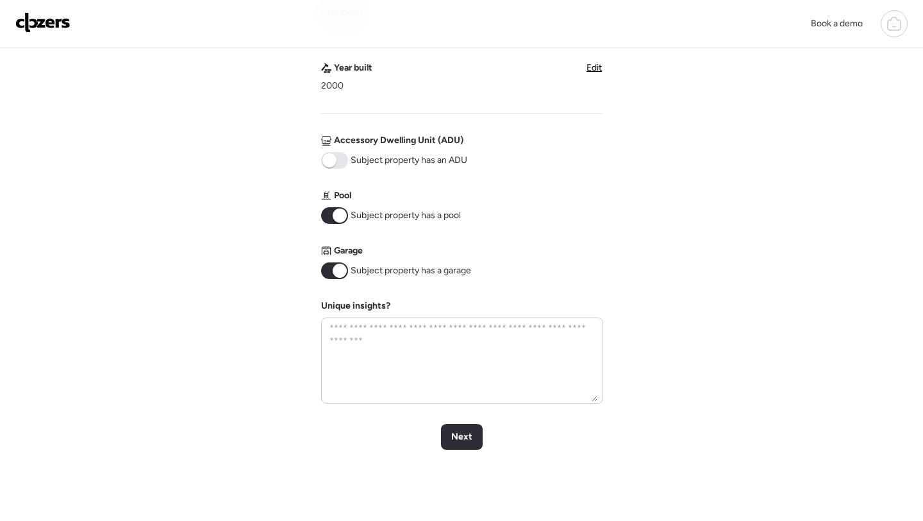
scroll to position [610, 0]
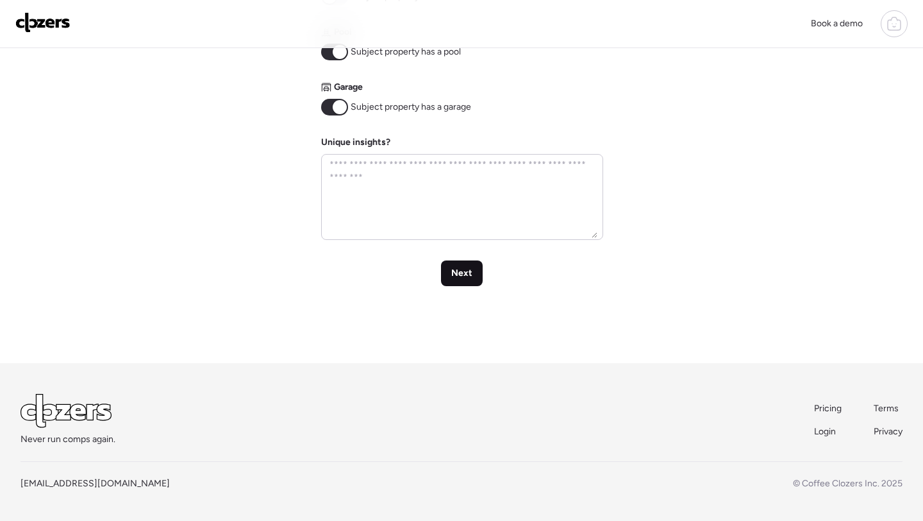
click at [458, 284] on div "Next" at bounding box center [462, 273] width 42 height 26
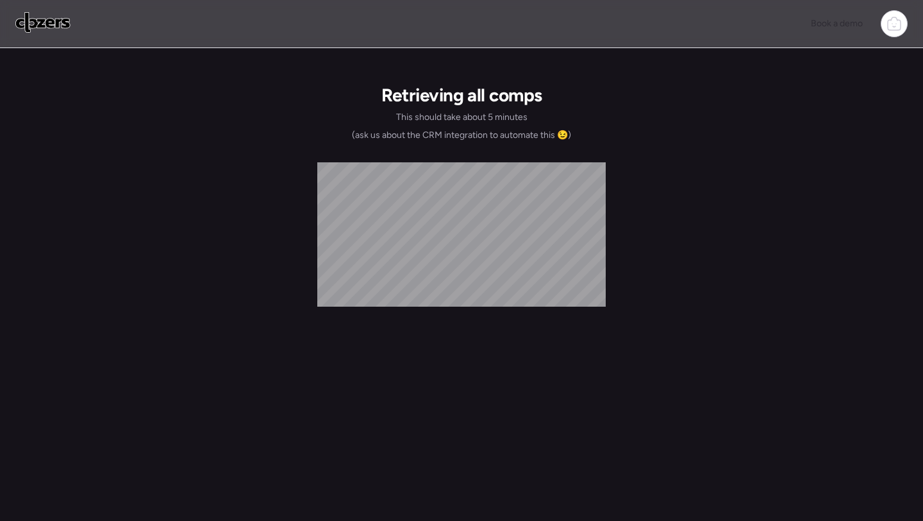
scroll to position [0, 0]
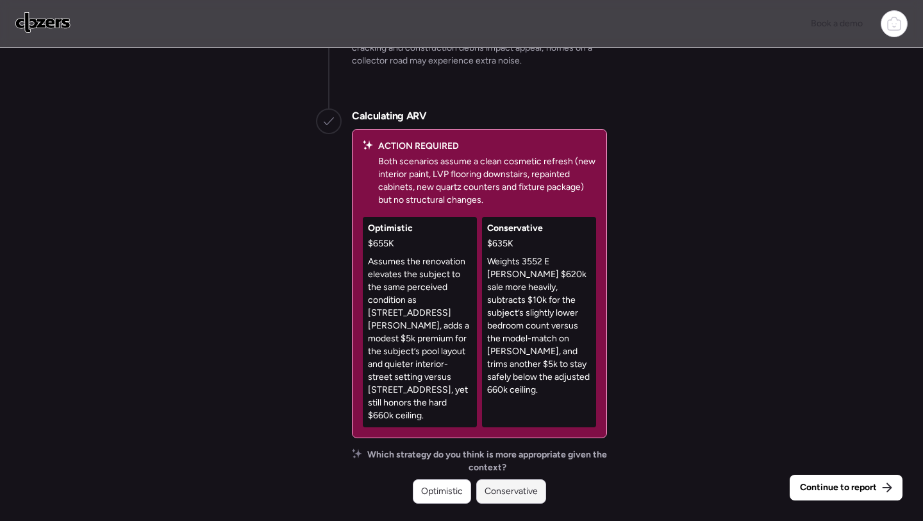
click at [519, 485] on span "Conservative" at bounding box center [511, 491] width 53 height 13
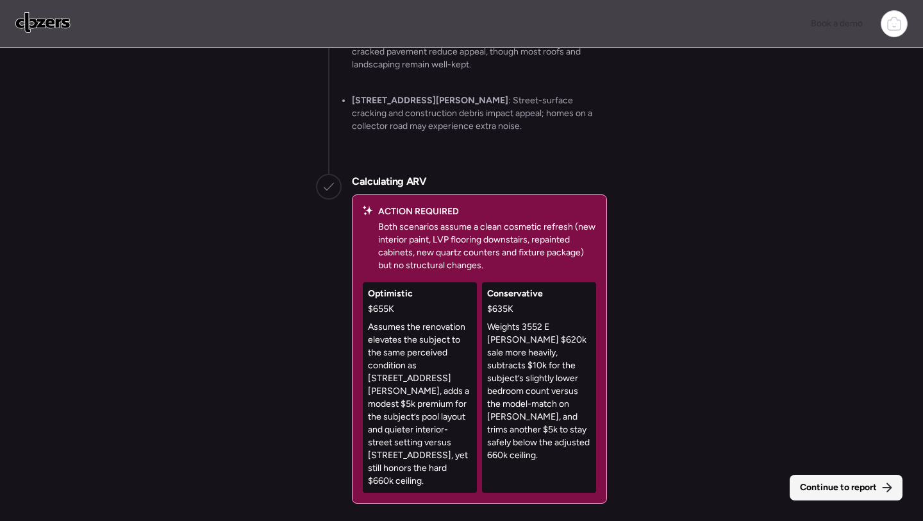
click at [806, 480] on div "Continue to report" at bounding box center [846, 487] width 113 height 26
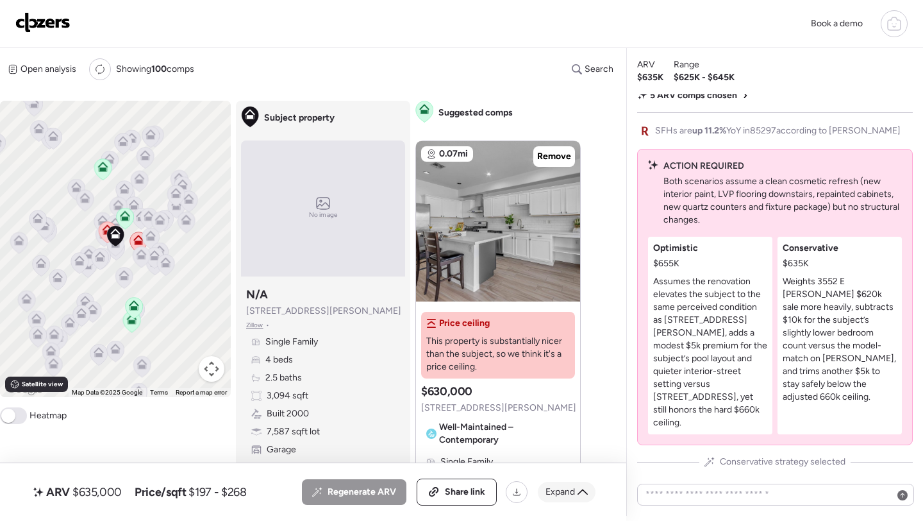
click at [556, 493] on span "Expand" at bounding box center [560, 491] width 29 height 13
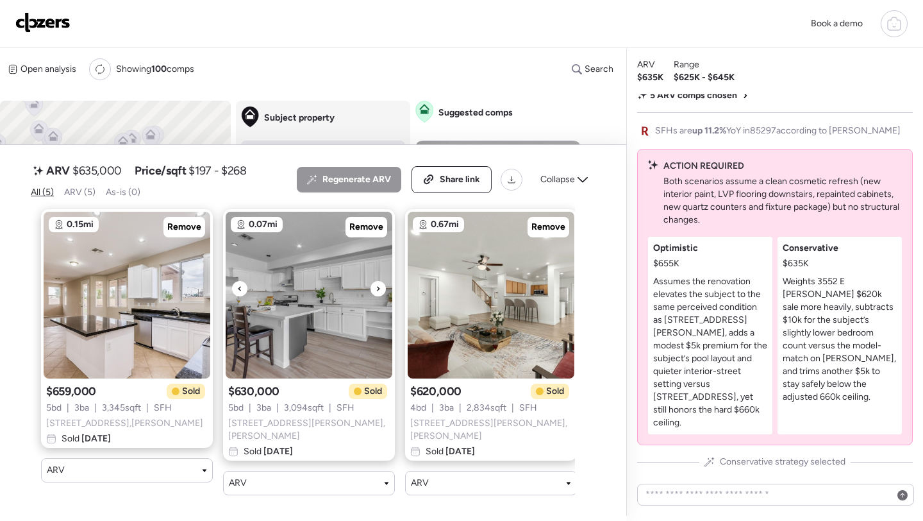
scroll to position [0, 376]
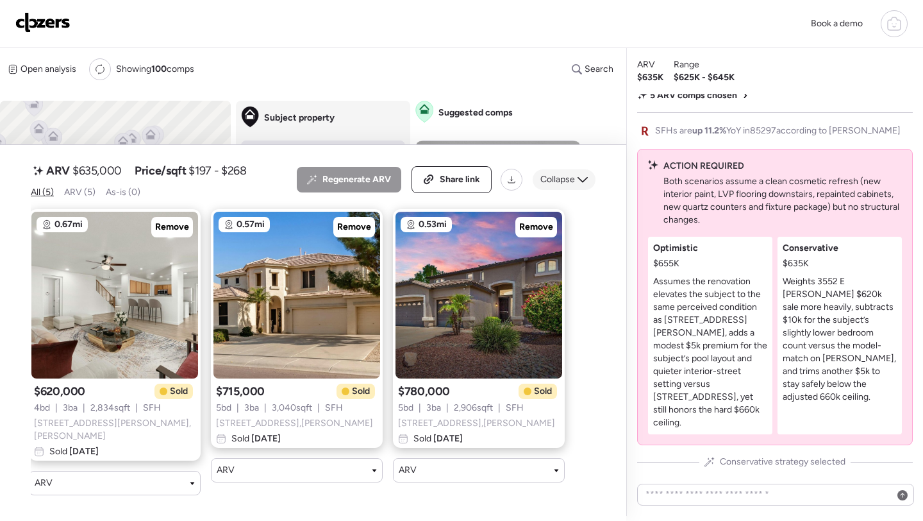
click at [566, 186] on span "Collapse" at bounding box center [557, 179] width 35 height 13
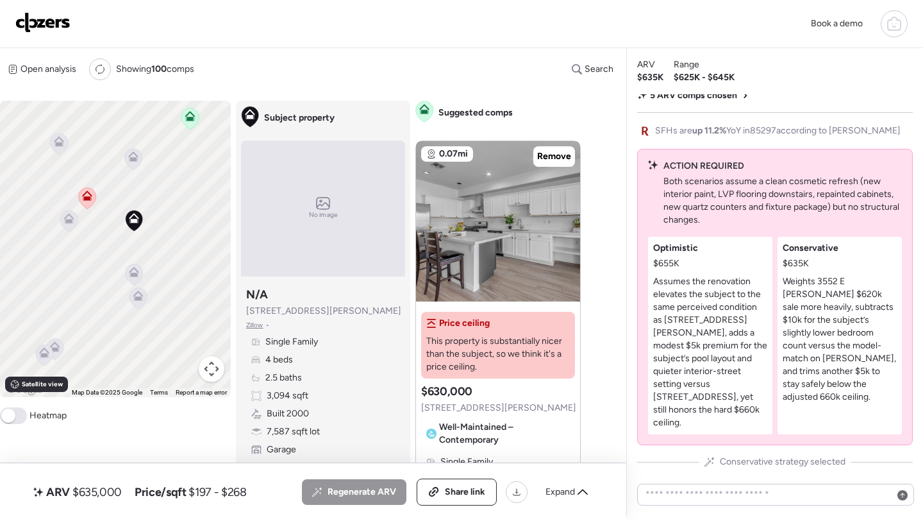
click at [137, 274] on icon at bounding box center [134, 272] width 10 height 10
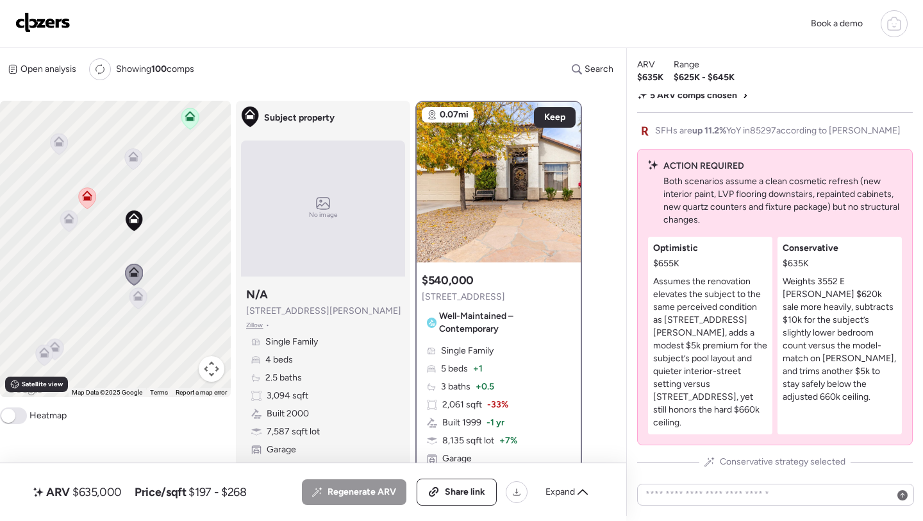
click at [140, 304] on icon at bounding box center [137, 298] width 17 height 21
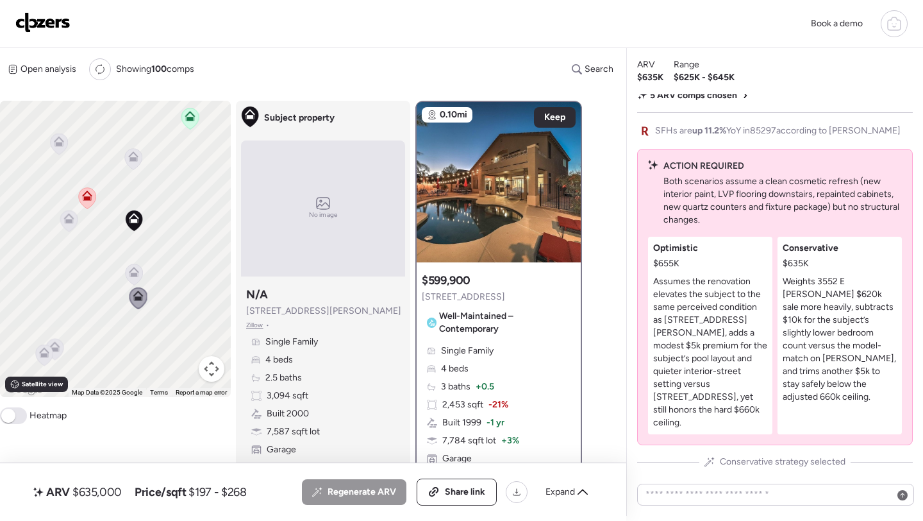
click at [137, 156] on icon at bounding box center [133, 154] width 10 height 6
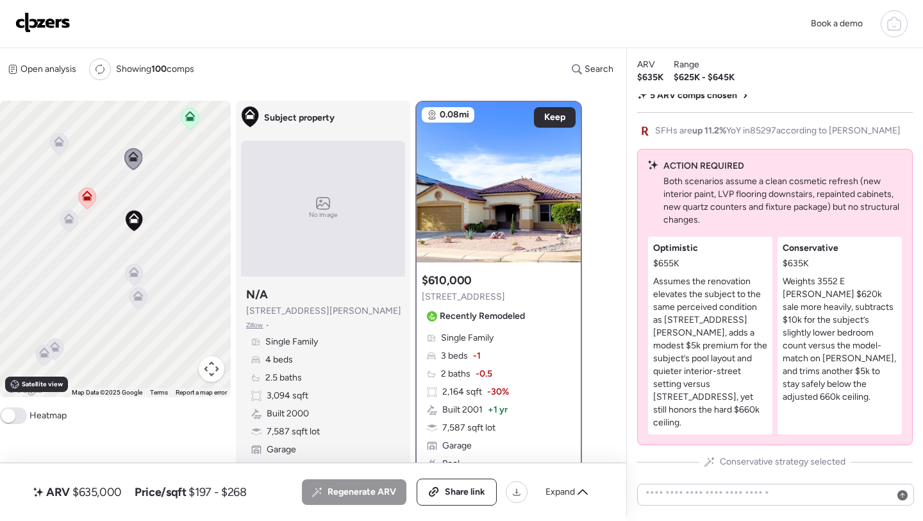
click at [71, 228] on icon at bounding box center [68, 220] width 17 height 21
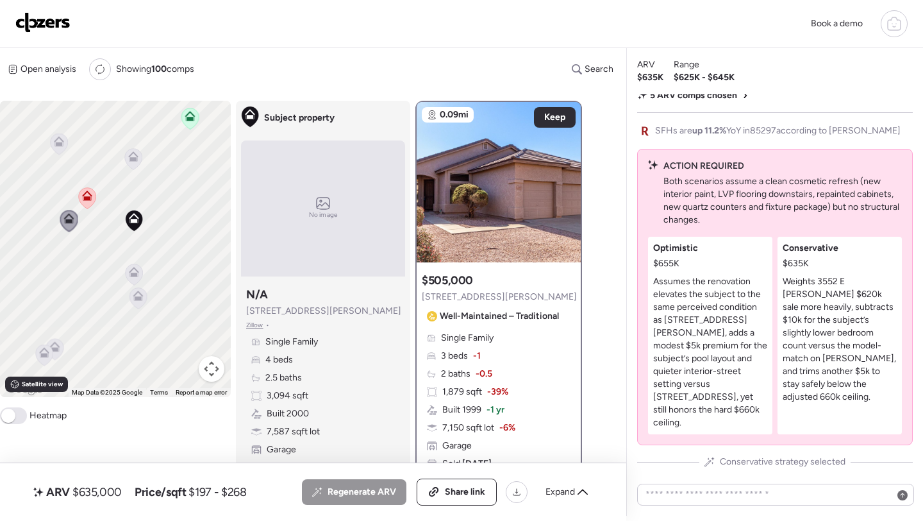
click at [62, 153] on icon at bounding box center [59, 143] width 17 height 21
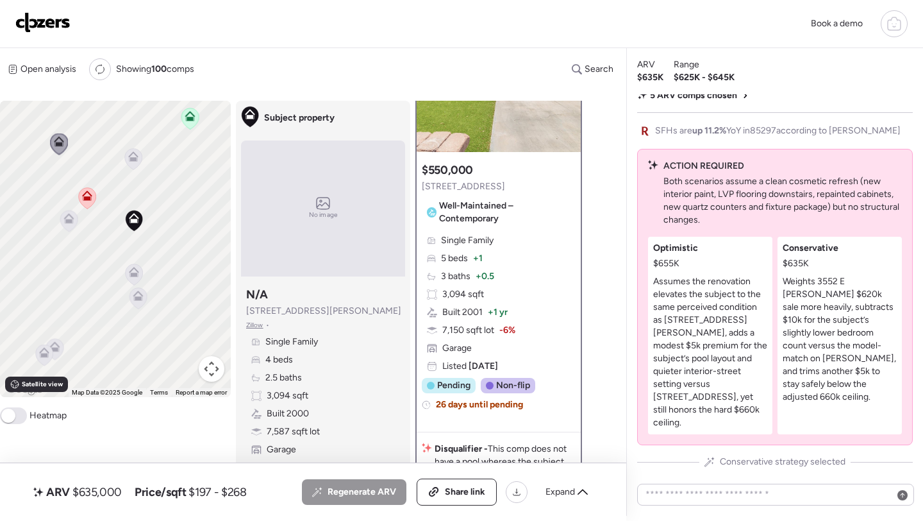
scroll to position [111, 0]
click at [110, 491] on span "$635,000" at bounding box center [96, 491] width 49 height 15
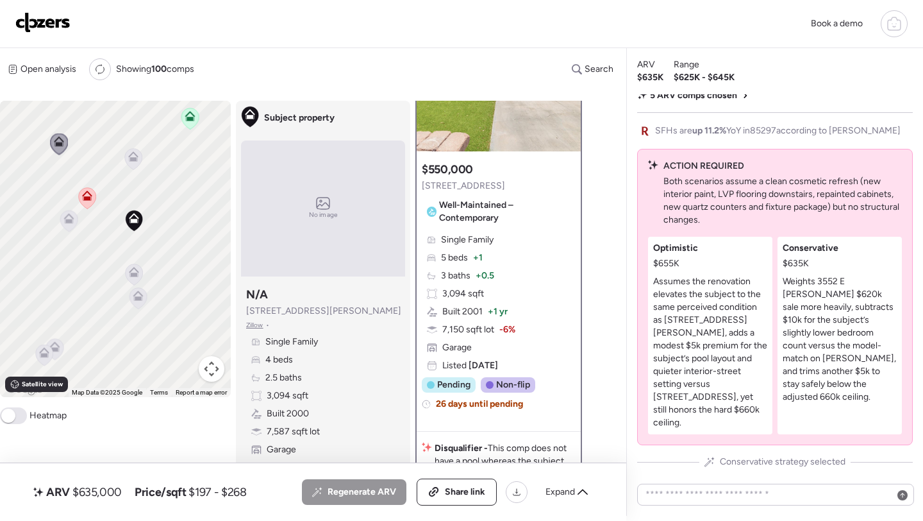
click at [110, 491] on span "$635,000" at bounding box center [96, 491] width 49 height 15
click at [96, 490] on span "$635,000" at bounding box center [96, 491] width 49 height 15
copy span "635,000"
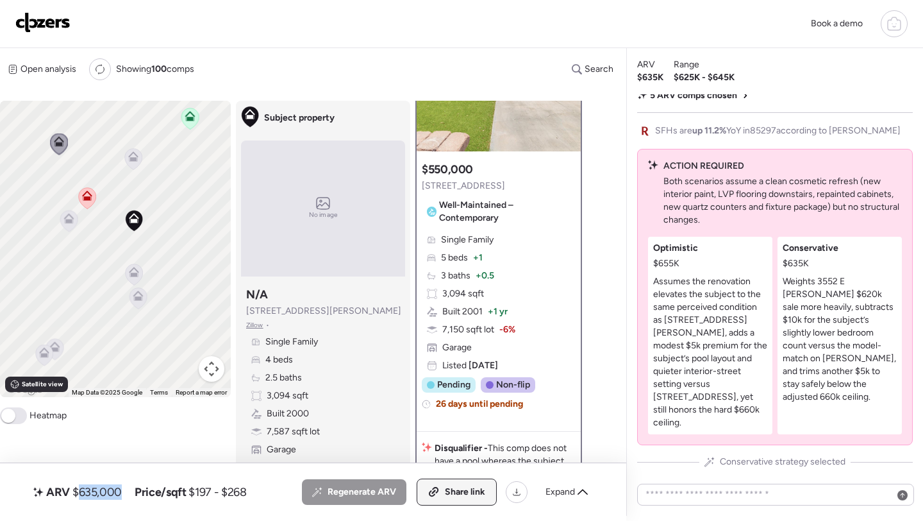
click at [465, 497] on span "Share link" at bounding box center [465, 491] width 40 height 13
click at [58, 25] on img at bounding box center [42, 22] width 55 height 21
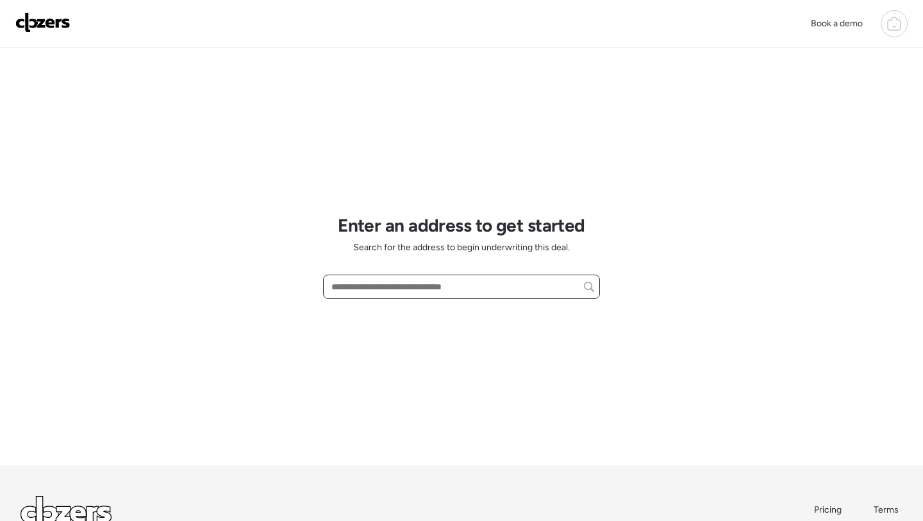
click at [408, 291] on input "text" at bounding box center [461, 287] width 265 height 18
paste input "**********"
click at [405, 283] on input "**********" at bounding box center [461, 287] width 265 height 18
click at [408, 290] on input "**********" at bounding box center [461, 287] width 265 height 18
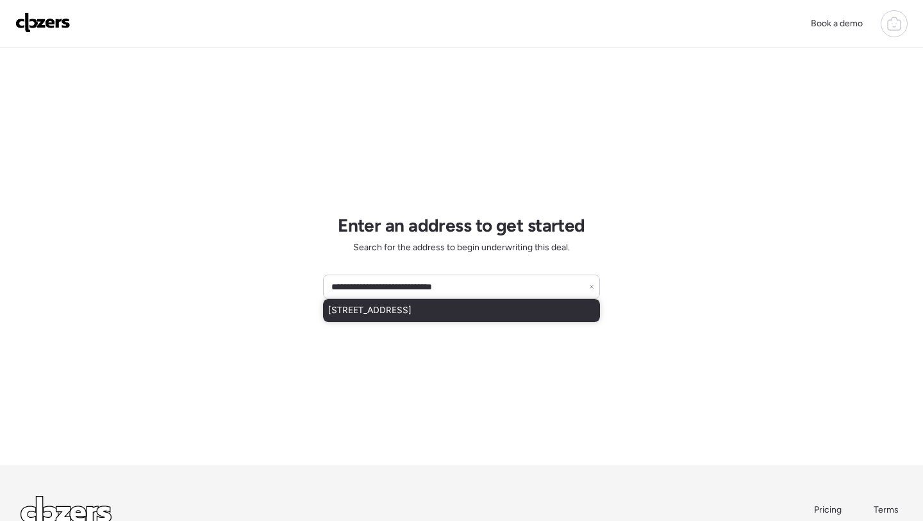
click at [411, 311] on span "[STREET_ADDRESS]" at bounding box center [369, 310] width 83 height 13
type input "**********"
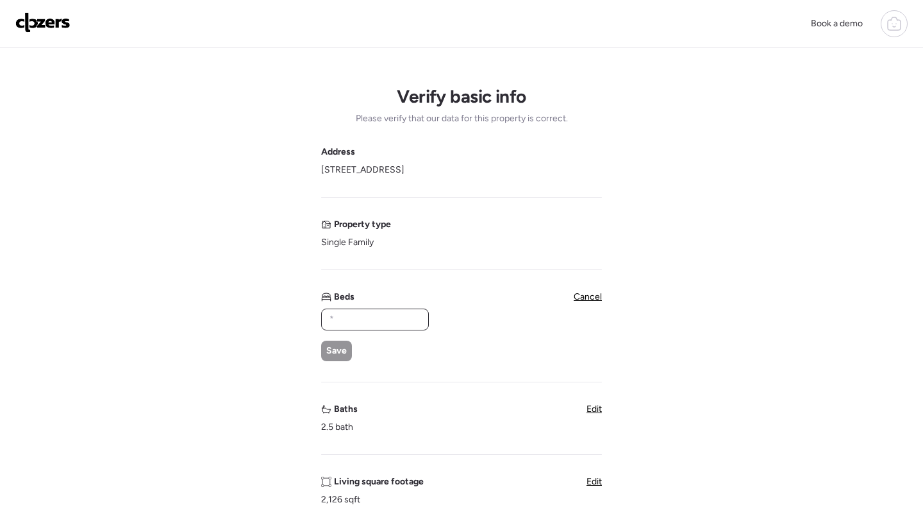
click at [378, 316] on input "text" at bounding box center [375, 319] width 96 height 18
type input "*"
click at [340, 353] on span "Save" at bounding box center [336, 350] width 21 height 13
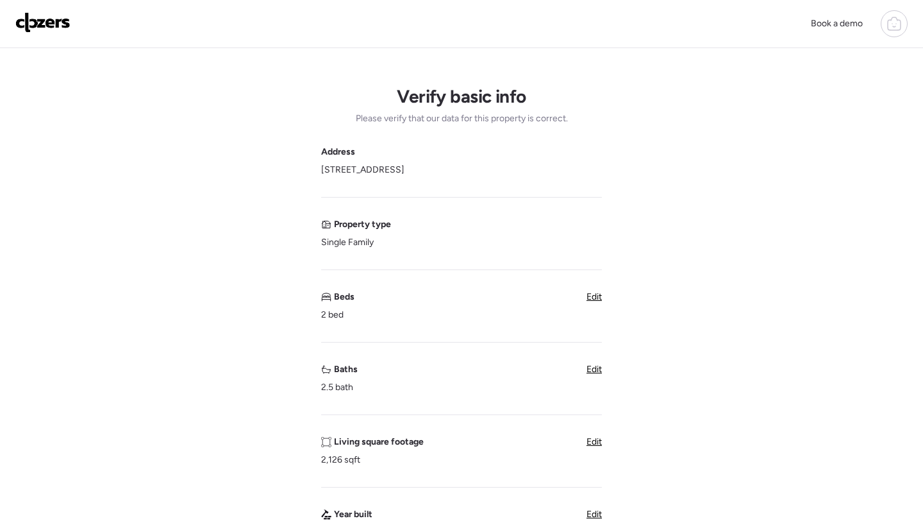
click at [588, 363] on div "Edit" at bounding box center [594, 369] width 15 height 13
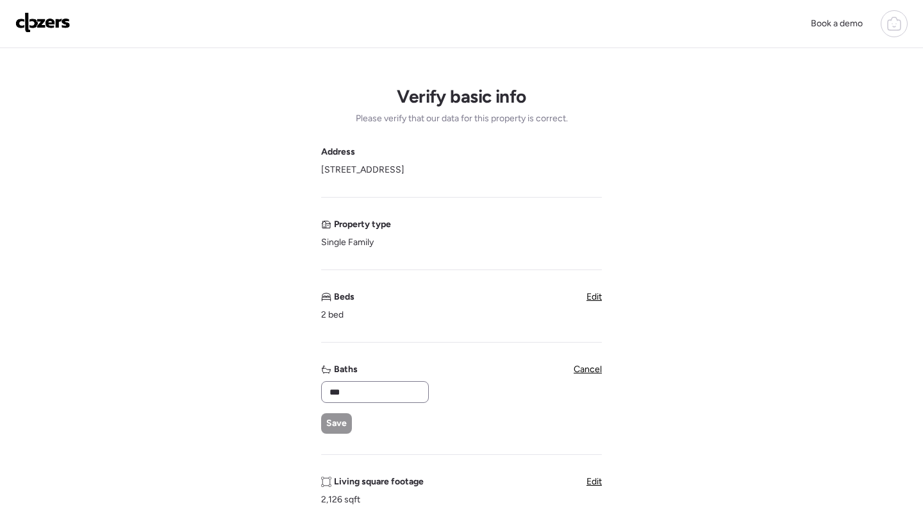
click at [355, 401] on div "***" at bounding box center [375, 392] width 108 height 22
click at [354, 390] on input "***" at bounding box center [375, 392] width 96 height 18
type input "*"
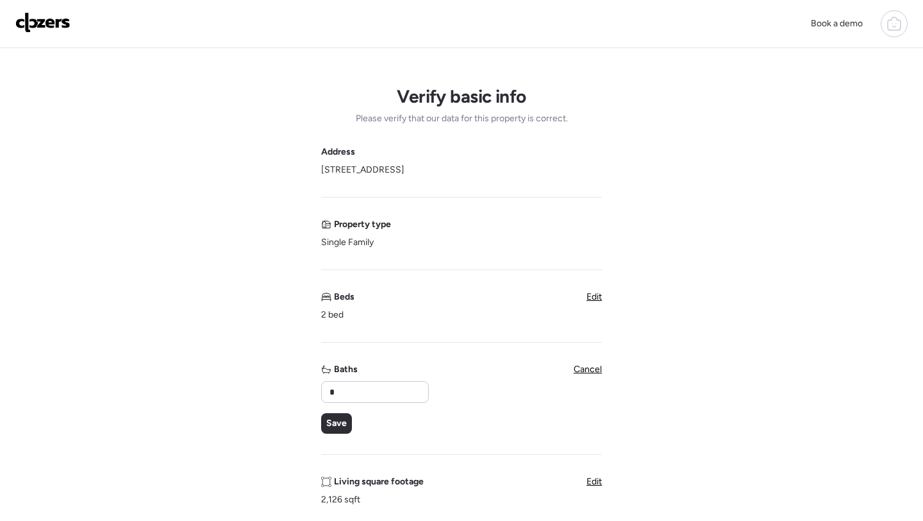
click at [340, 412] on div "* Save" at bounding box center [374, 407] width 106 height 53
click at [338, 421] on span "Save" at bounding box center [336, 423] width 21 height 13
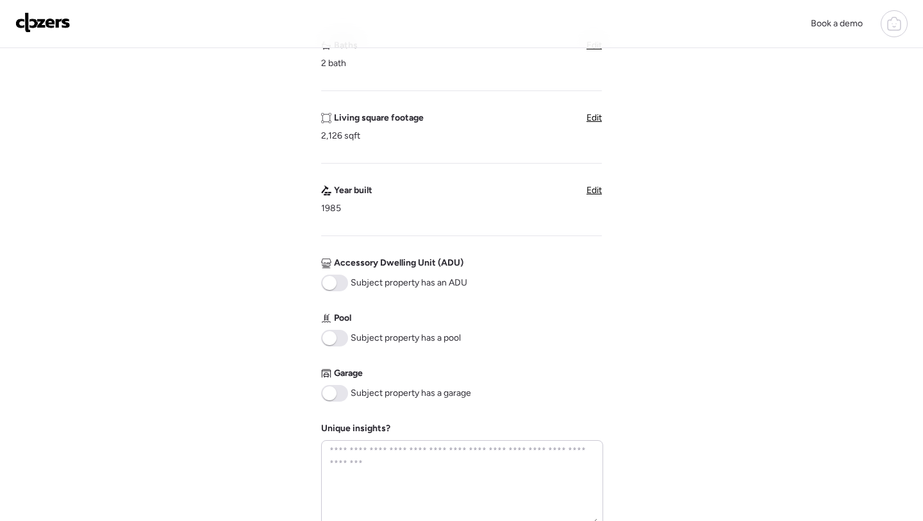
scroll to position [333, 0]
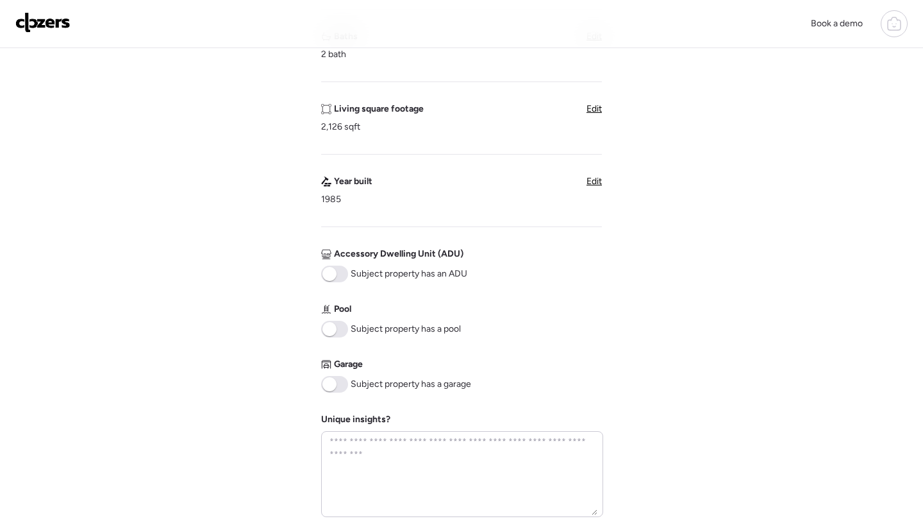
click at [337, 388] on span at bounding box center [334, 384] width 27 height 17
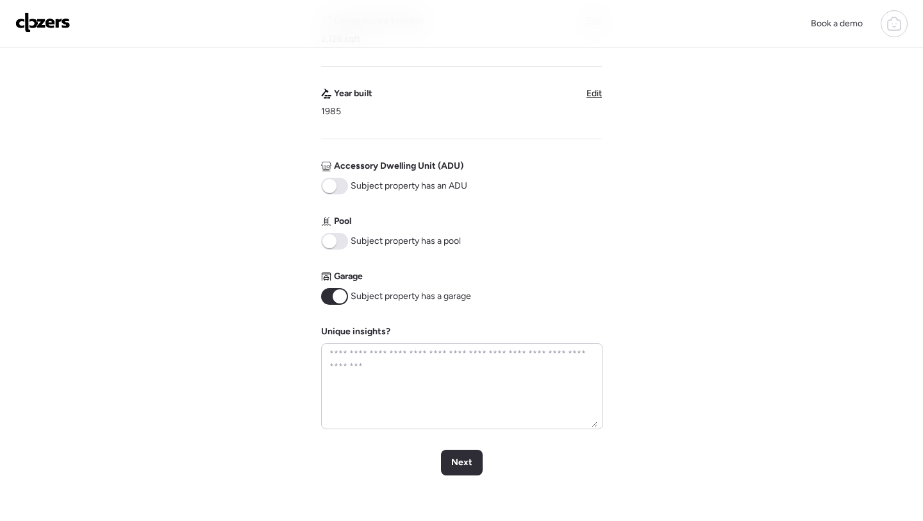
scroll to position [594, 0]
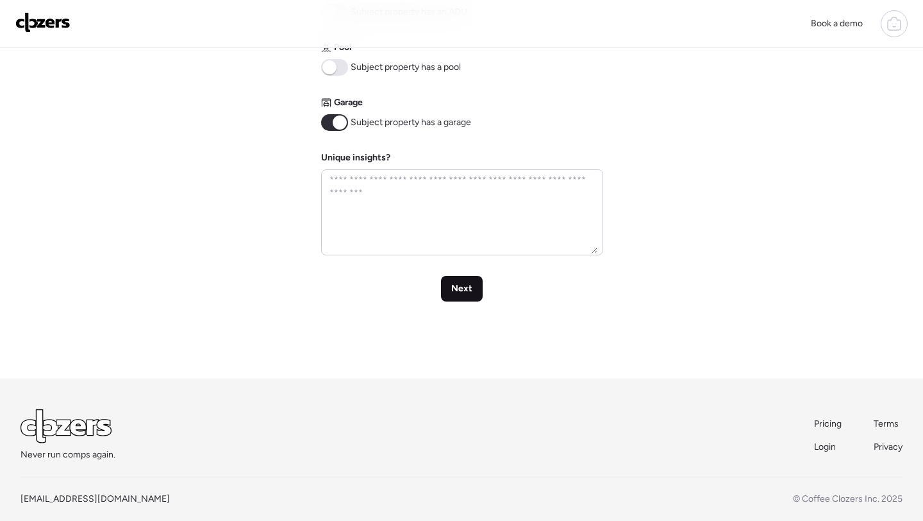
click at [460, 294] on span "Next" at bounding box center [461, 288] width 21 height 13
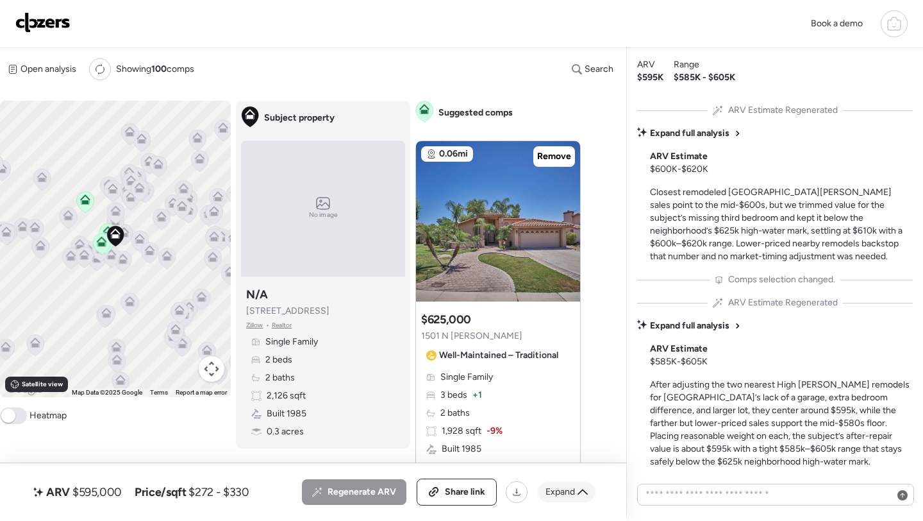
click at [553, 496] on span "Expand" at bounding box center [560, 491] width 29 height 13
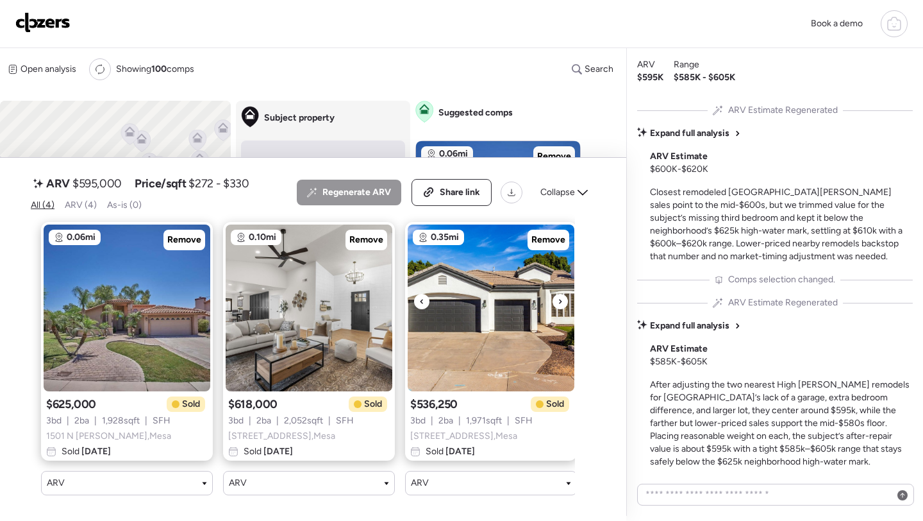
scroll to position [0, 194]
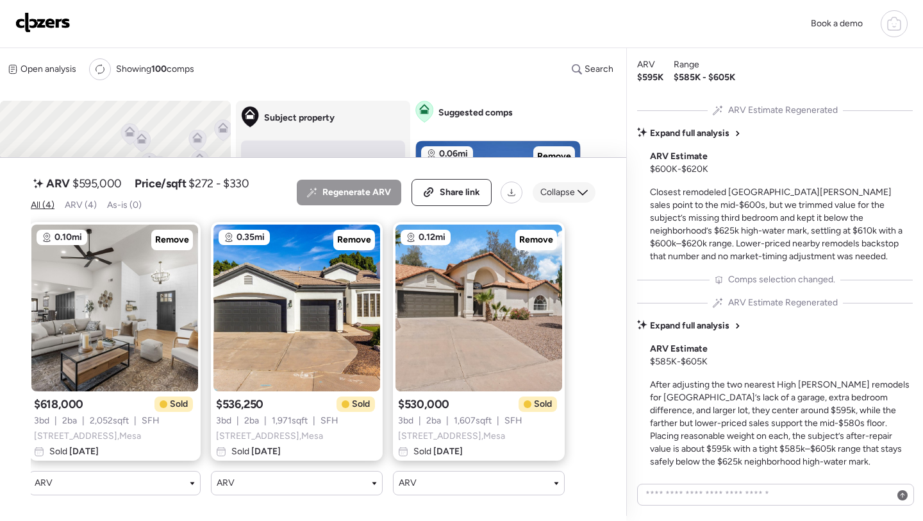
click at [580, 187] on icon at bounding box center [583, 192] width 10 height 10
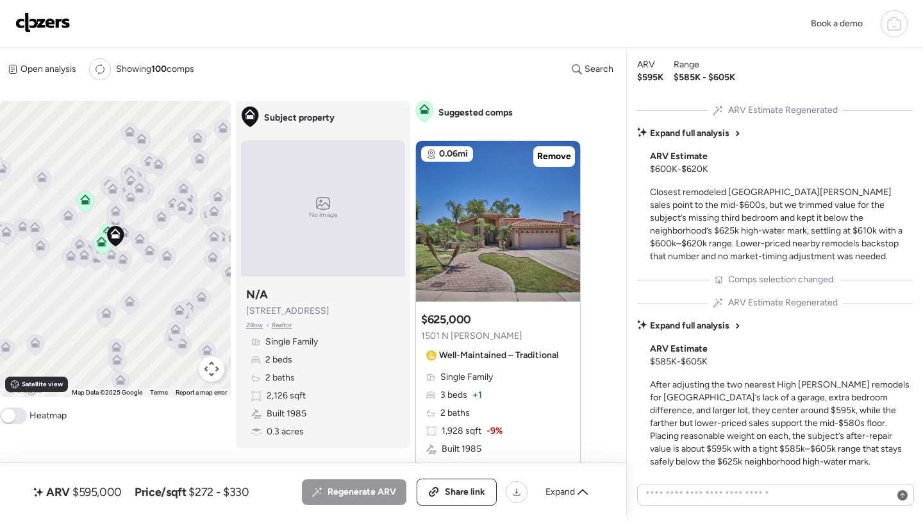
click at [99, 498] on span "$595,000" at bounding box center [96, 491] width 49 height 15
copy span "595,000"
click at [453, 506] on div "ARV $595,000 Price/sqft $272 - $330 All (4) ARV (4) As-is (0) Regenerate ARV Sh…" at bounding box center [313, 492] width 626 height 58
click at [454, 496] on span "Share link" at bounding box center [465, 491] width 40 height 13
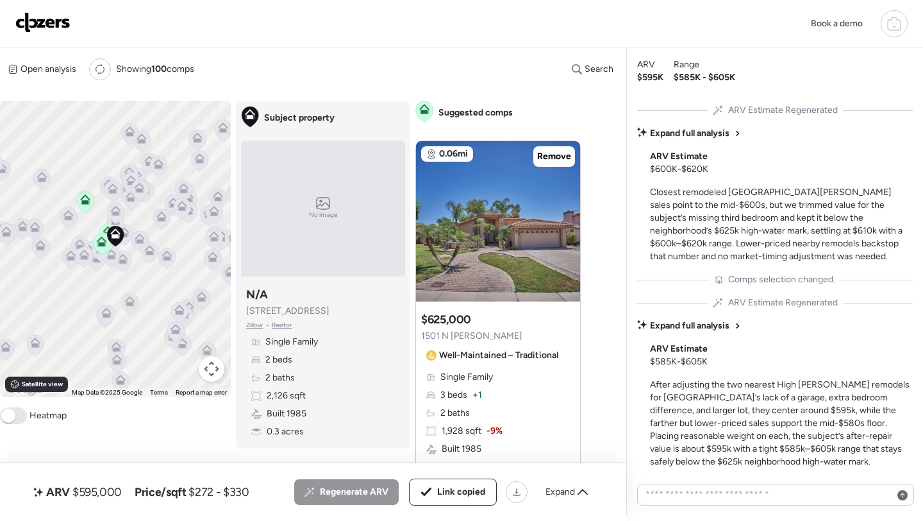
click at [23, 27] on img at bounding box center [42, 22] width 55 height 21
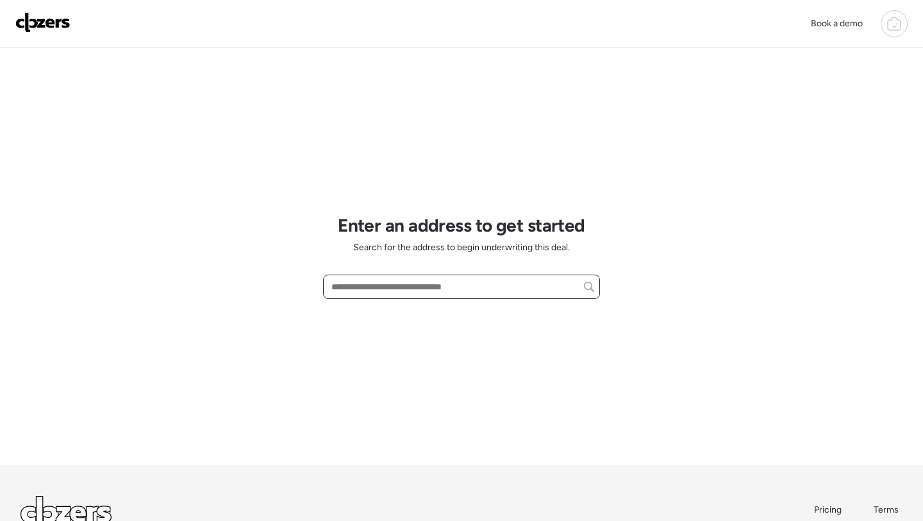
click at [366, 292] on input "text" at bounding box center [461, 287] width 265 height 18
paste input "**********"
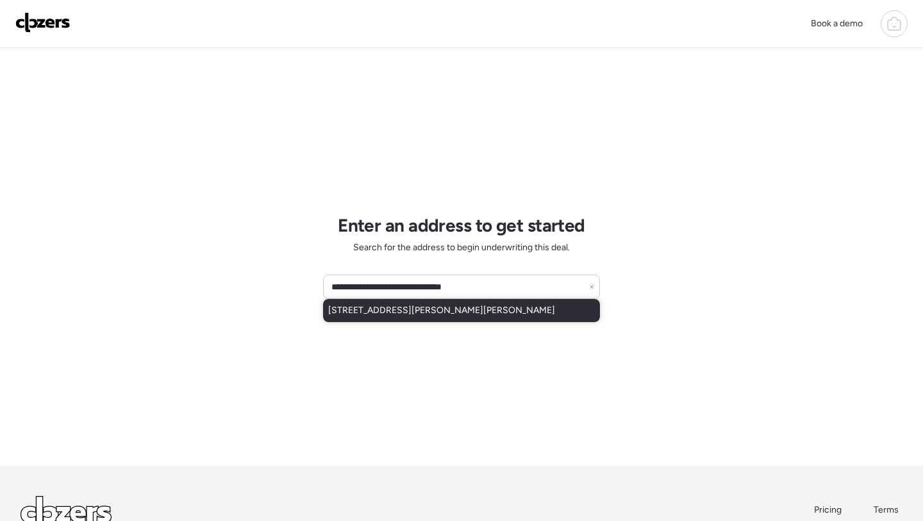
click at [387, 310] on span "[STREET_ADDRESS][PERSON_NAME][PERSON_NAME]" at bounding box center [441, 310] width 227 height 13
type input "**********"
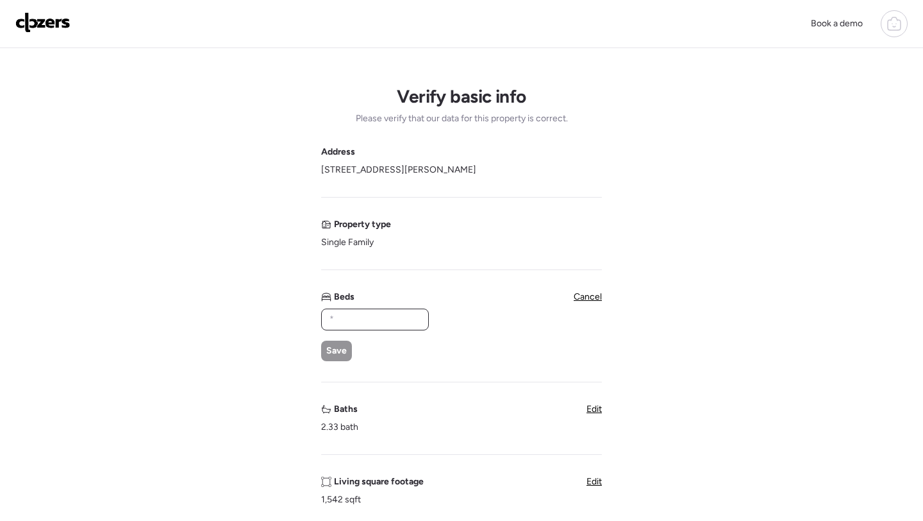
click at [396, 324] on input "text" at bounding box center [375, 319] width 96 height 18
type input "*"
click at [338, 349] on span "Save" at bounding box center [336, 350] width 21 height 13
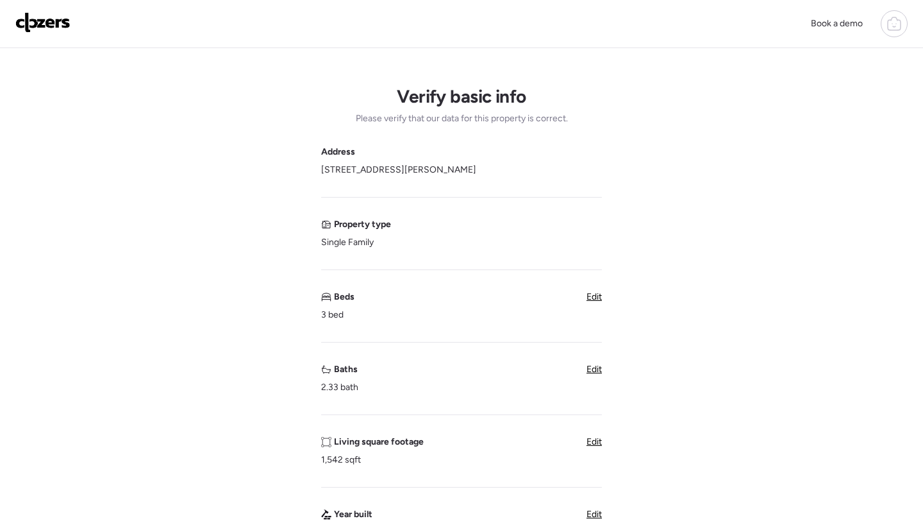
click at [596, 372] on span "Edit" at bounding box center [594, 368] width 15 height 11
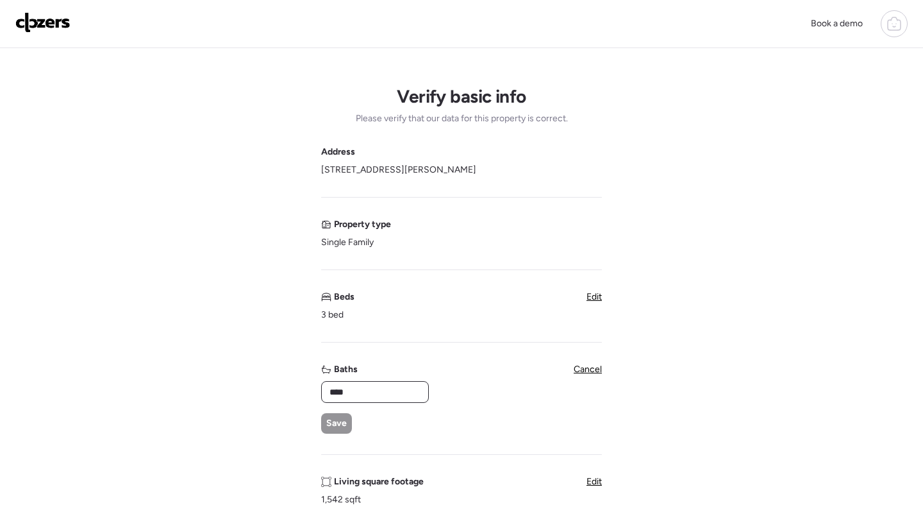
click at [368, 399] on input "****" at bounding box center [375, 392] width 96 height 18
type input "*"
click at [324, 424] on div "Save" at bounding box center [336, 423] width 31 height 21
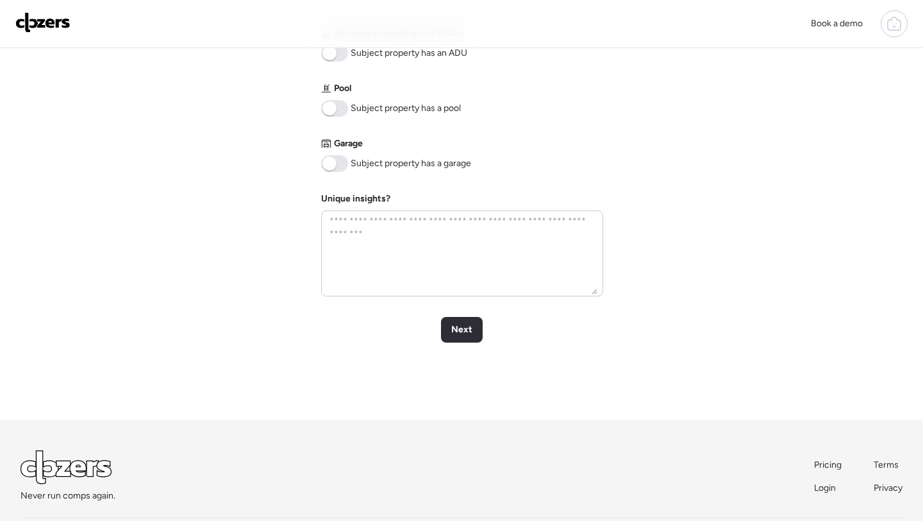
scroll to position [528, 0]
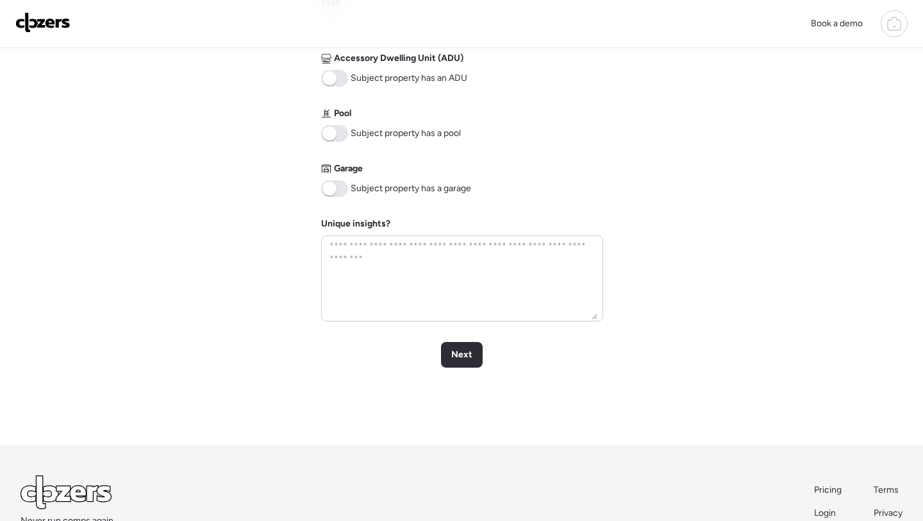
click at [338, 138] on span at bounding box center [334, 133] width 27 height 17
click at [341, 187] on span at bounding box center [334, 188] width 27 height 17
click at [462, 364] on div "Next" at bounding box center [462, 355] width 42 height 26
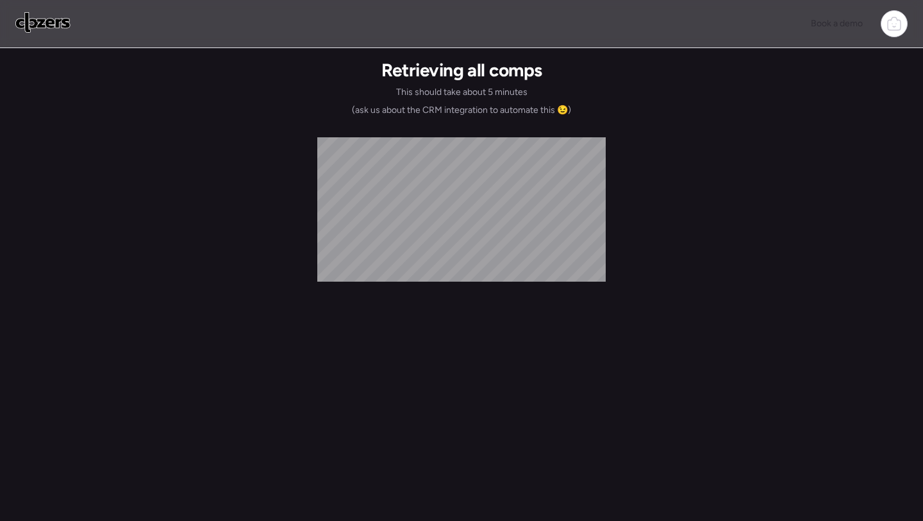
scroll to position [0, 0]
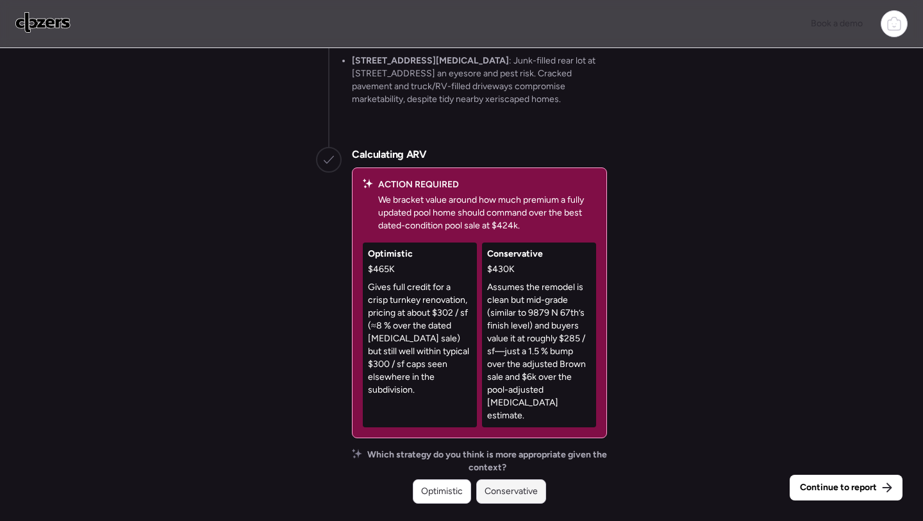
click at [524, 495] on span "Conservative" at bounding box center [511, 491] width 53 height 13
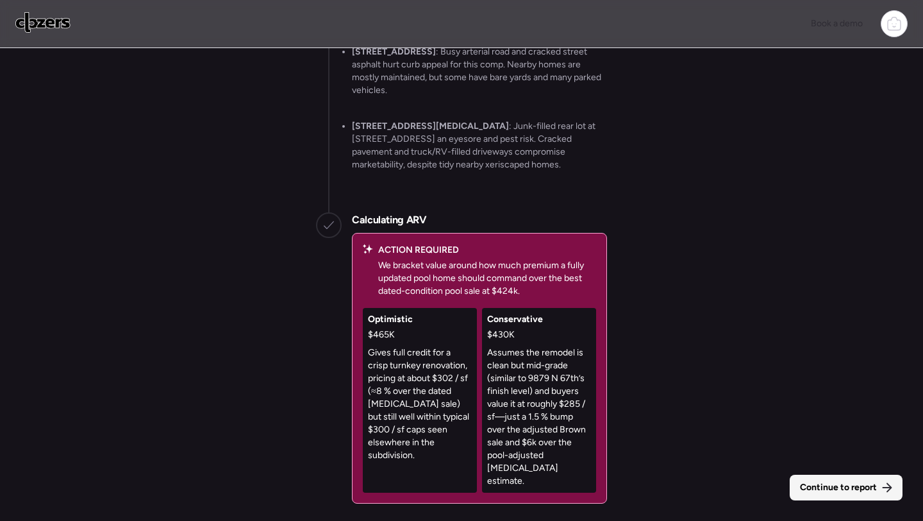
click at [816, 478] on div "Continue to report" at bounding box center [846, 487] width 113 height 26
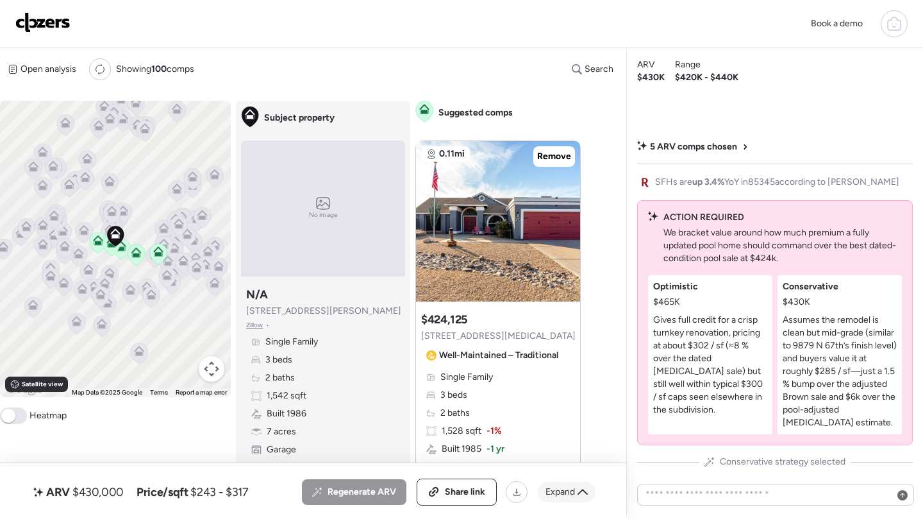
click at [568, 483] on div "Expand" at bounding box center [567, 491] width 58 height 21
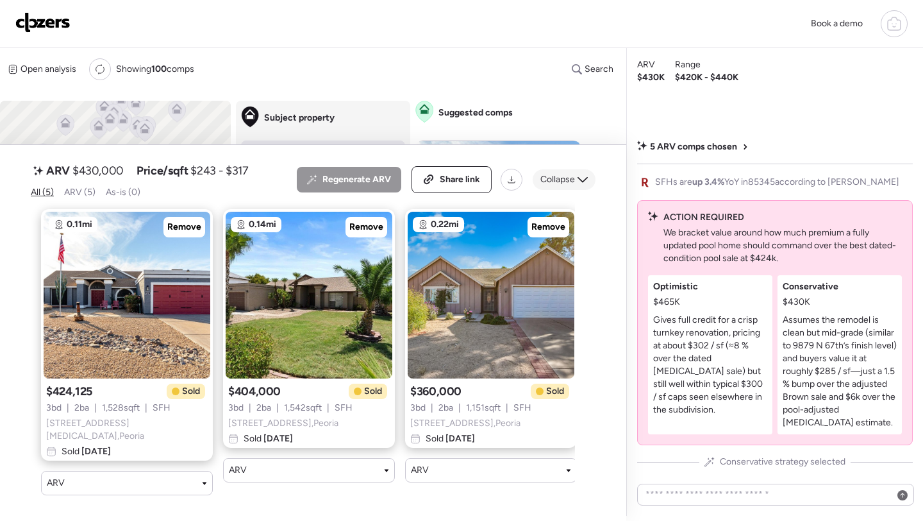
click at [572, 186] on span "Collapse" at bounding box center [557, 179] width 35 height 13
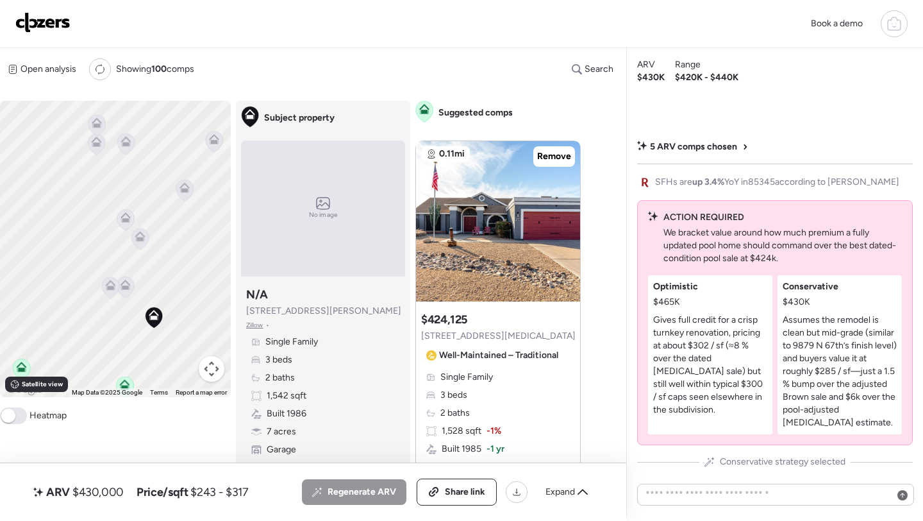
click at [124, 282] on icon at bounding box center [126, 284] width 10 height 10
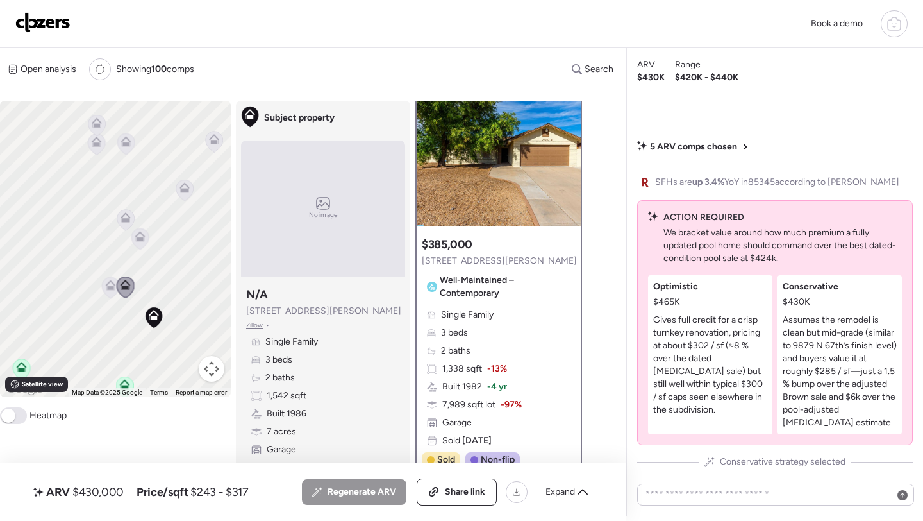
scroll to position [75, 0]
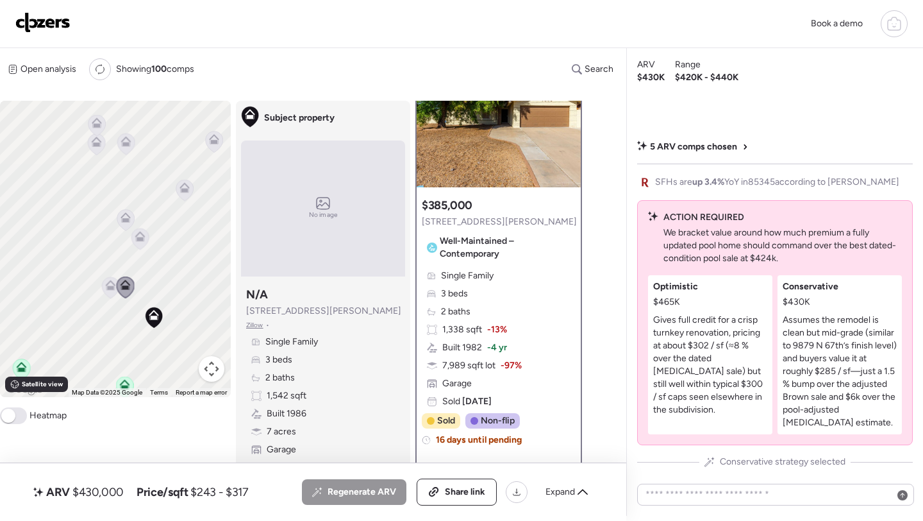
click at [108, 290] on icon at bounding box center [110, 288] width 8 height 4
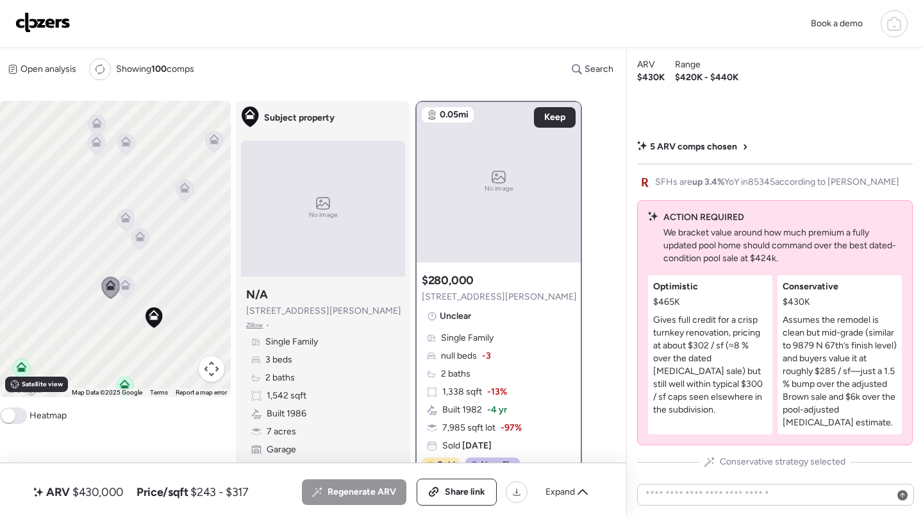
scroll to position [0, 0]
click at [85, 499] on span "$430,000" at bounding box center [97, 491] width 51 height 15
click at [91, 490] on span "$430,000" at bounding box center [97, 491] width 51 height 15
copy span "430,000"
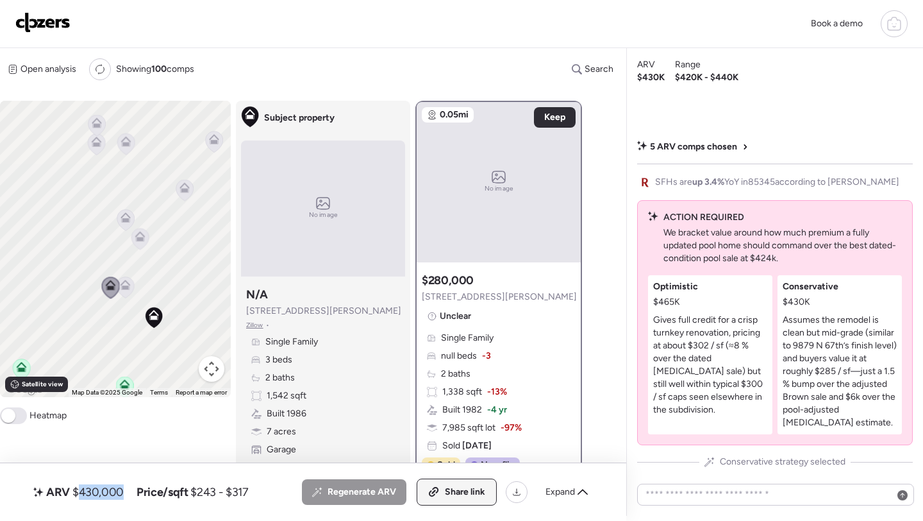
click at [453, 494] on span "Share link" at bounding box center [465, 491] width 40 height 13
click at [66, 21] on img at bounding box center [42, 22] width 55 height 21
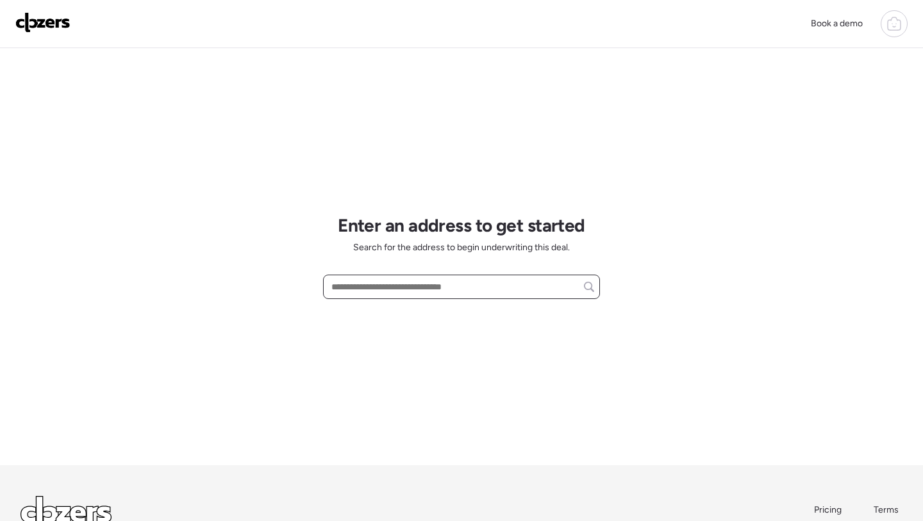
click at [430, 293] on input "text" at bounding box center [461, 287] width 265 height 18
paste input "**********"
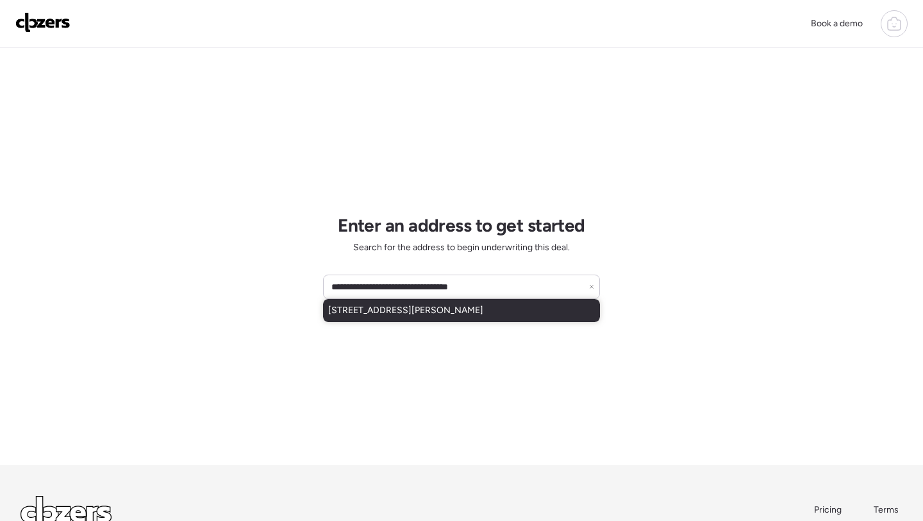
click at [431, 309] on span "[STREET_ADDRESS][PERSON_NAME]" at bounding box center [405, 310] width 155 height 13
type input "**********"
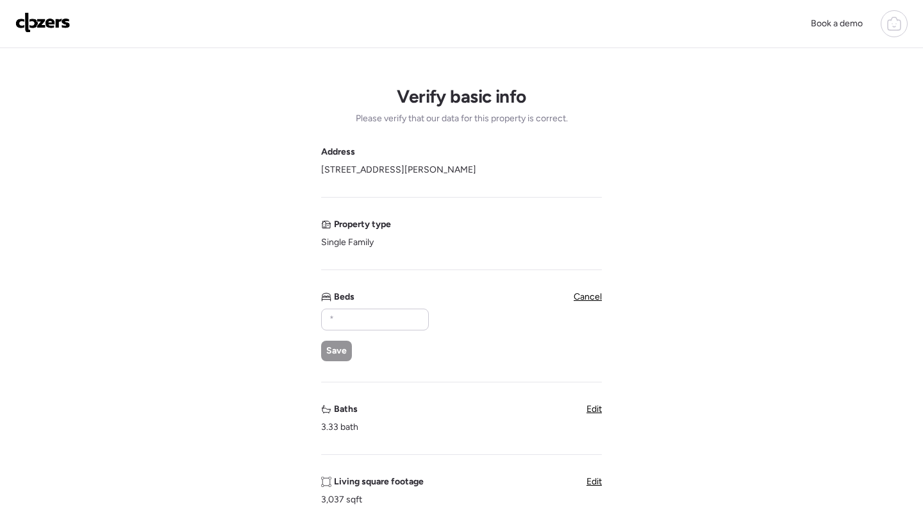
click at [372, 308] on div "Beds Save" at bounding box center [374, 325] width 106 height 71
click at [369, 319] on input "text" at bounding box center [375, 319] width 96 height 18
type input "*"
click at [330, 355] on span "Save" at bounding box center [336, 350] width 21 height 13
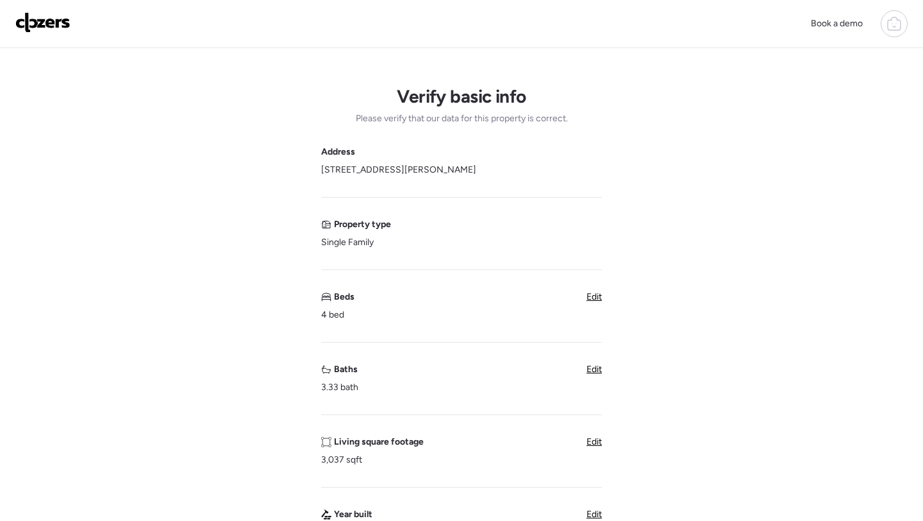
click at [597, 375] on div "Edit" at bounding box center [594, 369] width 15 height 13
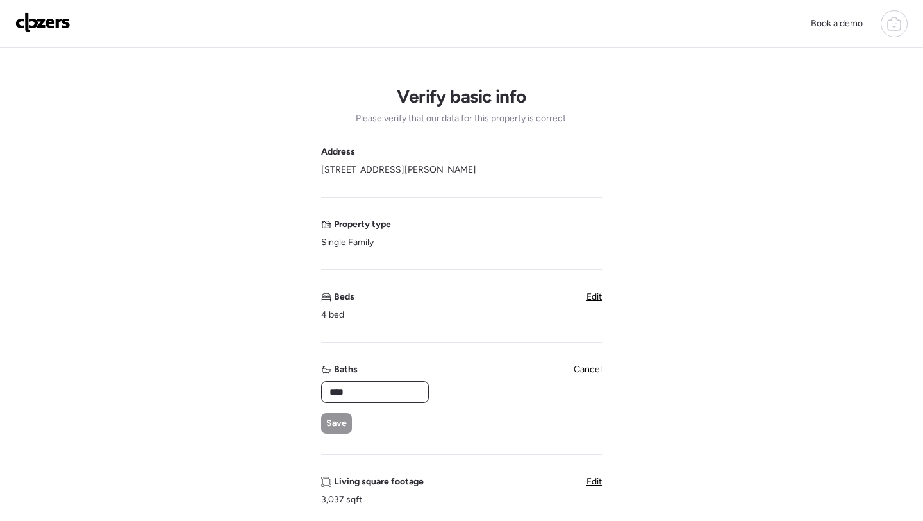
click at [394, 387] on input "****" at bounding box center [375, 392] width 96 height 18
type input "***"
click at [333, 422] on span "Save" at bounding box center [336, 423] width 21 height 13
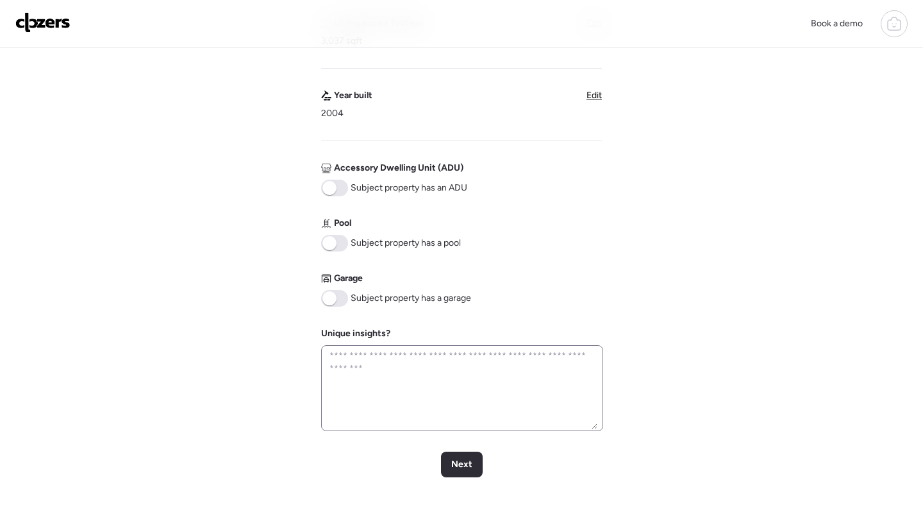
scroll to position [453, 0]
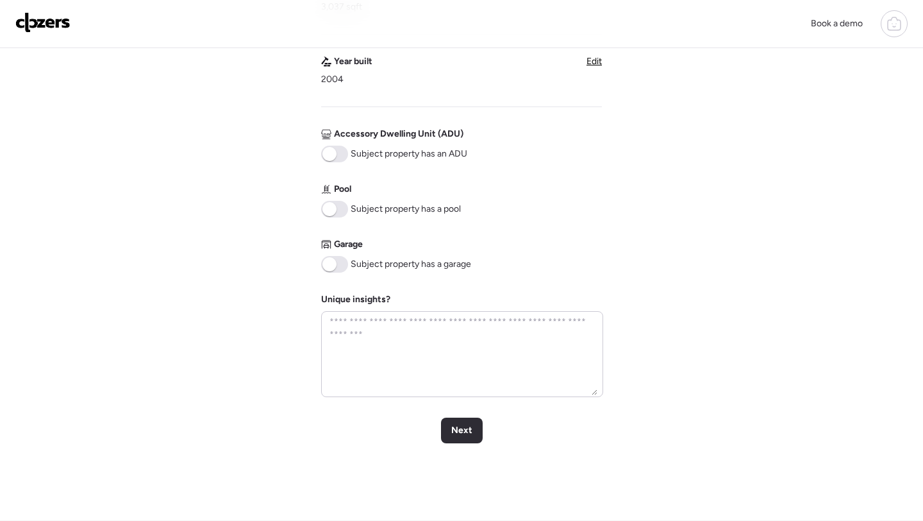
click at [336, 256] on span at bounding box center [334, 264] width 27 height 17
click at [336, 206] on span at bounding box center [334, 209] width 27 height 17
click at [462, 431] on span "Next" at bounding box center [461, 430] width 21 height 13
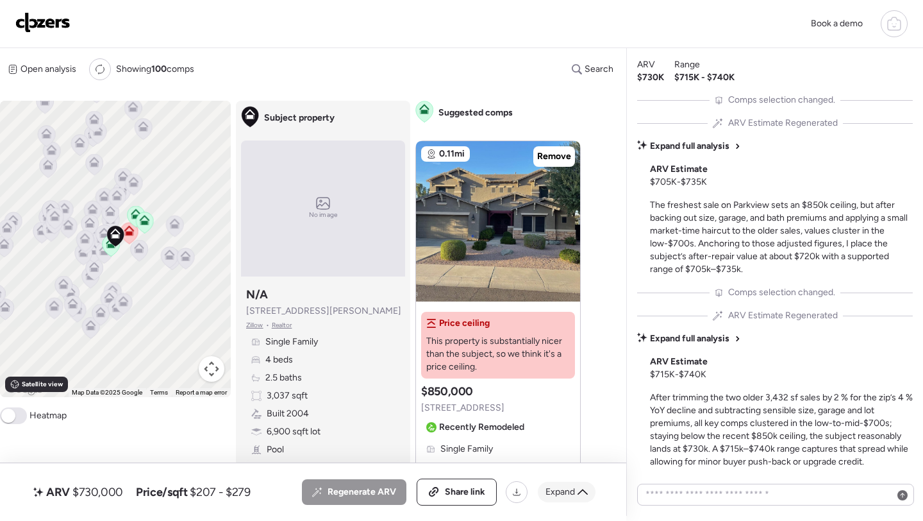
click at [576, 487] on div "Expand" at bounding box center [567, 491] width 58 height 21
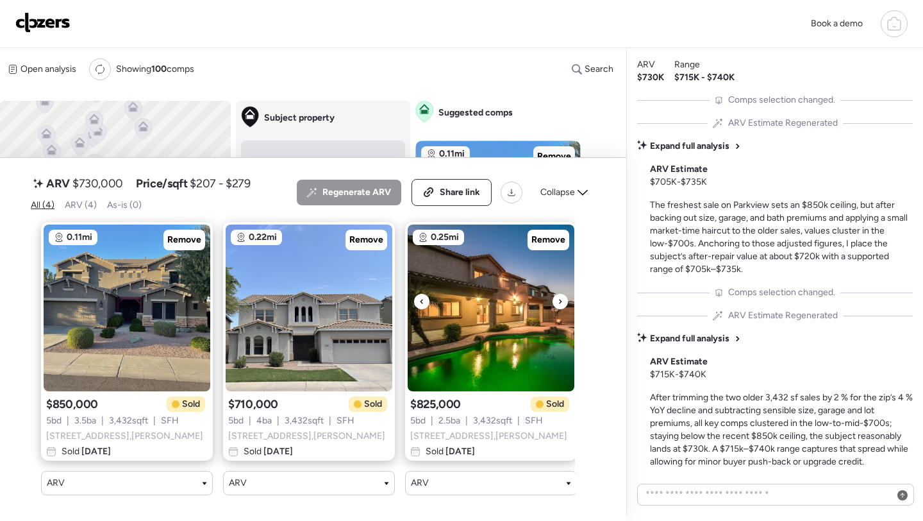
scroll to position [0, 194]
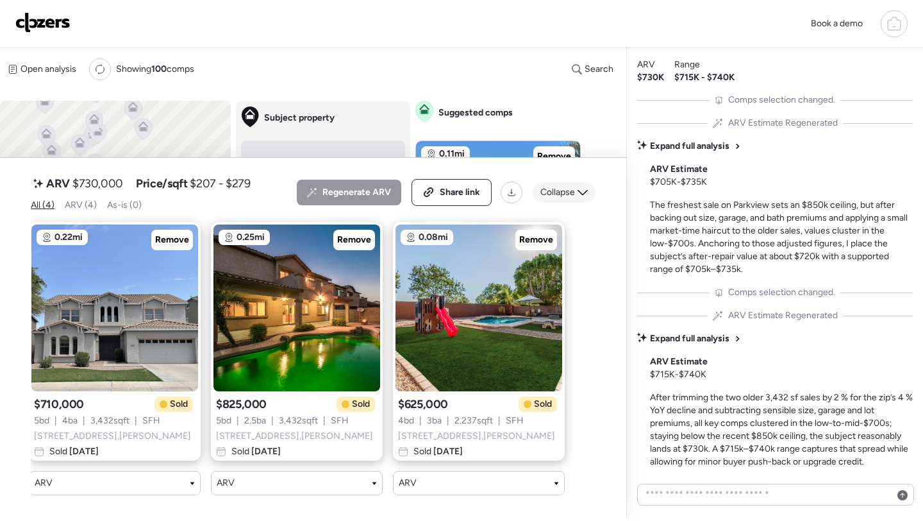
click at [556, 197] on span "Collapse" at bounding box center [557, 192] width 35 height 13
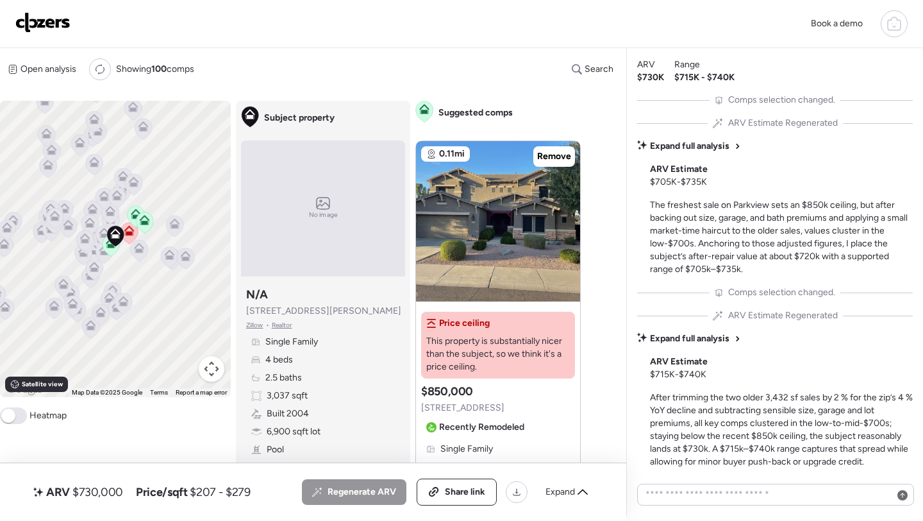
click at [87, 499] on div "ARV $730,000" at bounding box center [78, 491] width 95 height 21
click at [102, 490] on span "$730,000" at bounding box center [97, 491] width 51 height 15
copy span "730,000"
click at [446, 476] on div "ARV $730,000 Price/sqft $207 - $279 All (4) ARV (4) As-is (0) Regenerate ARV Sh…" at bounding box center [313, 492] width 626 height 58
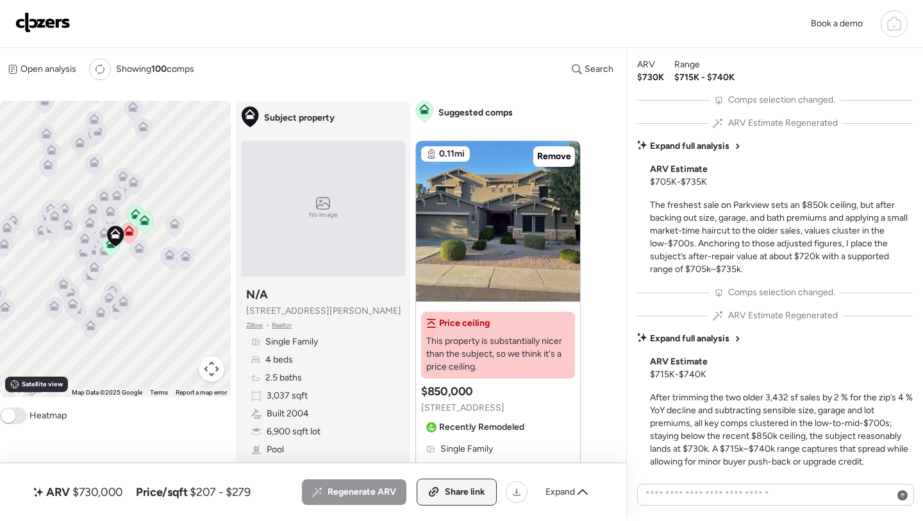
click at [447, 489] on span "Share link" at bounding box center [465, 491] width 40 height 13
